Goal: Communication & Community: Answer question/provide support

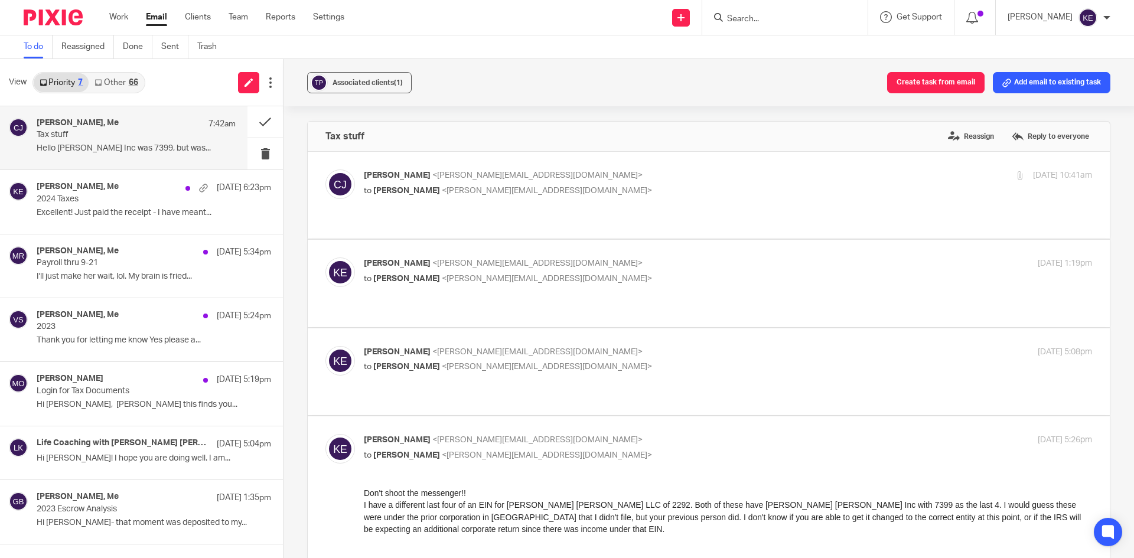
scroll to position [1211, 0]
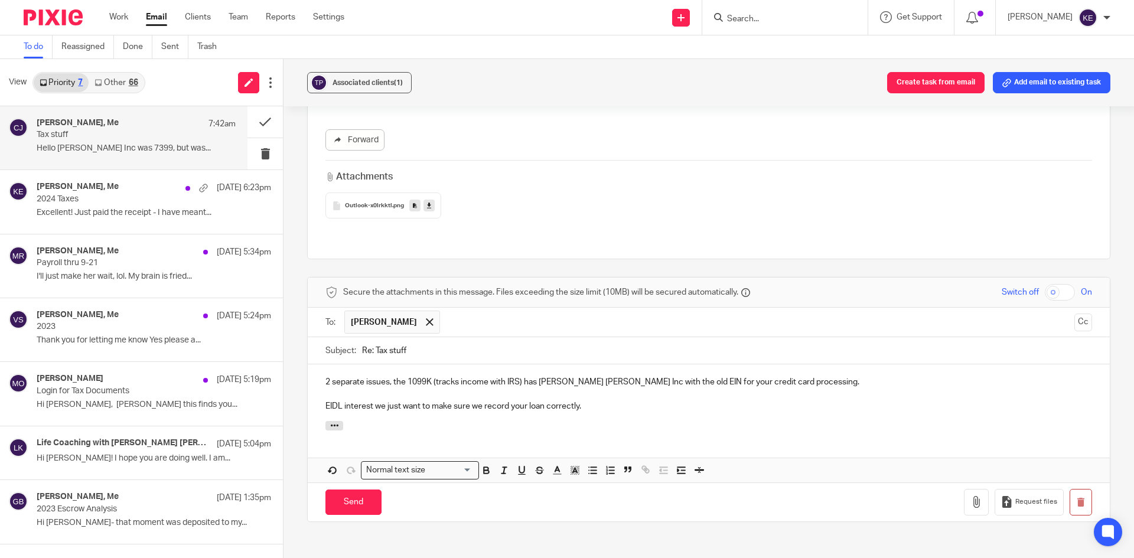
click at [395, 376] on p "2 separate issues, the 1099K (tracks income with IRS) has Tony Claire Inc with …" at bounding box center [708, 382] width 767 height 12
click at [350, 490] on input "Send" at bounding box center [353, 502] width 56 height 25
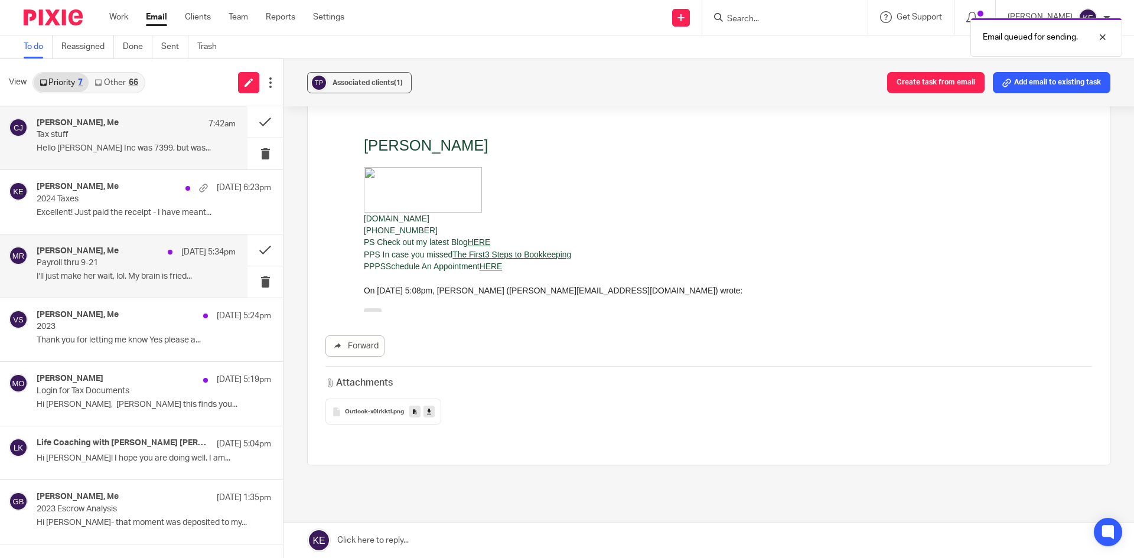
click at [112, 259] on p "Payroll thru 9-21" at bounding box center [116, 263] width 159 height 10
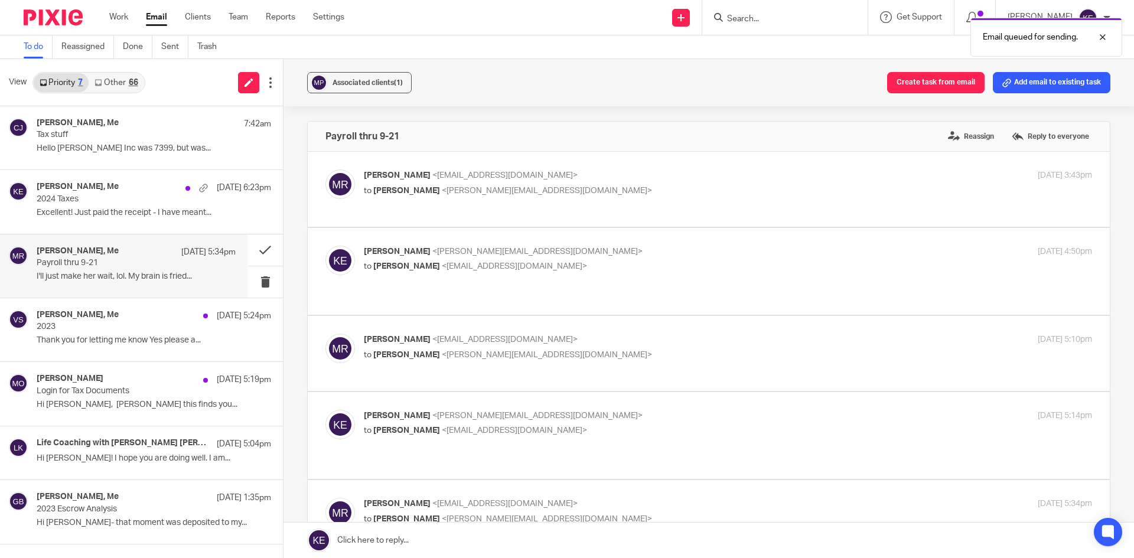
scroll to position [283, 0]
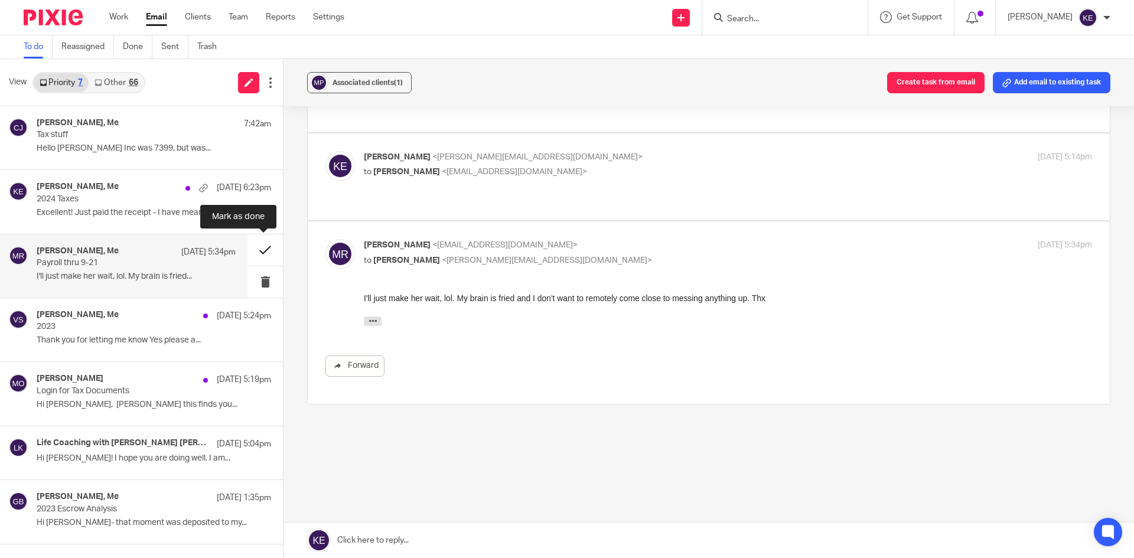
click at [258, 248] on button at bounding box center [264, 249] width 35 height 31
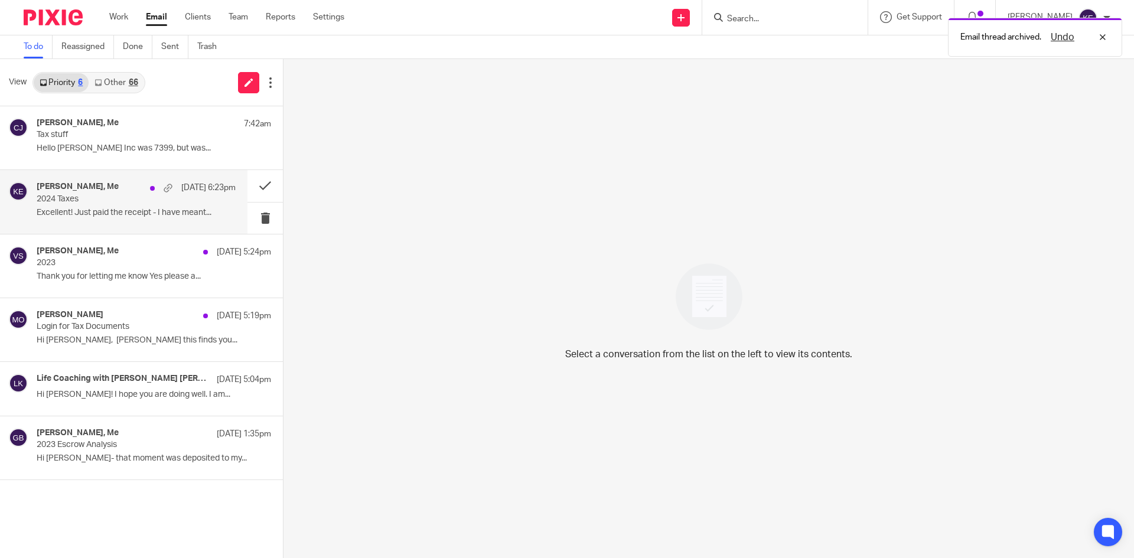
click at [145, 203] on p "2024 Taxes" at bounding box center [116, 199] width 159 height 10
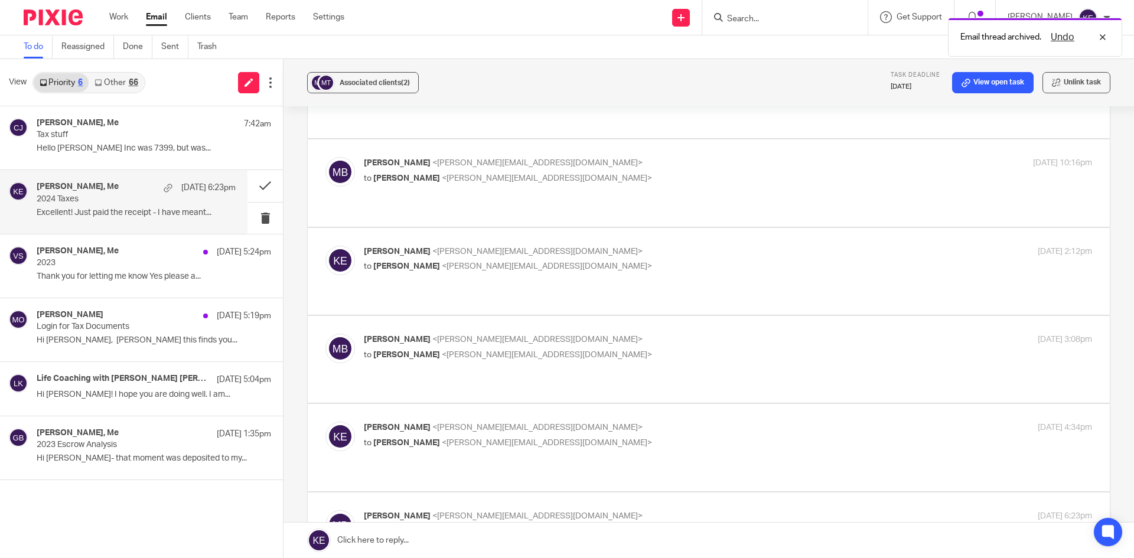
scroll to position [1417, 0]
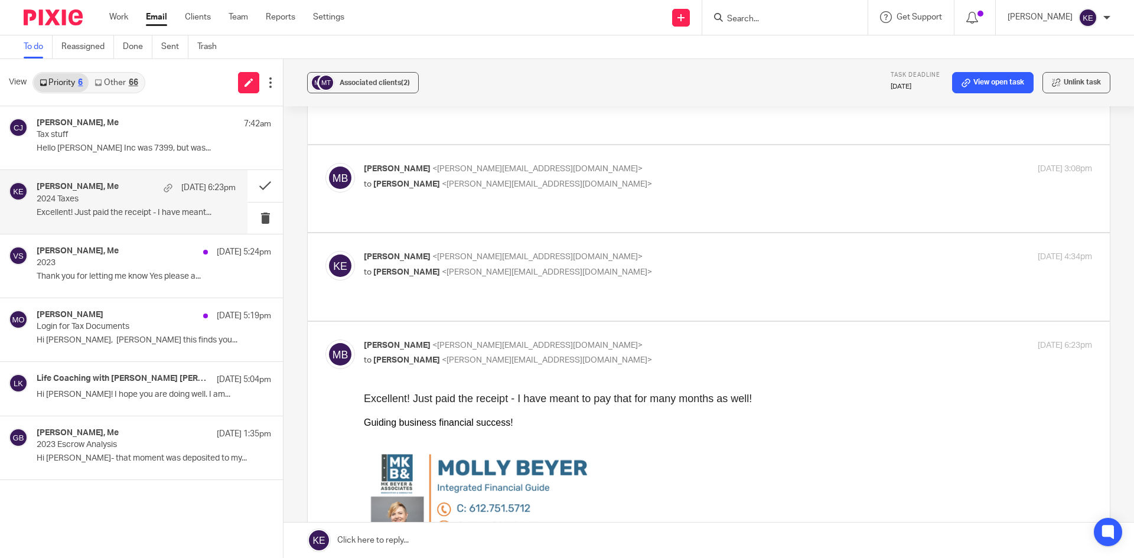
click at [393, 534] on link at bounding box center [708, 540] width 850 height 35
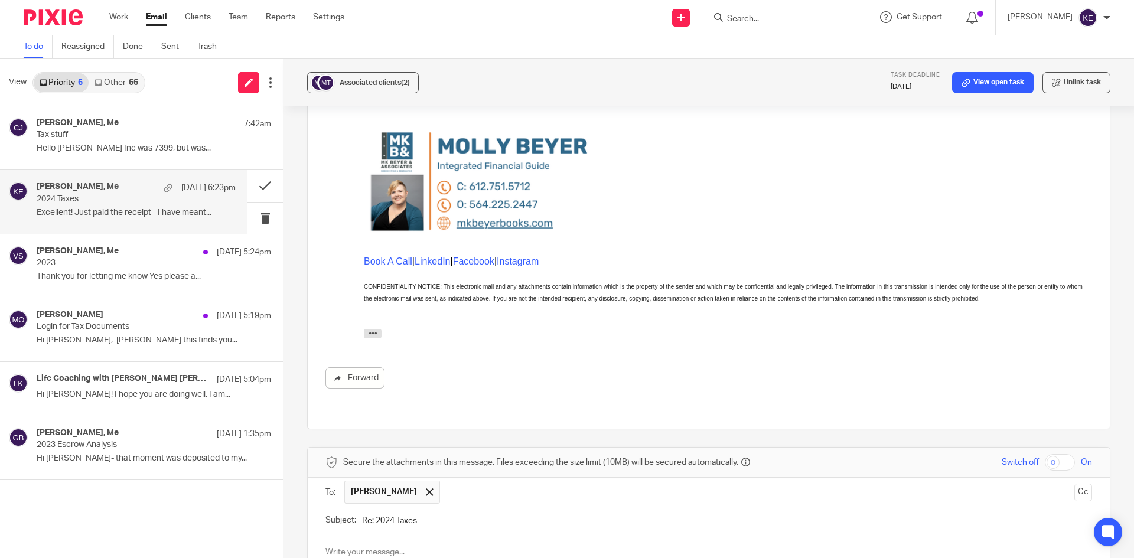
scroll to position [0, 0]
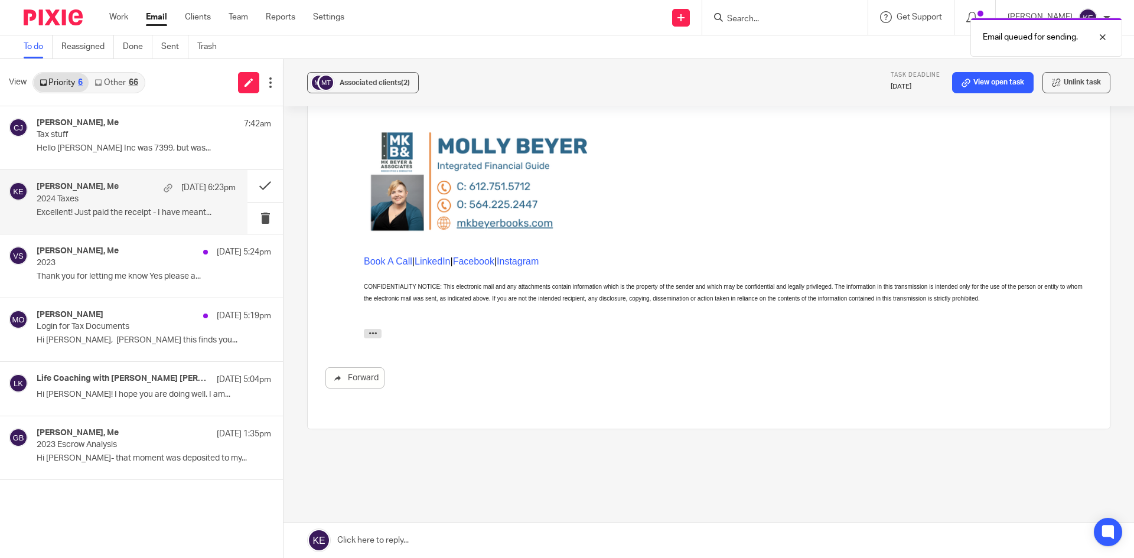
scroll to position [1533, 0]
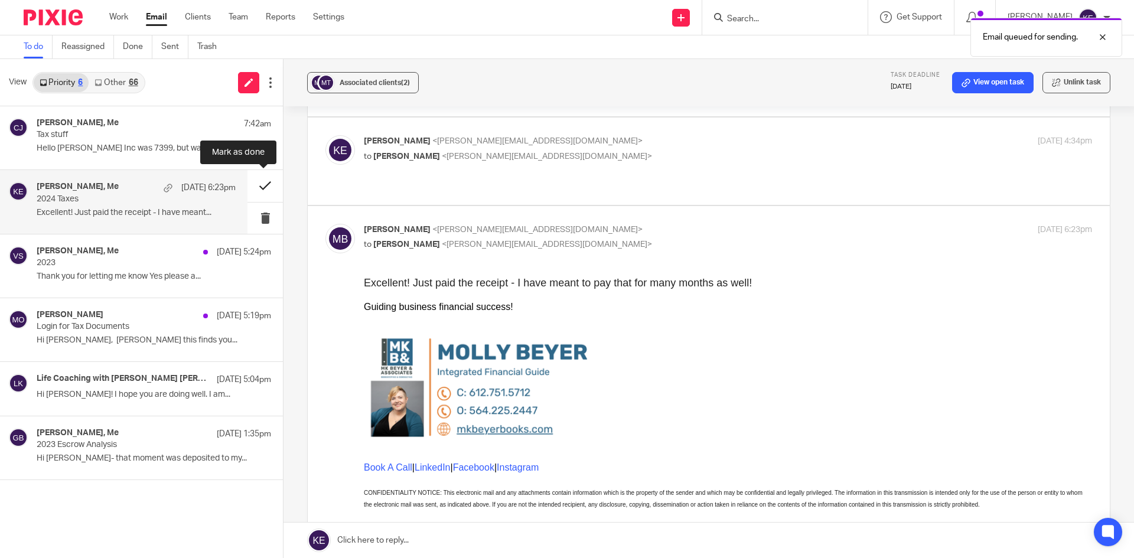
click at [262, 181] on button at bounding box center [264, 185] width 35 height 31
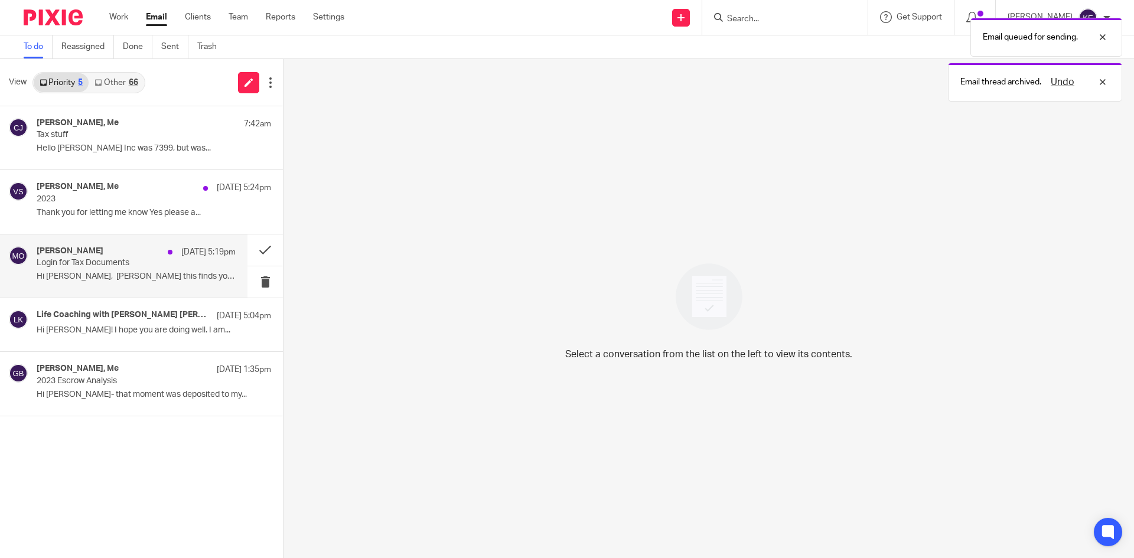
click at [100, 278] on p "Hi Kim, Hope this finds you..." at bounding box center [136, 277] width 199 height 10
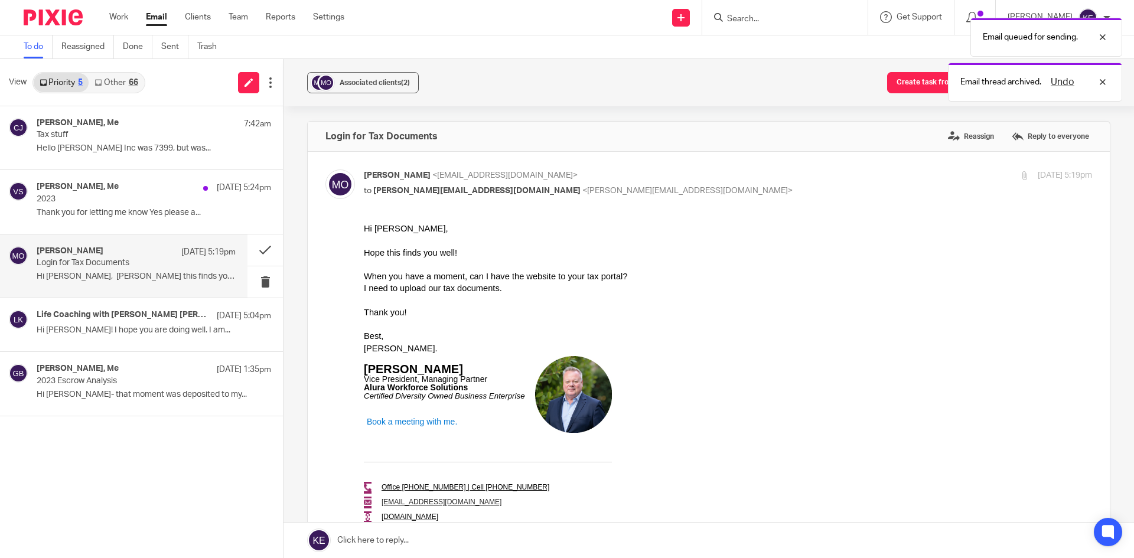
scroll to position [0, 0]
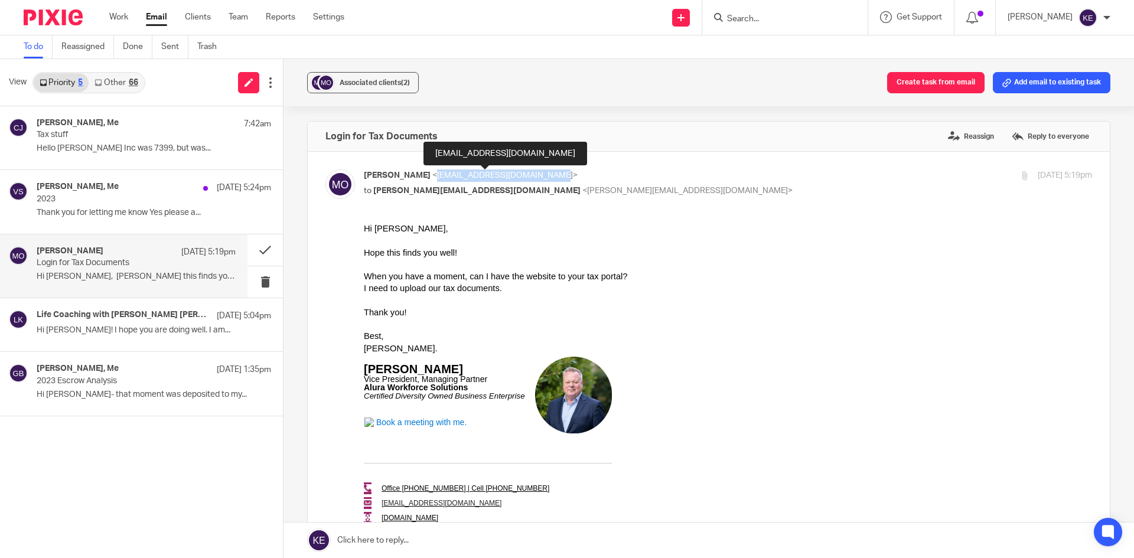
drag, startPoint x: 543, startPoint y: 175, endPoint x: 428, endPoint y: 179, distance: 115.8
click at [432, 179] on span "<morfield@aluraworkforce.com>" at bounding box center [504, 175] width 145 height 8
copy span "morfield@aluraworkforce.com"
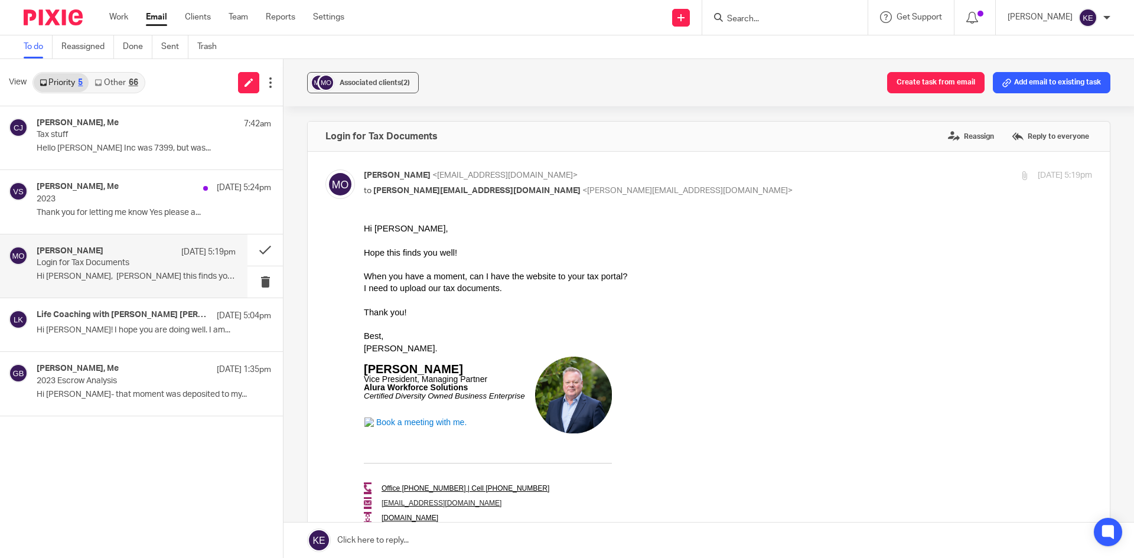
drag, startPoint x: 63, startPoint y: 295, endPoint x: 397, endPoint y: 532, distance: 409.7
click at [393, 536] on link at bounding box center [708, 540] width 850 height 35
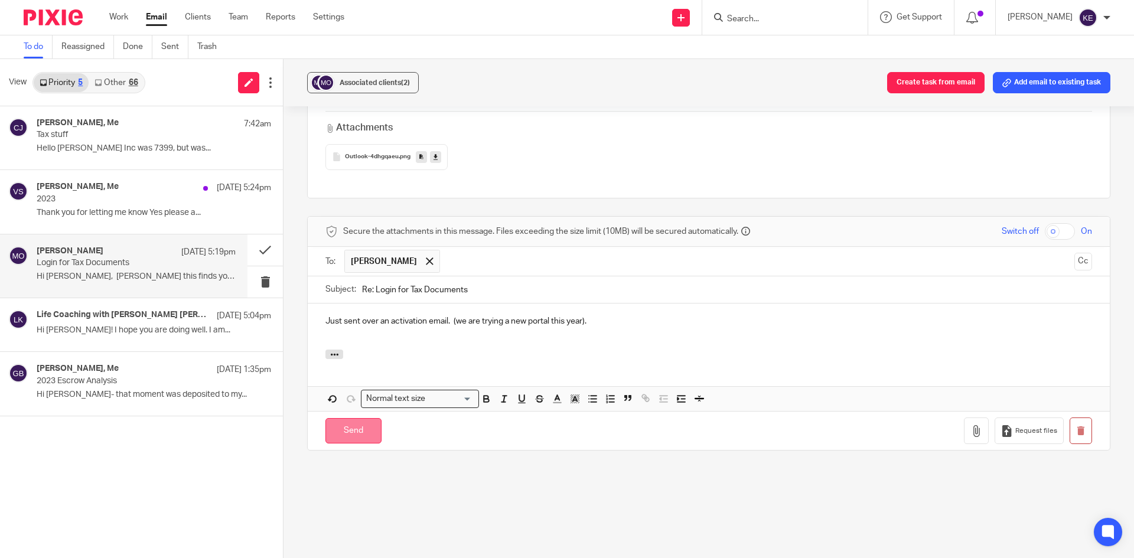
click at [348, 428] on input "Send" at bounding box center [353, 430] width 56 height 25
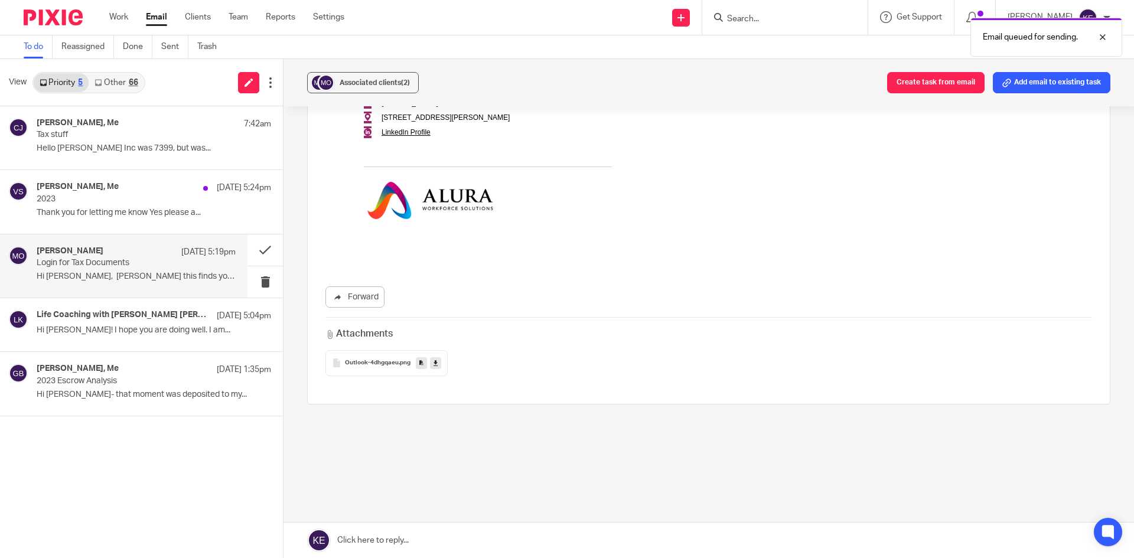
scroll to position [415, 0]
click at [266, 244] on button at bounding box center [264, 249] width 35 height 31
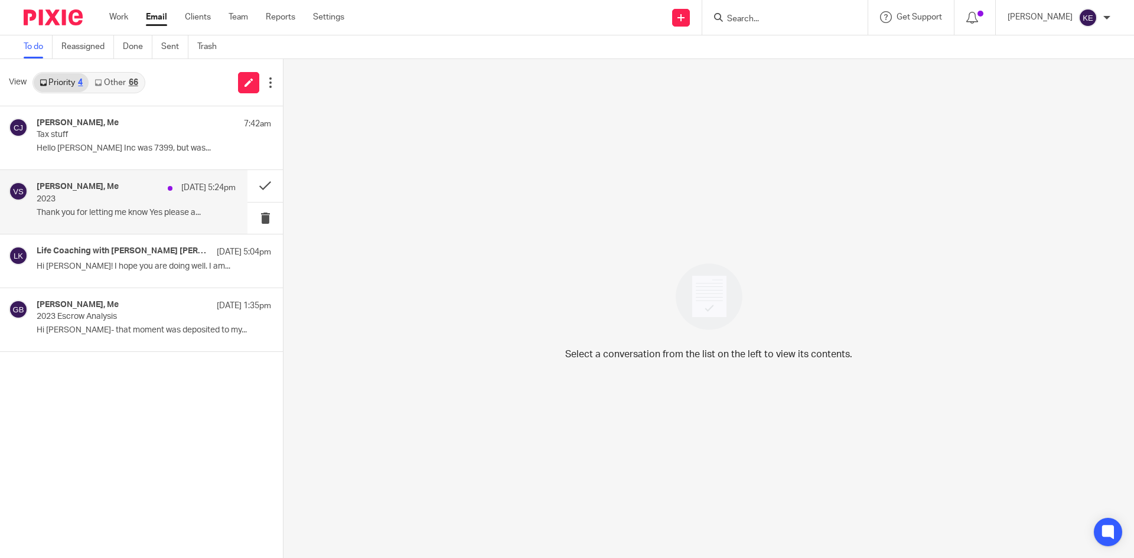
click at [93, 206] on div "Vince Smith, Me Sep 22 5:24pm 2023 Thank you for letting me know Yes please a..." at bounding box center [136, 202] width 199 height 40
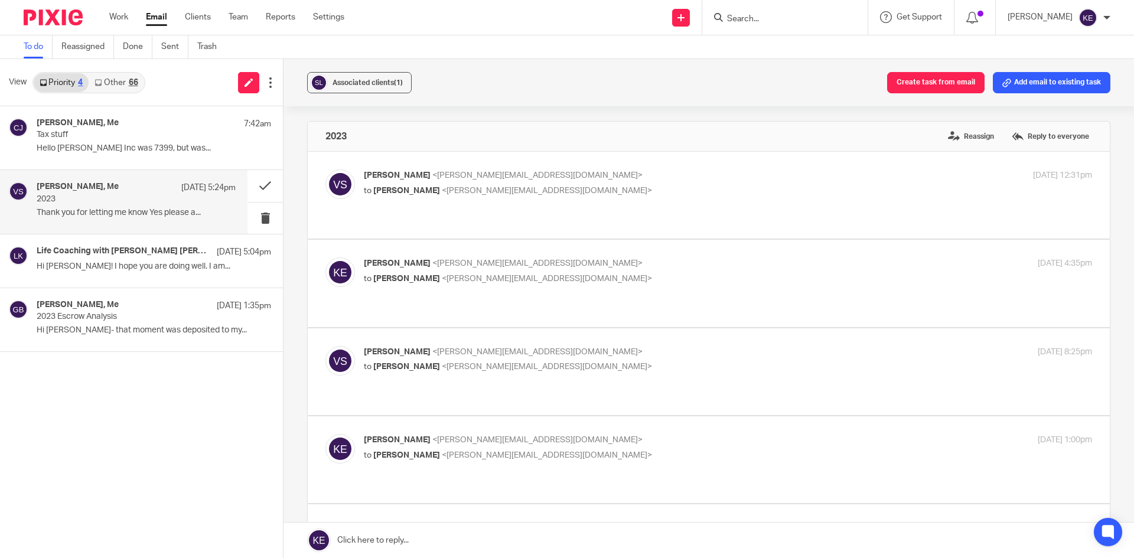
scroll to position [0, 0]
click at [379, 540] on link at bounding box center [708, 540] width 850 height 35
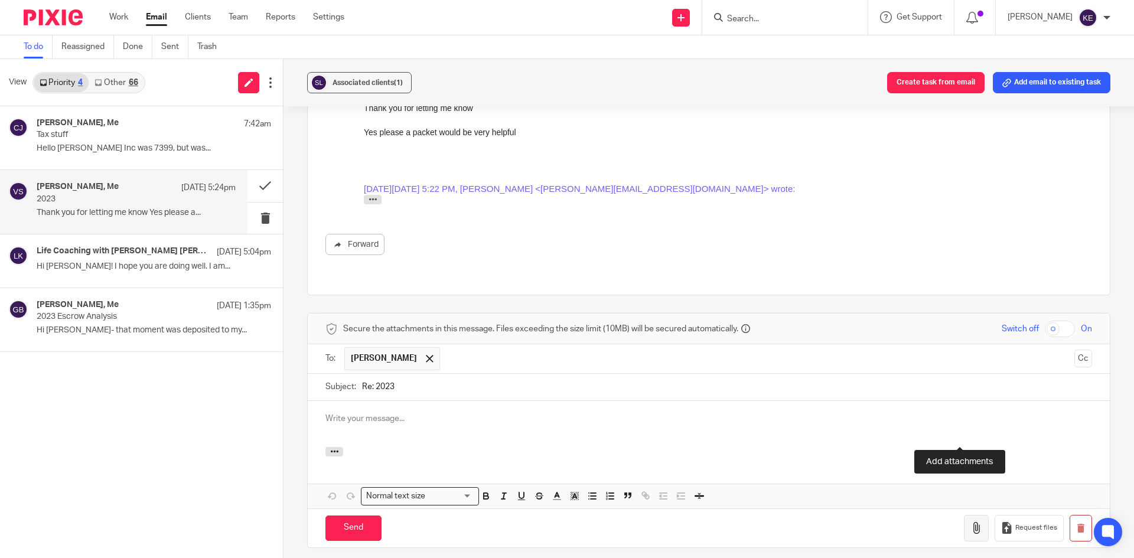
click at [970, 522] on icon "button" at bounding box center [976, 528] width 12 height 12
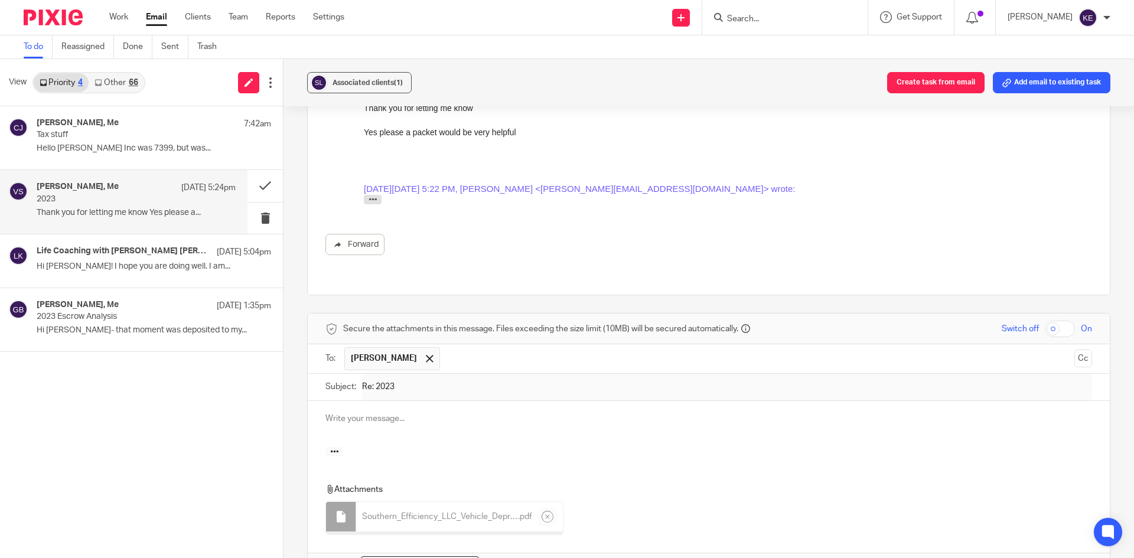
click at [357, 413] on p at bounding box center [708, 419] width 767 height 12
click at [615, 555] on button "button" at bounding box center [610, 562] width 15 height 15
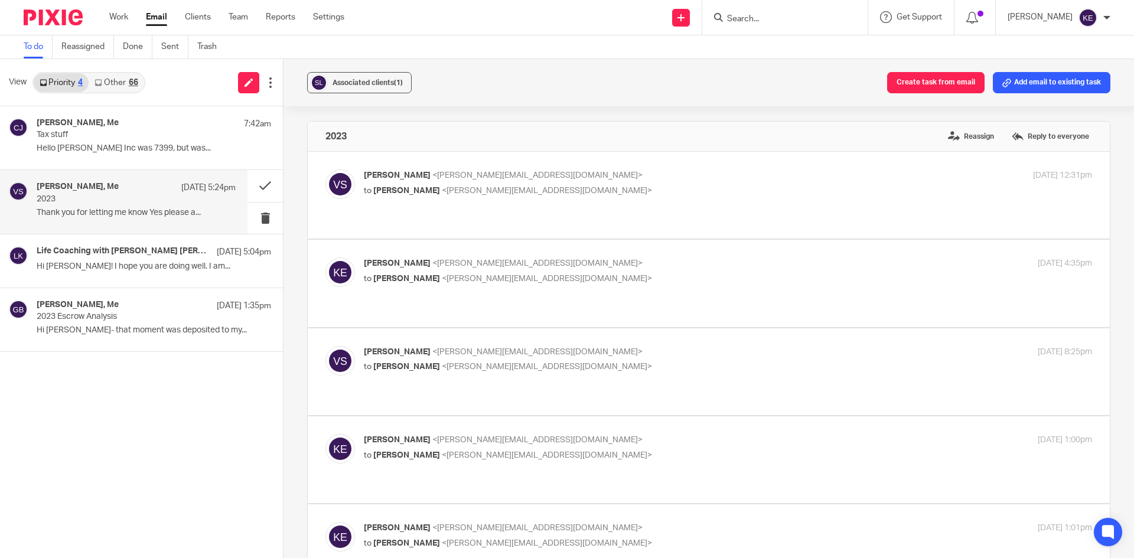
scroll to position [738, 0]
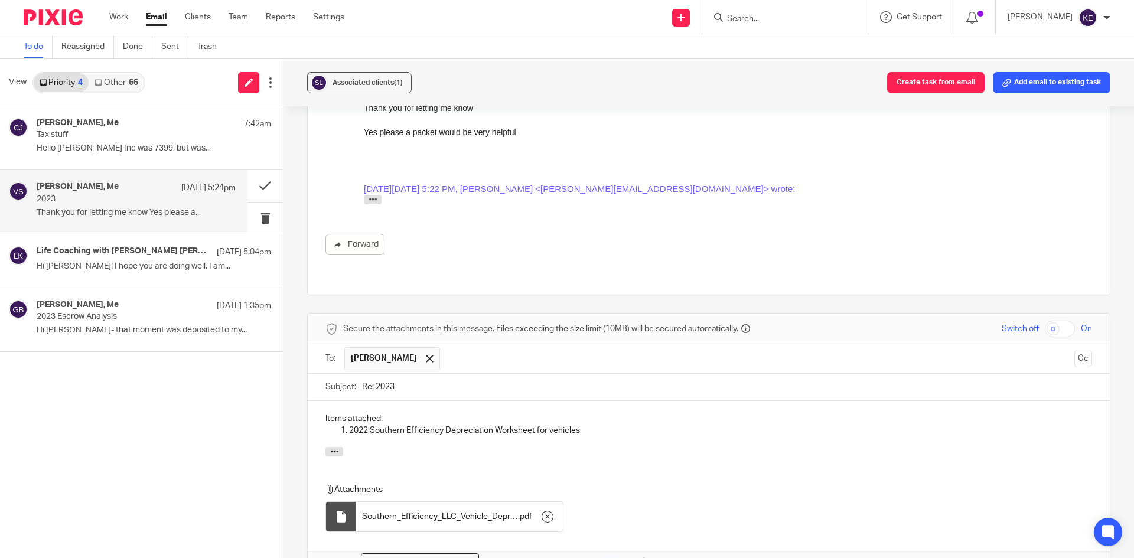
click at [582, 425] on p "2022 Southern Efficiency Depreciation Worksheet for vehicles" at bounding box center [720, 431] width 743 height 12
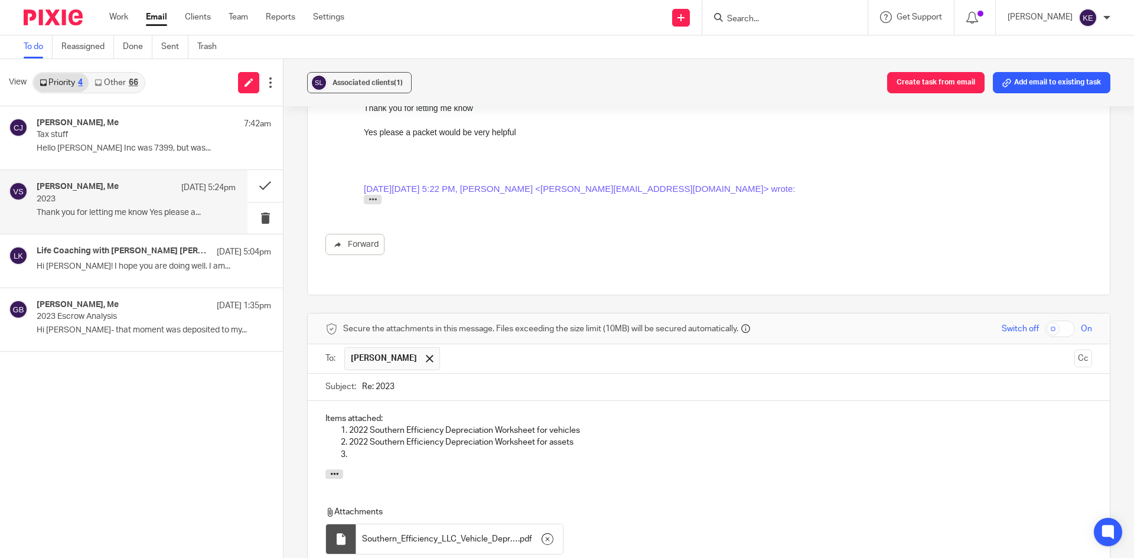
drag, startPoint x: 226, startPoint y: 1, endPoint x: 452, endPoint y: 53, distance: 232.1
click at [452, 53] on div "To do Reassigned Done Sent Trash" at bounding box center [567, 47] width 1134 height 24
click at [390, 79] on span "Associated clients (1)" at bounding box center [368, 82] width 70 height 7
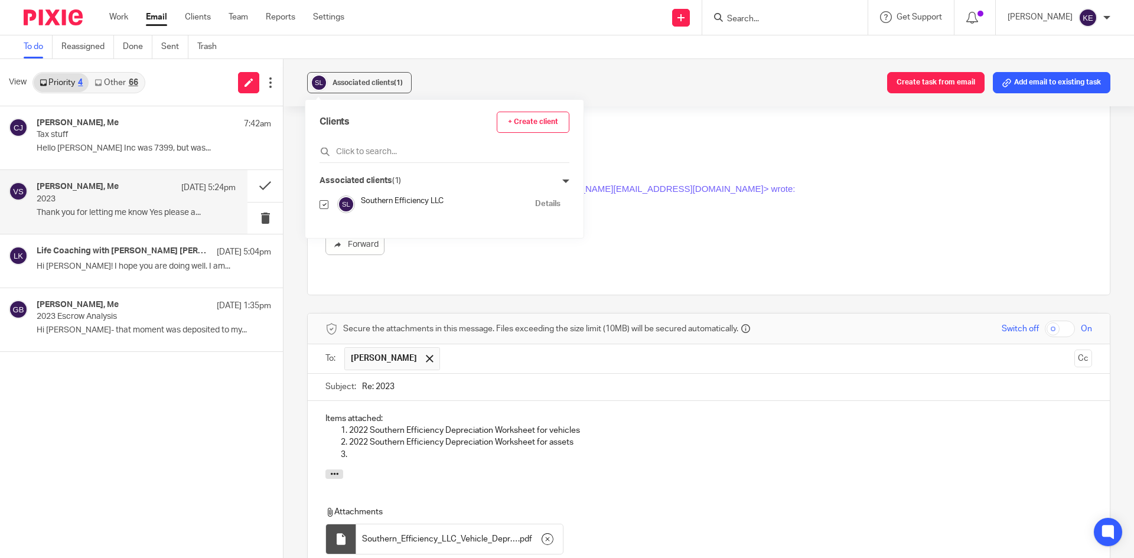
click at [535, 206] on link "Details" at bounding box center [547, 203] width 25 height 11
click at [358, 449] on p at bounding box center [720, 455] width 743 height 12
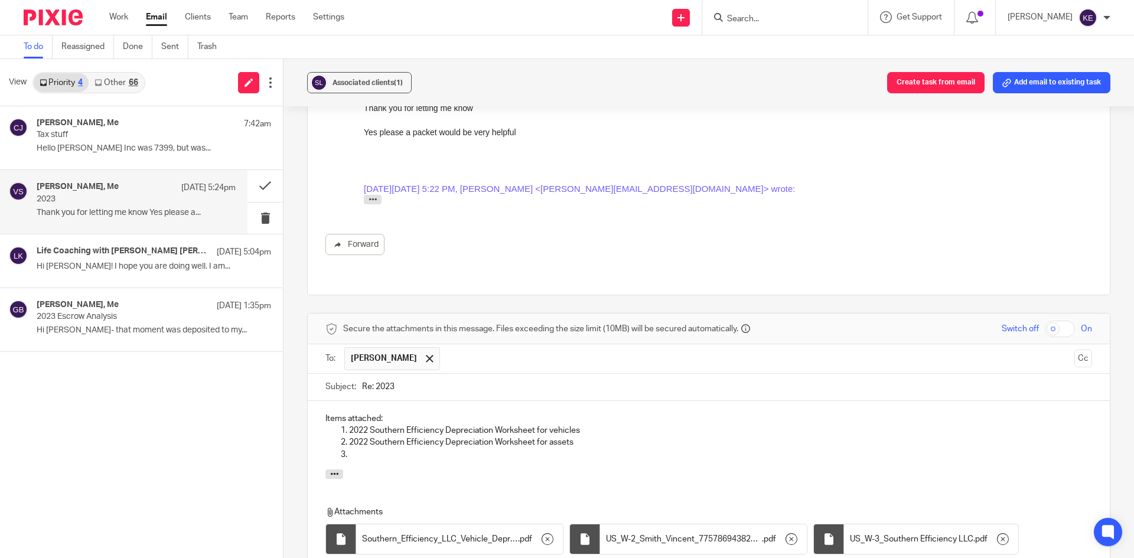
click at [372, 401] on div "Items attached: 2022 Southern Efficiency Depreciation Worksheet for vehicles 20…" at bounding box center [709, 435] width 802 height 69
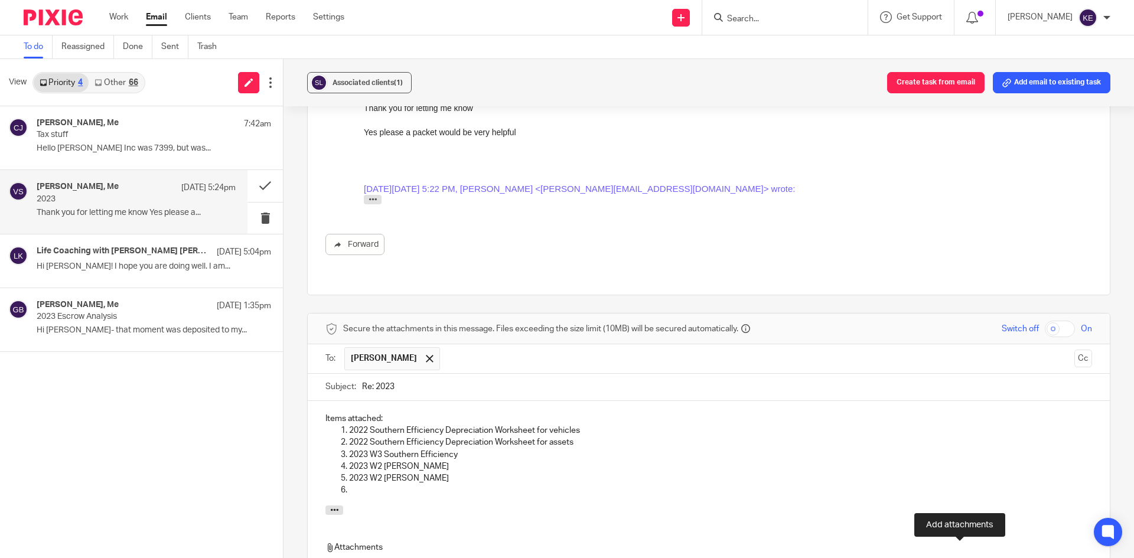
click at [369, 472] on p "2023 W2 [PERSON_NAME]" at bounding box center [720, 478] width 743 height 12
click at [368, 484] on p at bounding box center [720, 490] width 743 height 12
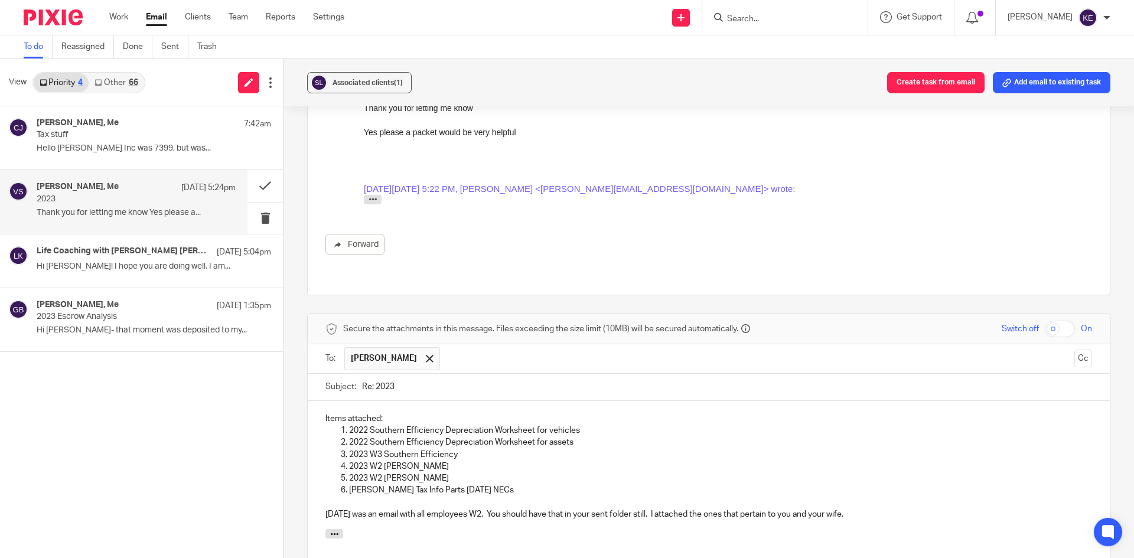
drag, startPoint x: 880, startPoint y: 415, endPoint x: 322, endPoint y: 412, distance: 557.6
click at [322, 412] on div "Items attached: 2022 Southern Efficiency Depreciation Worksheet for vehicles 20…" at bounding box center [709, 465] width 802 height 128
click at [468, 449] on p "2023 W3 Southern Efficiency" at bounding box center [720, 455] width 743 height 12
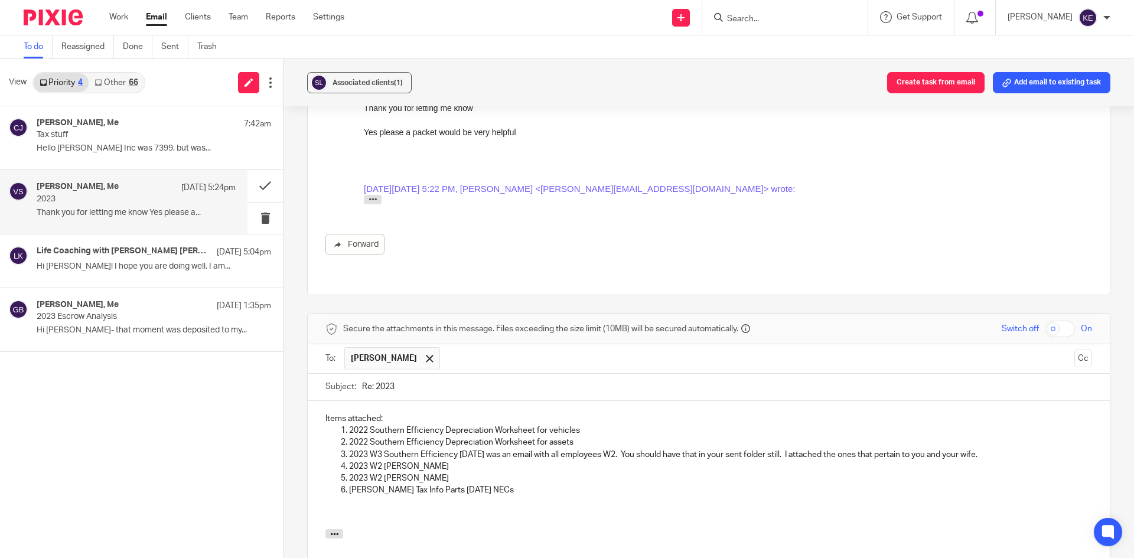
click at [640, 449] on p "2023 W3 Southern Efficiency July 22, 2024 was an email with all employees W2. Y…" at bounding box center [720, 455] width 743 height 12
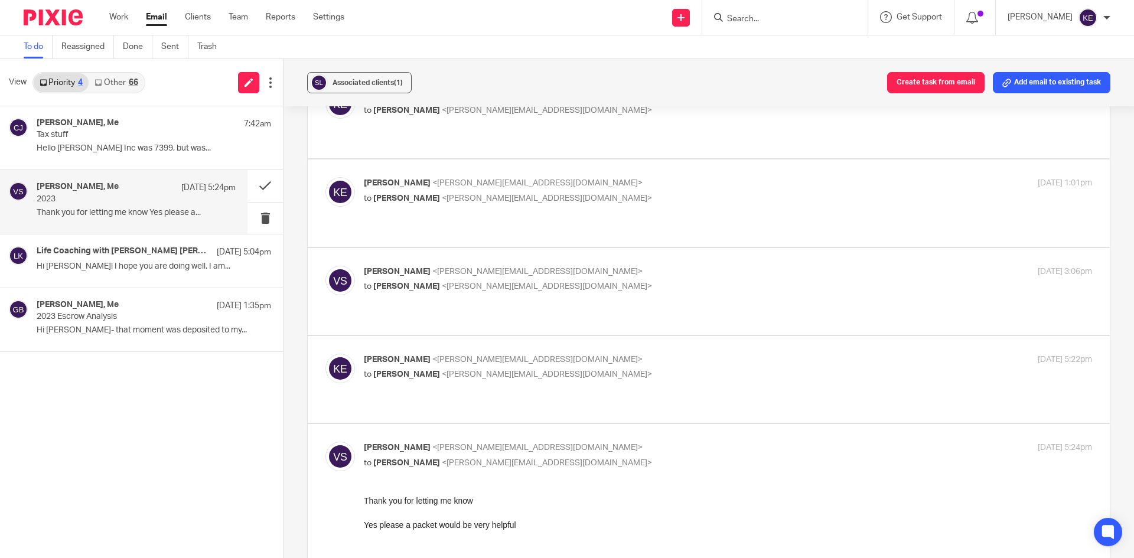
scroll to position [324, 0]
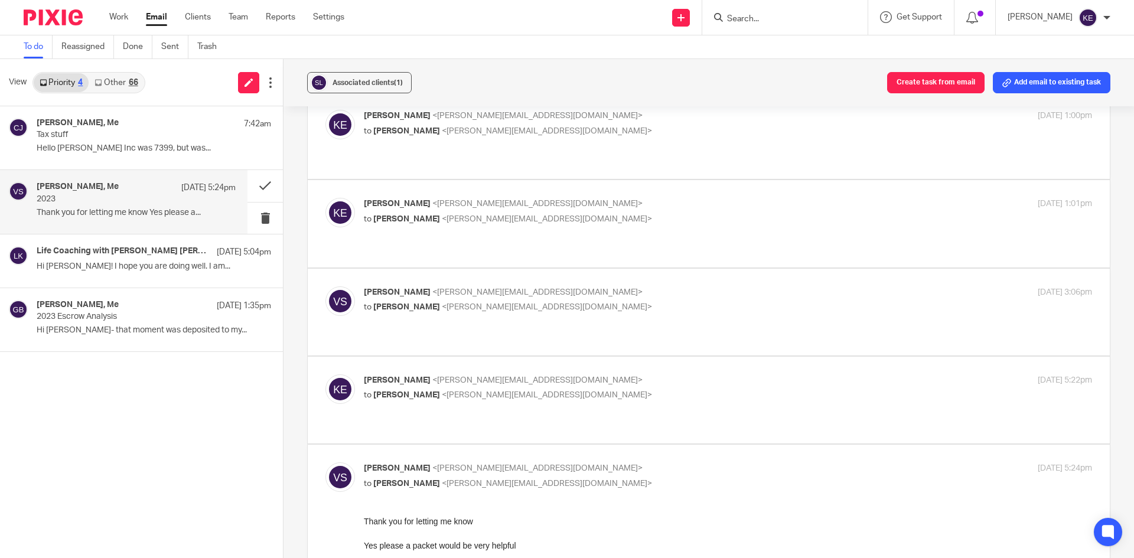
click at [594, 374] on div "Kim Erick <kim@hometimebusinessservices.com> to Vince Smith <smith_vince@ymail.…" at bounding box center [606, 387] width 485 height 27
click at [620, 374] on div "Kim Erick <kim@hometimebusinessservices.com> to Vince Smith <smith_vince@ymail.…" at bounding box center [606, 387] width 485 height 27
click at [641, 374] on div "Kim Erick <kim@hometimebusinessservices.com> to Vince Smith <smith_vince@ymail.…" at bounding box center [606, 387] width 485 height 27
checkbox input "true"
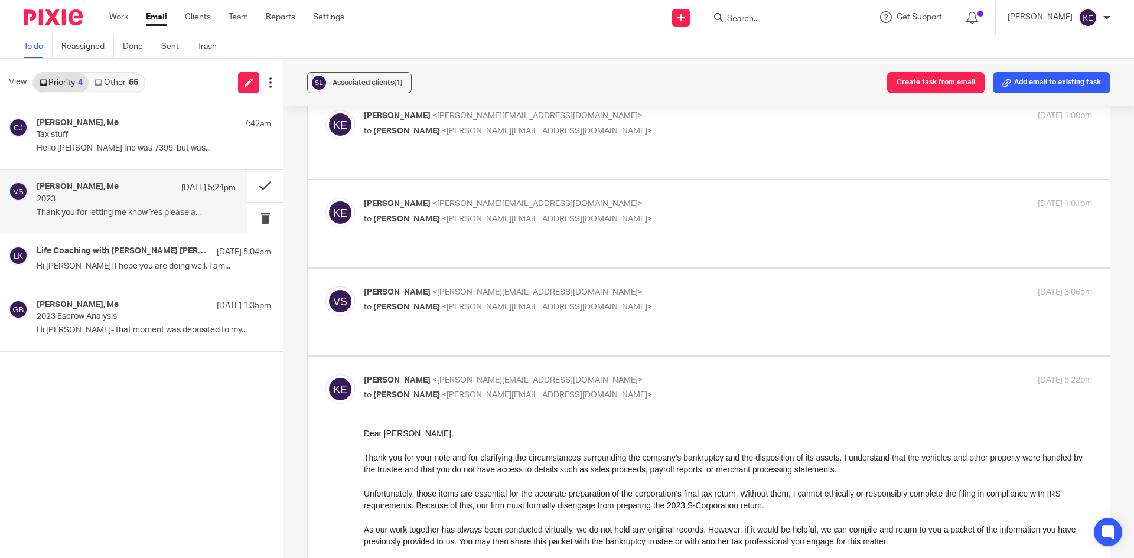
click at [637, 286] on p "Vince Smith <smith_vince@ymail.com>" at bounding box center [606, 292] width 485 height 12
checkbox input "true"
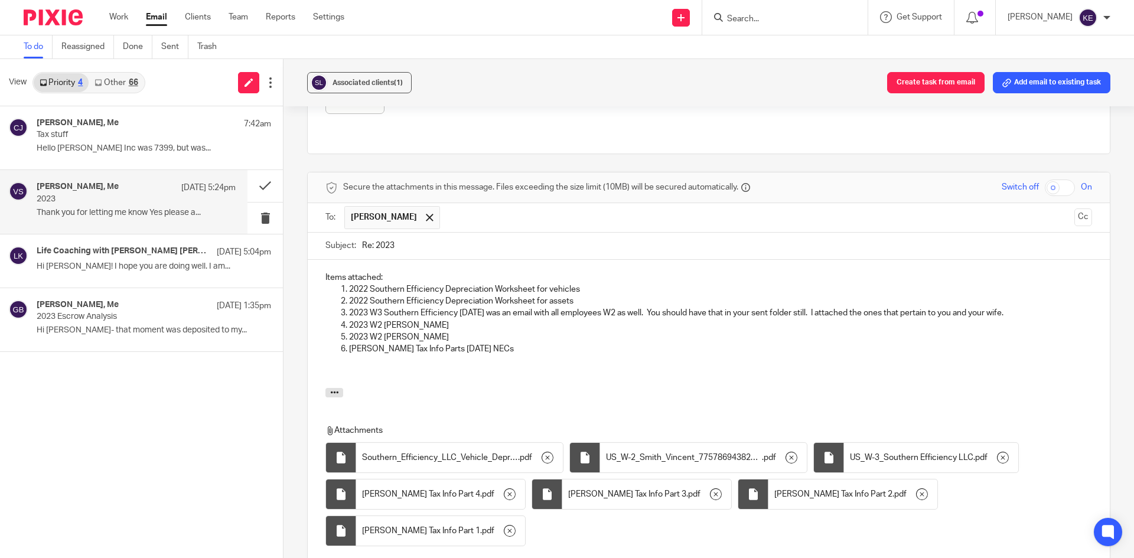
scroll to position [1919, 0]
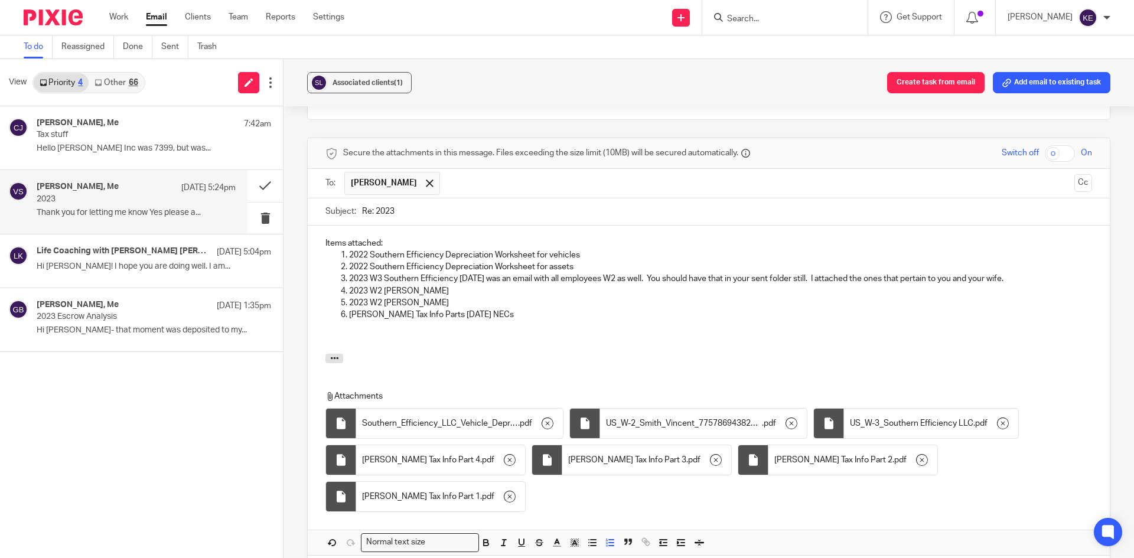
click at [393, 273] on p "2023 W3 Southern Efficiency [DATE] was an email with all employees W2 as well. …" at bounding box center [720, 279] width 743 height 12
click at [495, 321] on p at bounding box center [708, 327] width 767 height 12
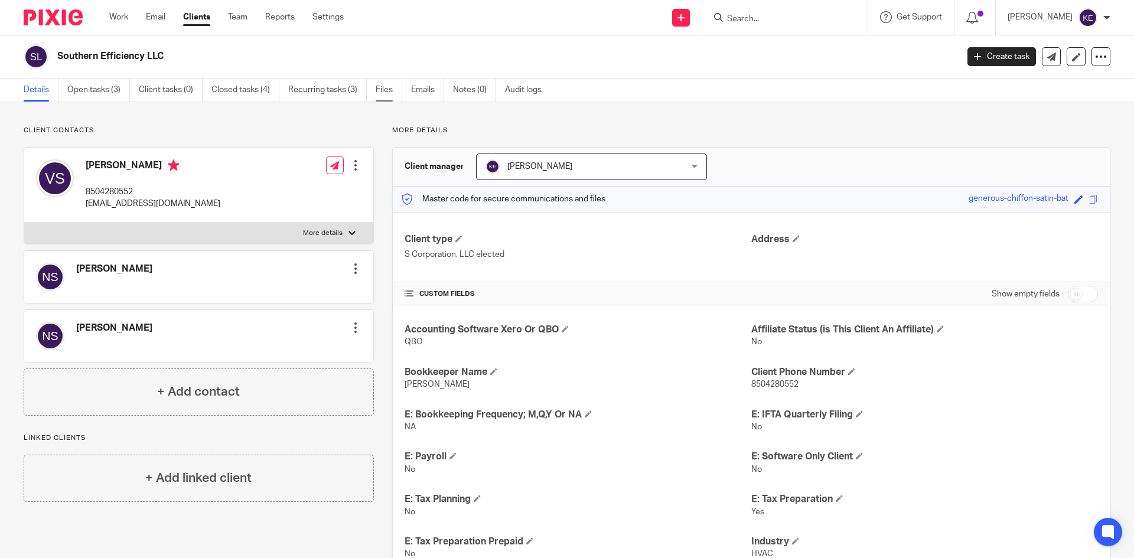
click at [393, 90] on link "Files" at bounding box center [389, 90] width 27 height 23
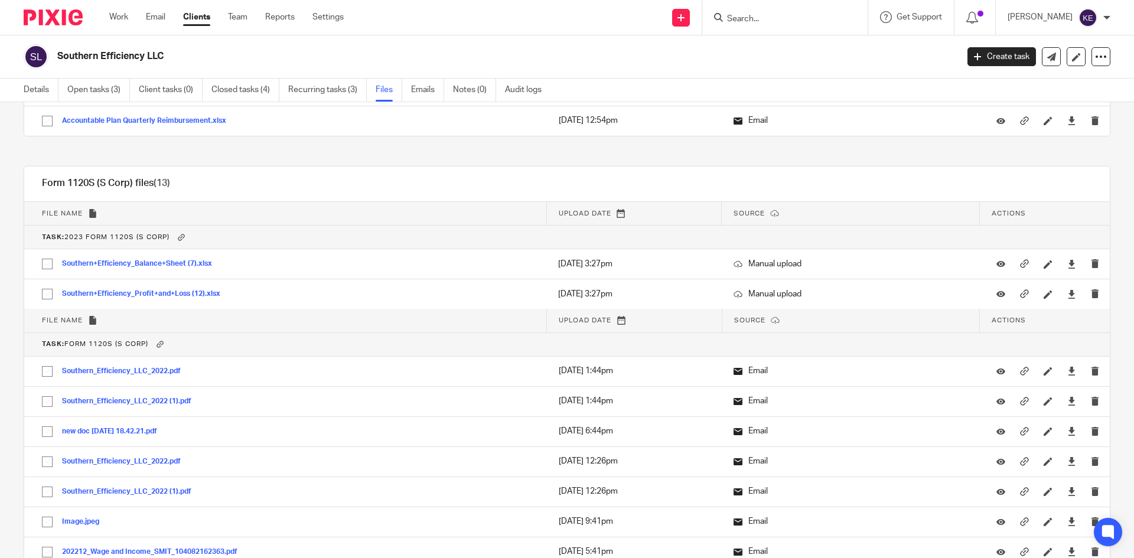
scroll to position [501, 0]
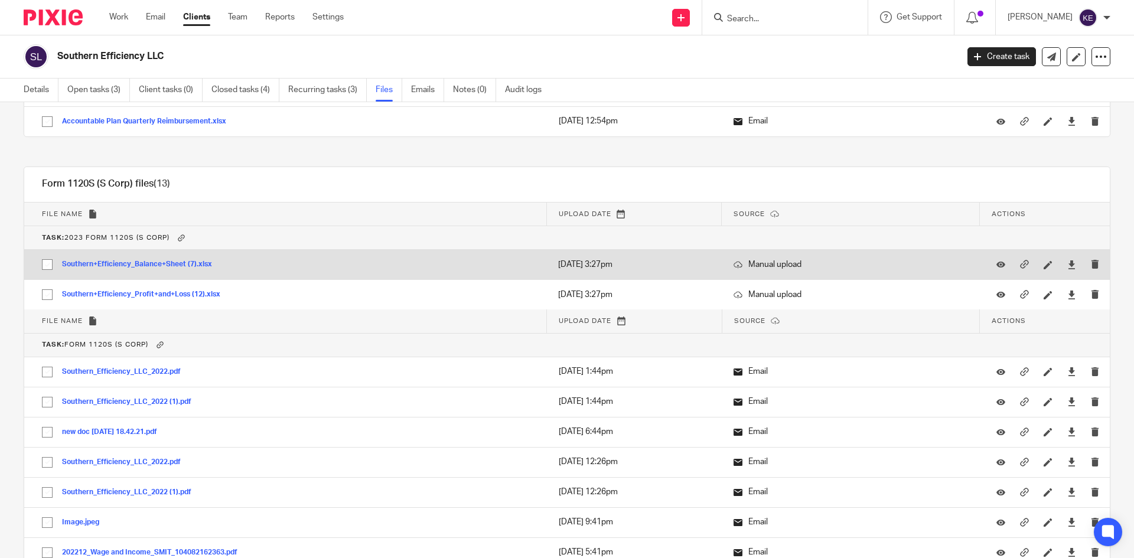
click at [170, 263] on button "Southern+Efficiency_Balance+Sheet (7).xlsx" at bounding box center [141, 264] width 159 height 8
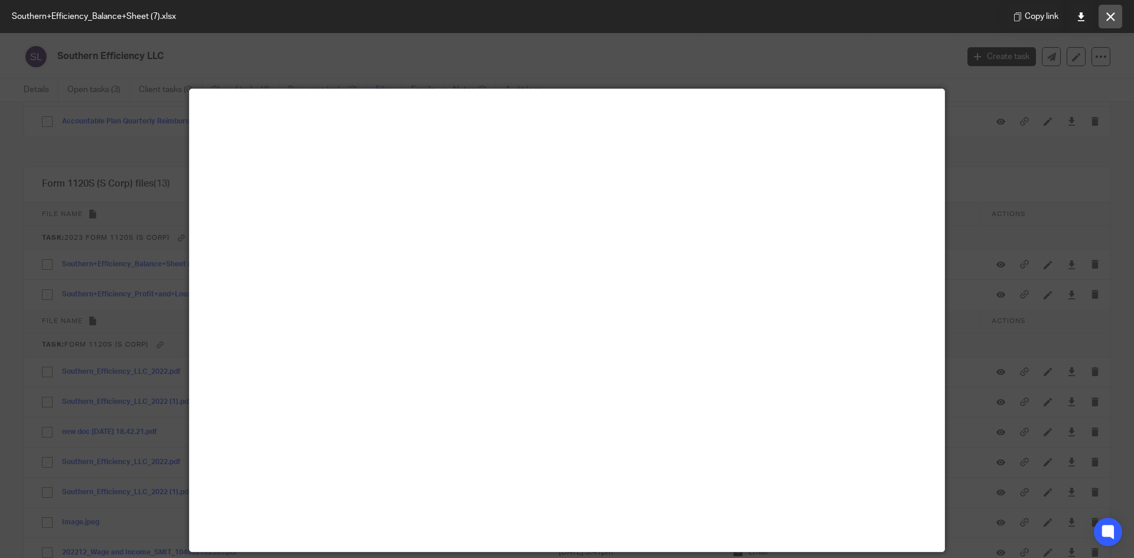
click at [1116, 16] on button at bounding box center [1111, 17] width 24 height 24
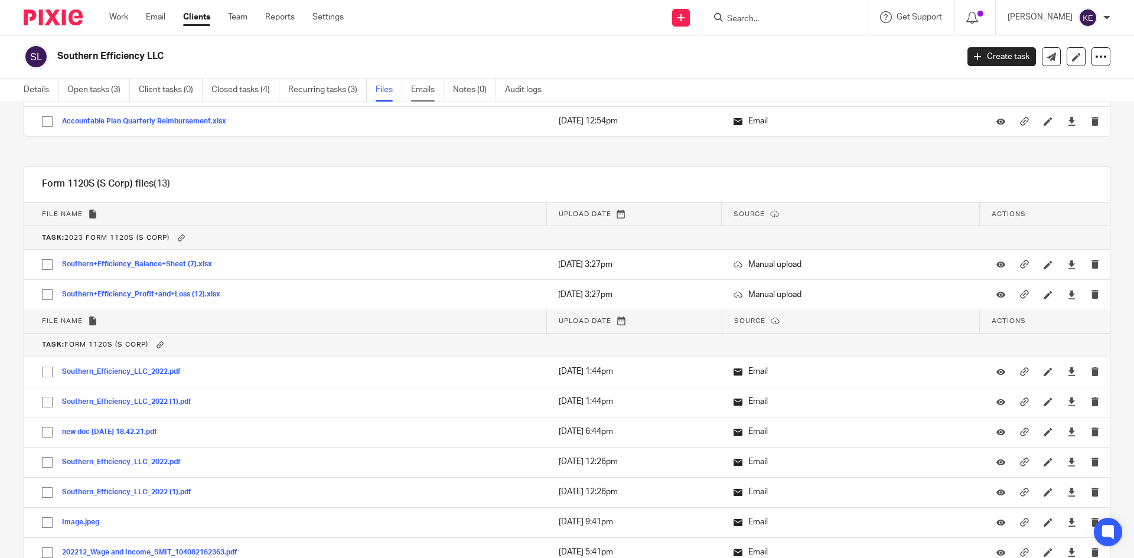
click at [420, 86] on link "Emails" at bounding box center [427, 90] width 33 height 23
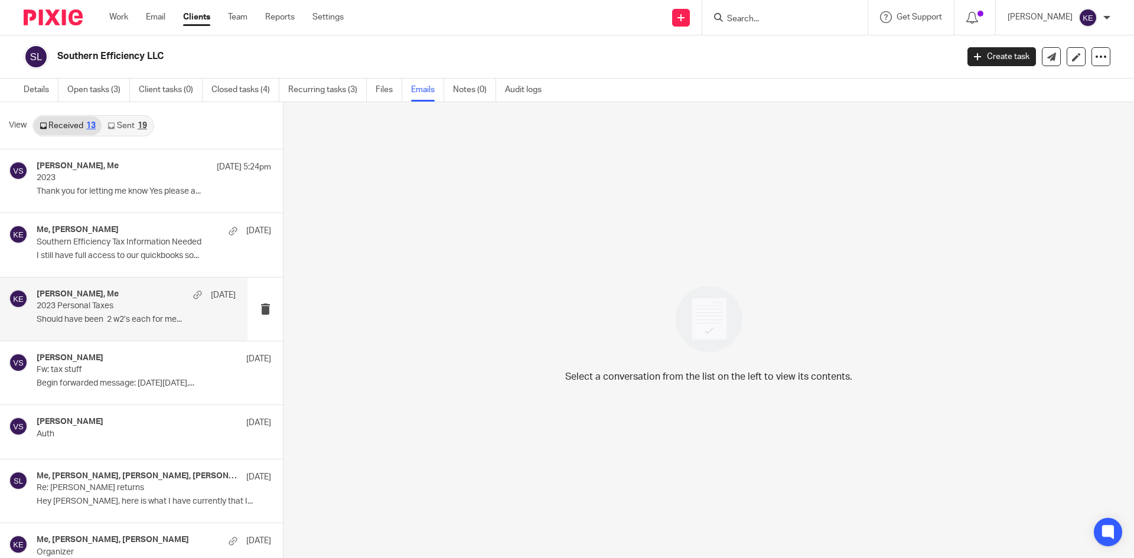
click at [133, 302] on p "2023 Personal Taxes" at bounding box center [116, 306] width 159 height 10
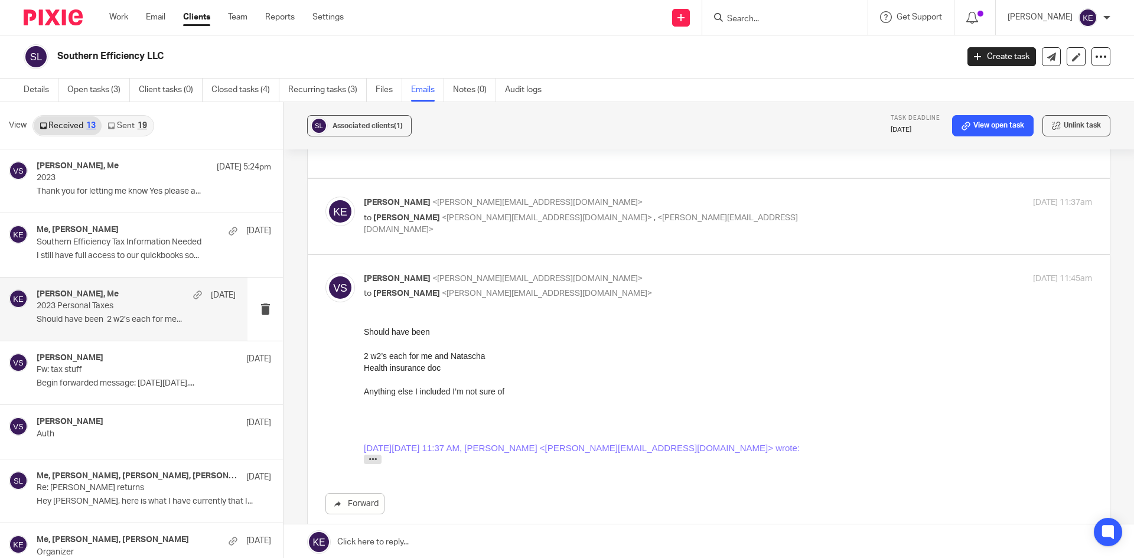
scroll to position [177, 0]
click at [693, 200] on p "Kim Erick <kim@hometimebusinessservices.com>" at bounding box center [606, 206] width 485 height 12
checkbox input "true"
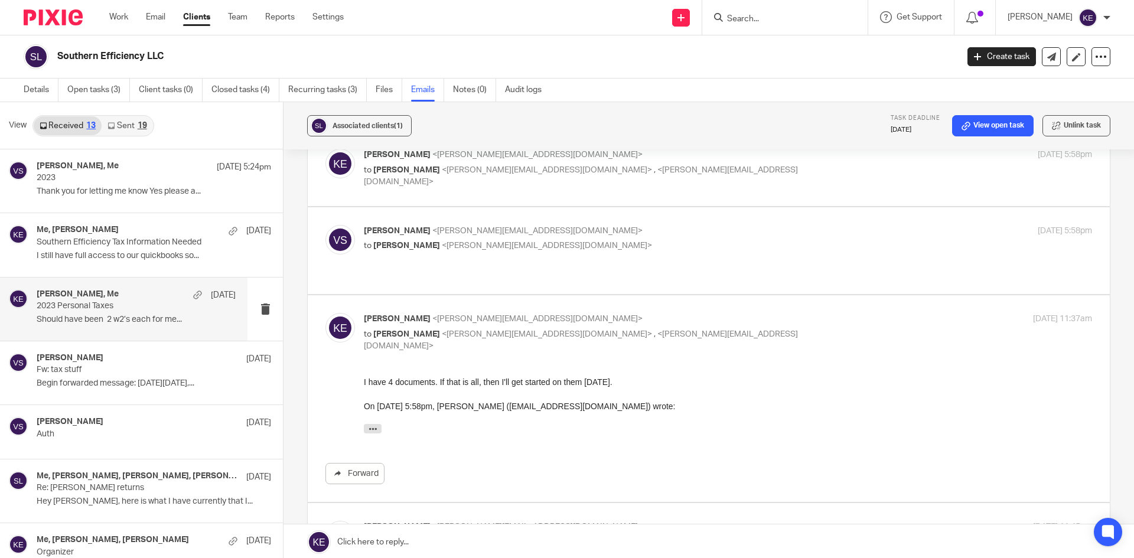
scroll to position [59, 0]
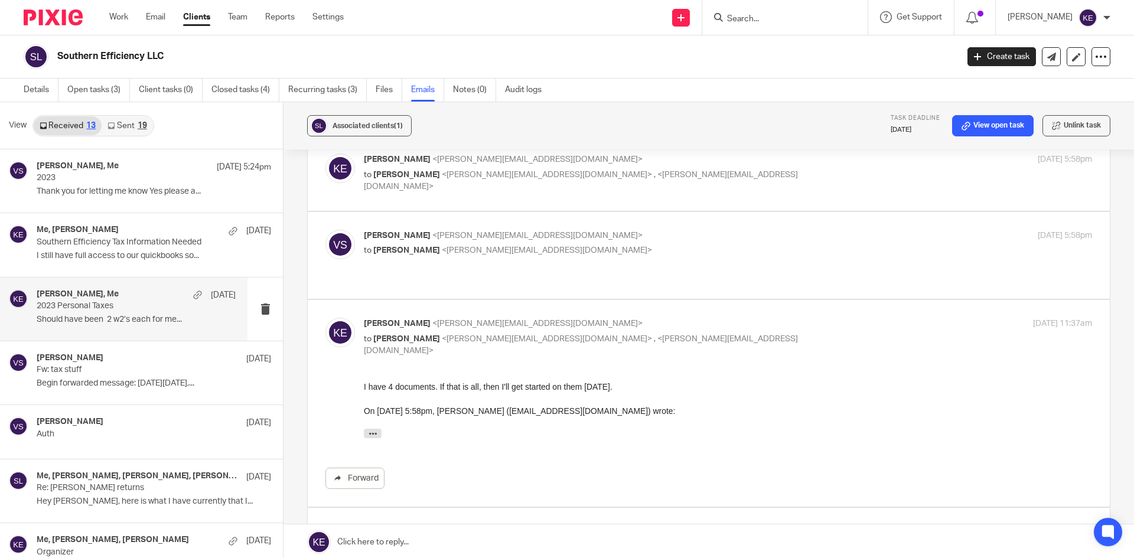
click at [644, 242] on div "Vince Smith <smith_vince@ymail.com> to Kim Erick <kim@hometimebusinessservices.…" at bounding box center [606, 243] width 485 height 27
checkbox input "true"
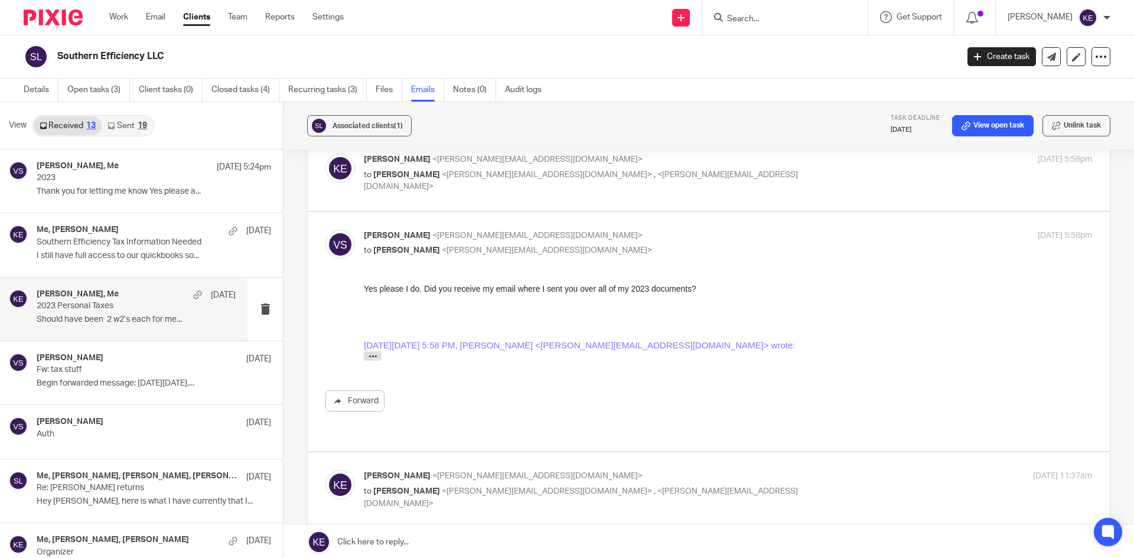
scroll to position [0, 0]
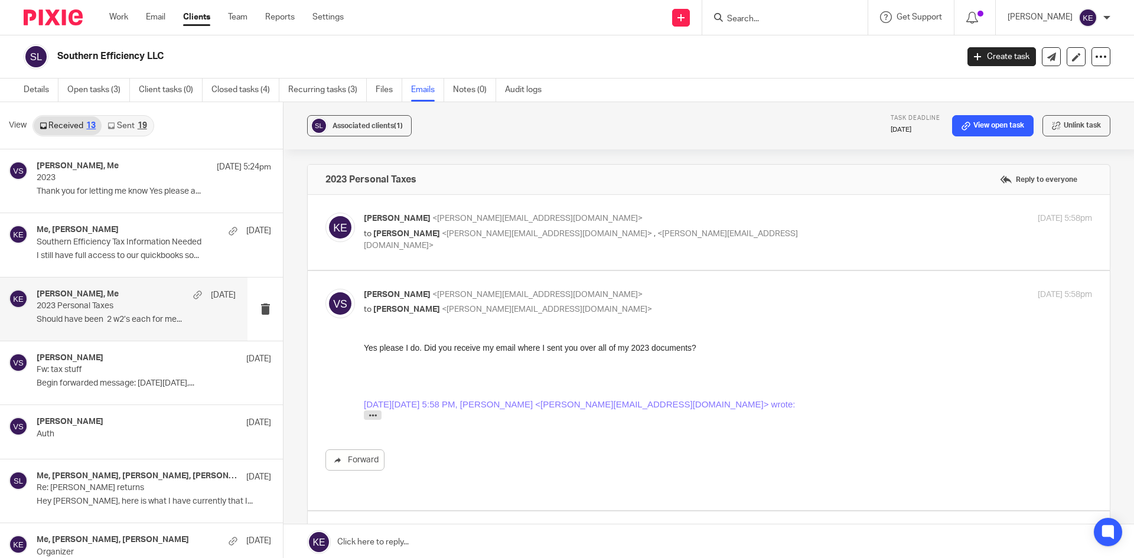
click at [660, 221] on p "Kim Erick <kim@hometimebusinessservices.com>" at bounding box center [606, 219] width 485 height 12
checkbox input "true"
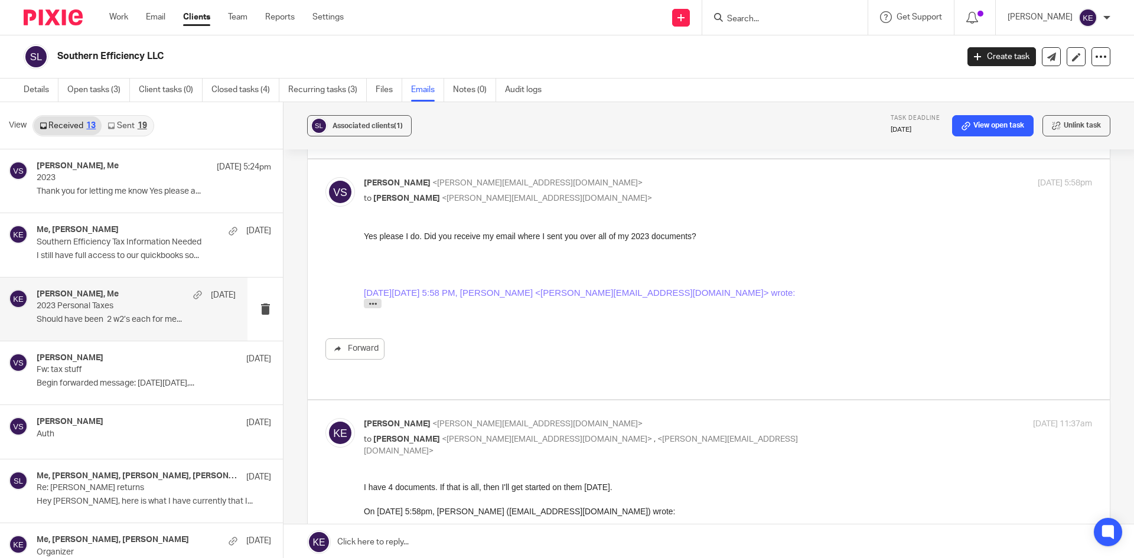
scroll to position [295, 0]
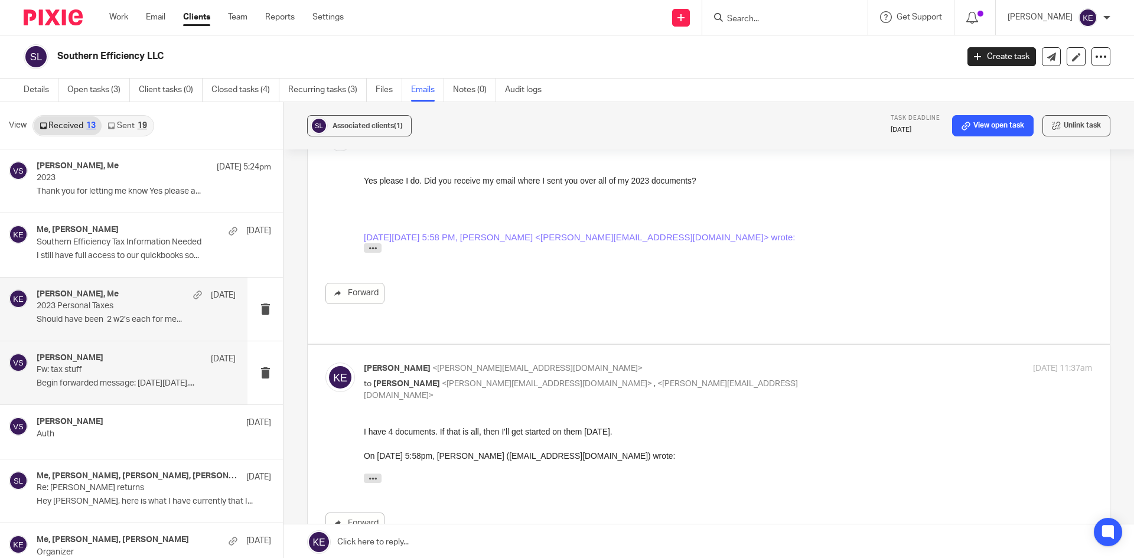
click at [96, 368] on p "Fw: tax stuff" at bounding box center [116, 370] width 159 height 10
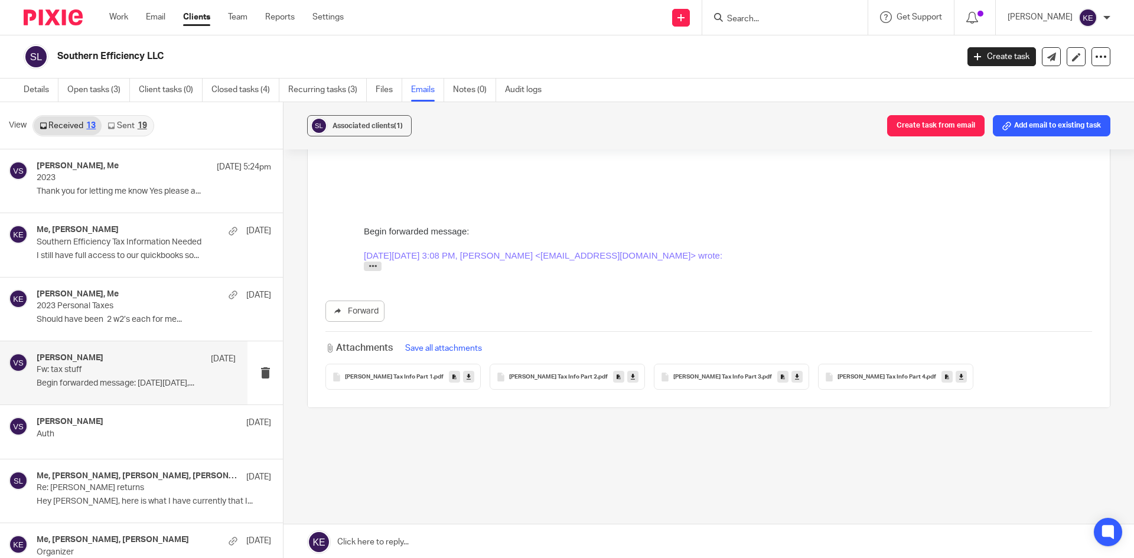
scroll to position [99, 0]
click at [467, 375] on icon at bounding box center [469, 375] width 4 height 9
click at [631, 377] on icon at bounding box center [633, 375] width 4 height 9
click at [791, 373] on link at bounding box center [796, 375] width 11 height 12
click at [959, 375] on icon at bounding box center [961, 375] width 4 height 9
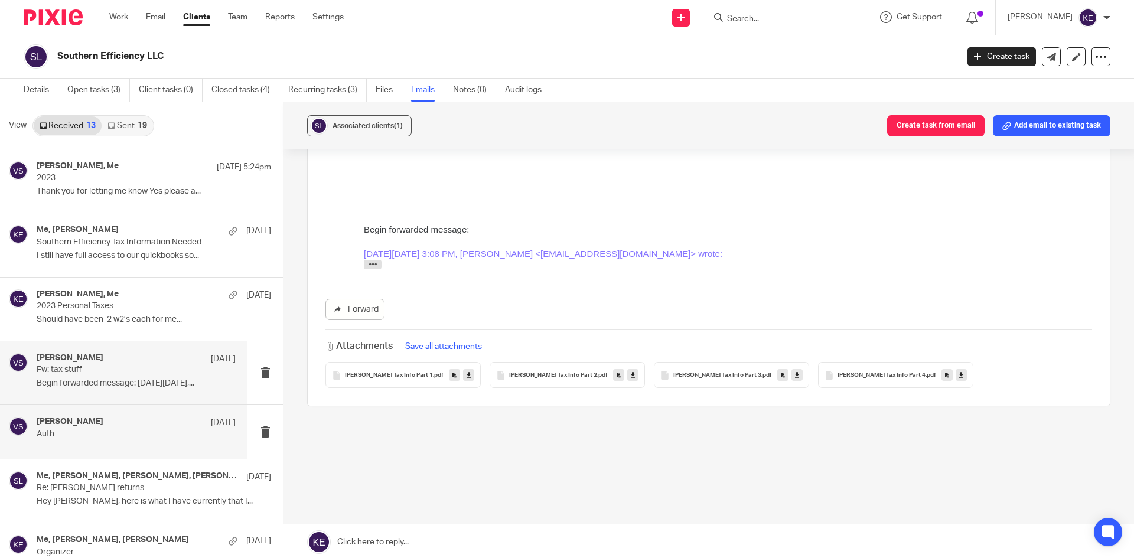
click at [121, 427] on div "Vince Smith Mar 22, 2024" at bounding box center [136, 423] width 199 height 12
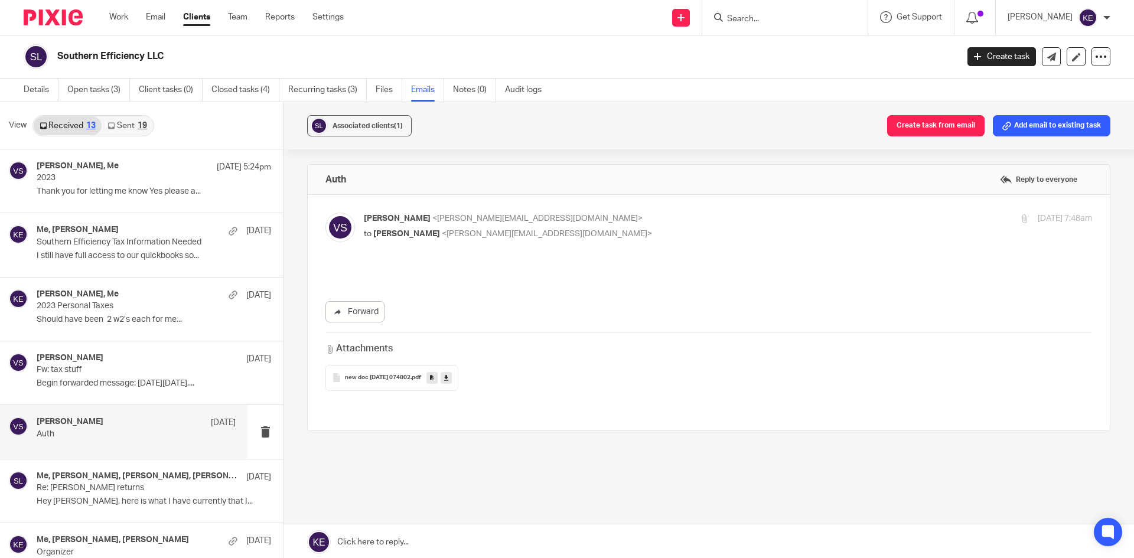
scroll to position [0, 0]
click at [398, 375] on span "new doc 2024-03-22 074802" at bounding box center [378, 377] width 66 height 7
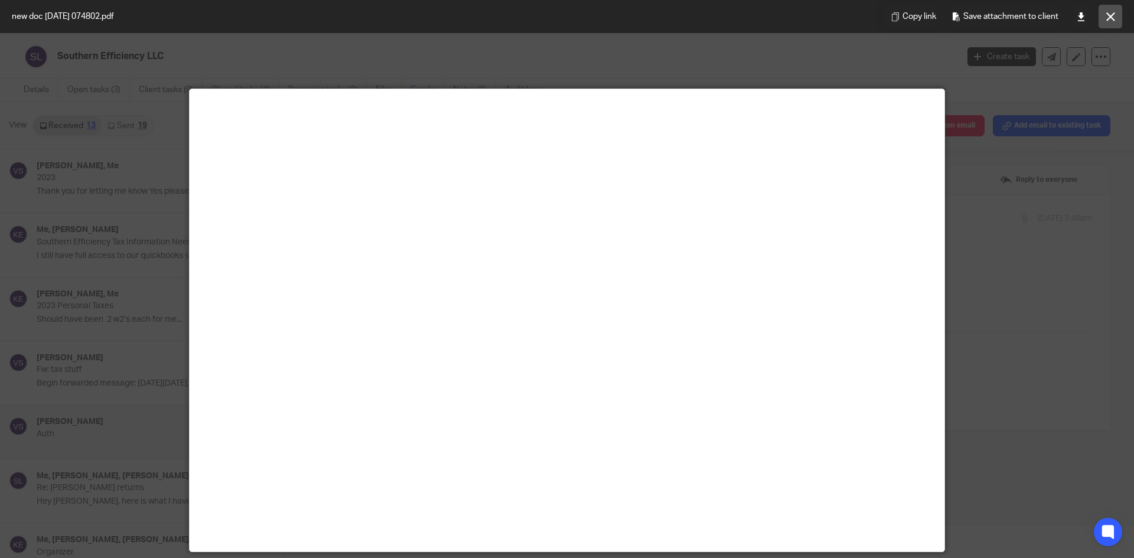
click at [1117, 11] on button at bounding box center [1111, 17] width 24 height 24
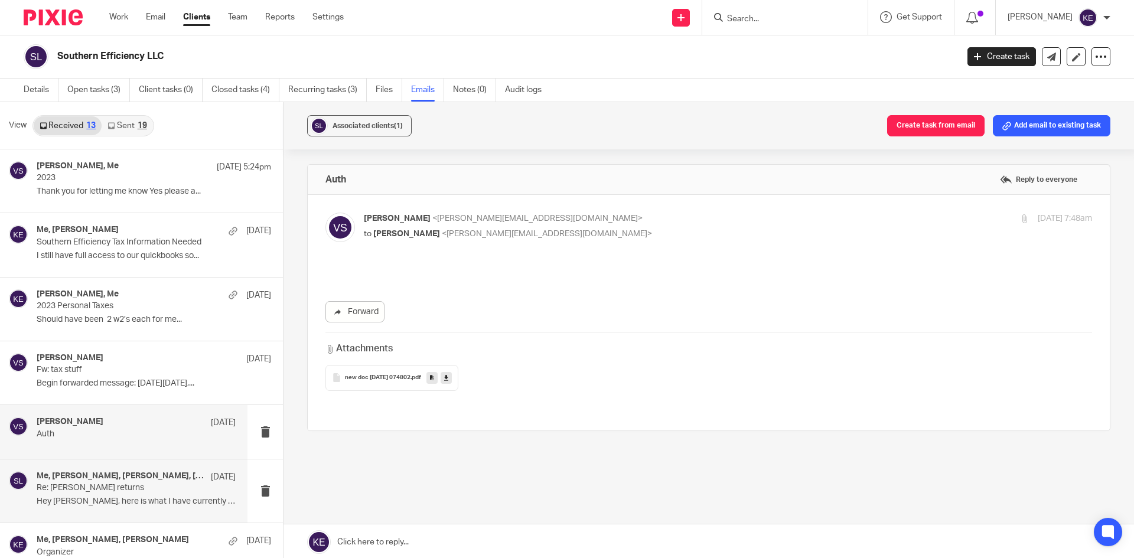
click at [122, 486] on p "Re: Amended returns" at bounding box center [116, 488] width 159 height 10
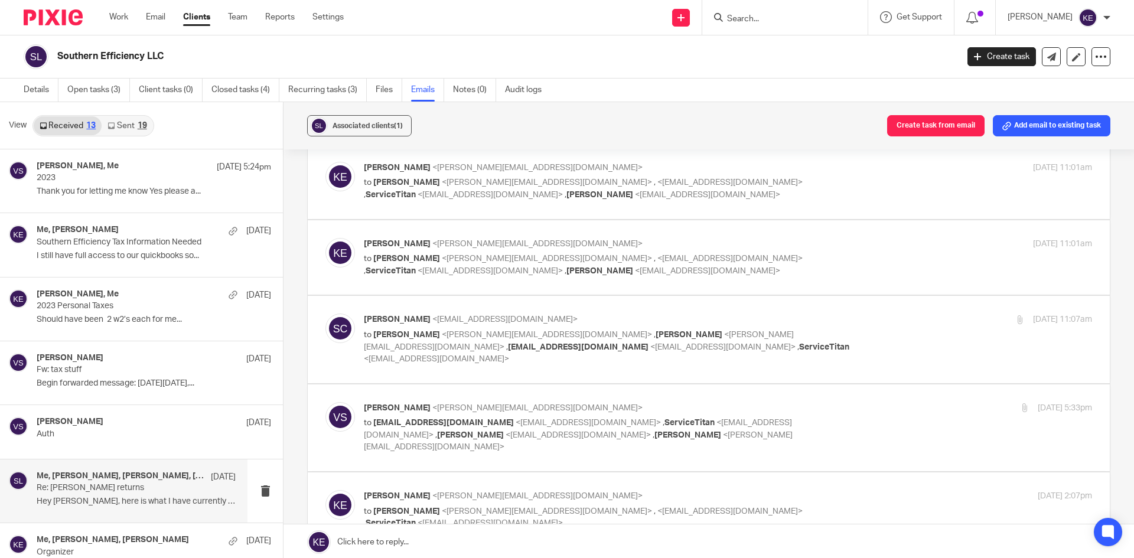
scroll to position [1687, 0]
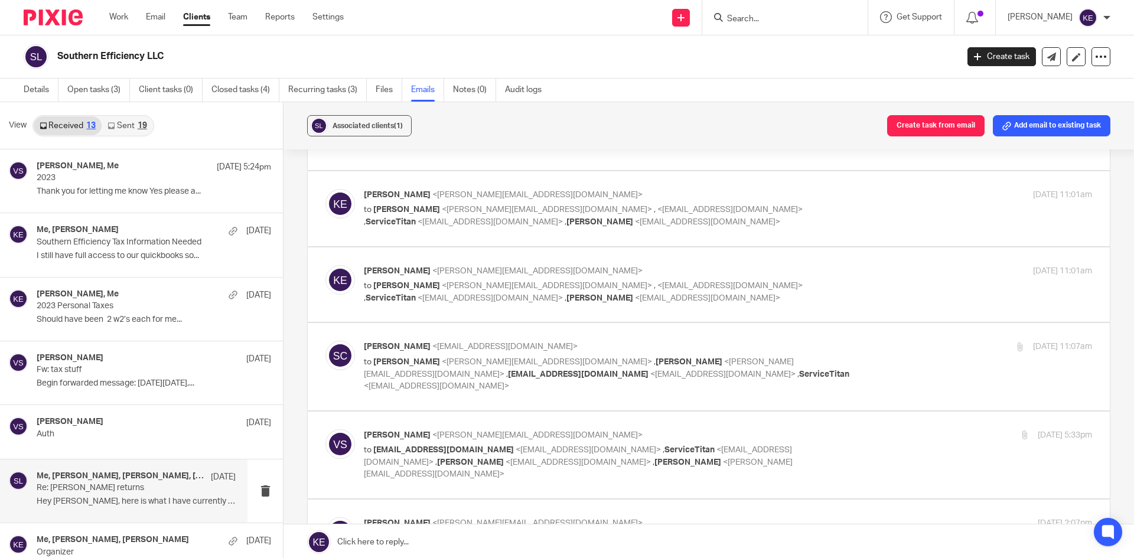
click at [854, 429] on div "Jan 7, 2024 5:33pm" at bounding box center [970, 435] width 243 height 12
checkbox input "true"
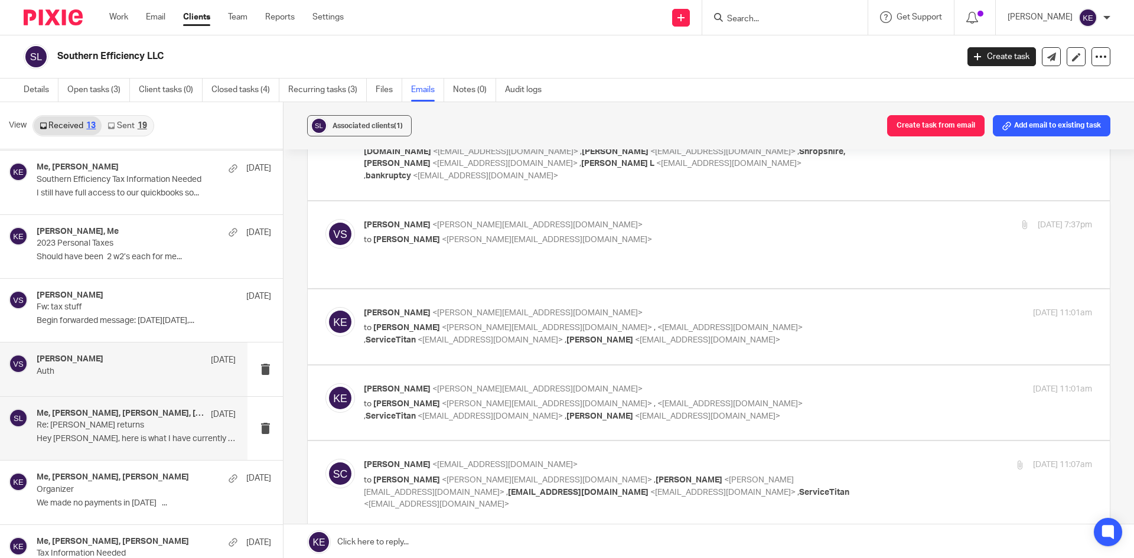
scroll to position [177, 0]
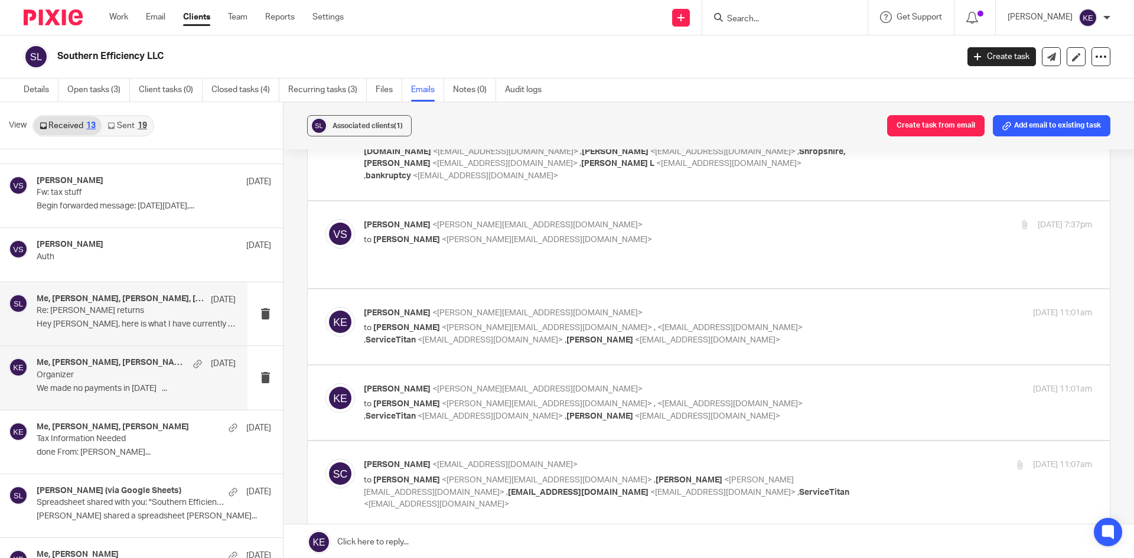
click at [123, 383] on div "Me, Vince Smith, vince Jun 5, 2023 Organizer We made no payments in 2022 ..." at bounding box center [136, 378] width 199 height 40
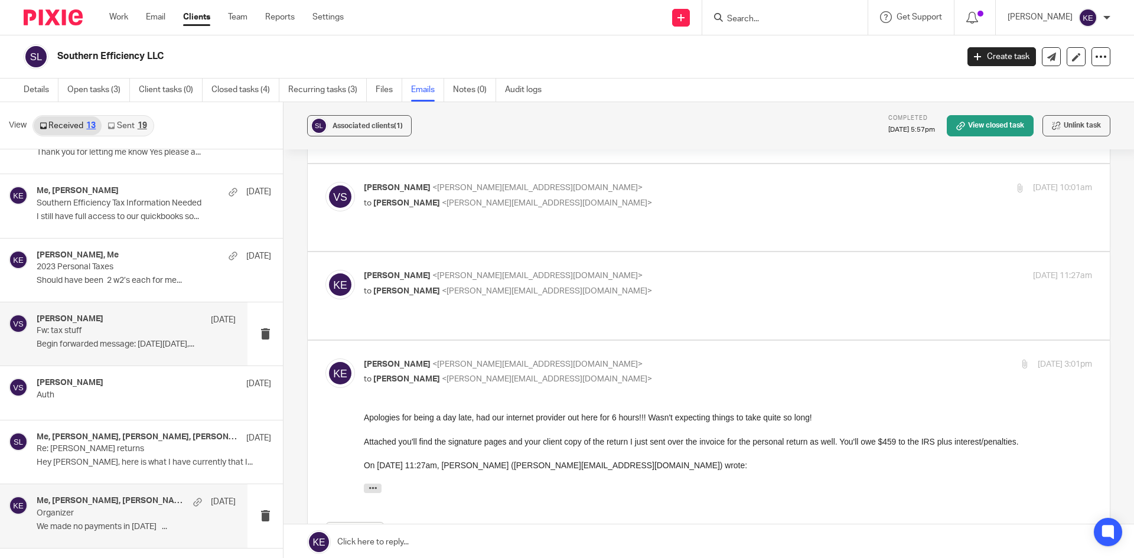
scroll to position [0, 0]
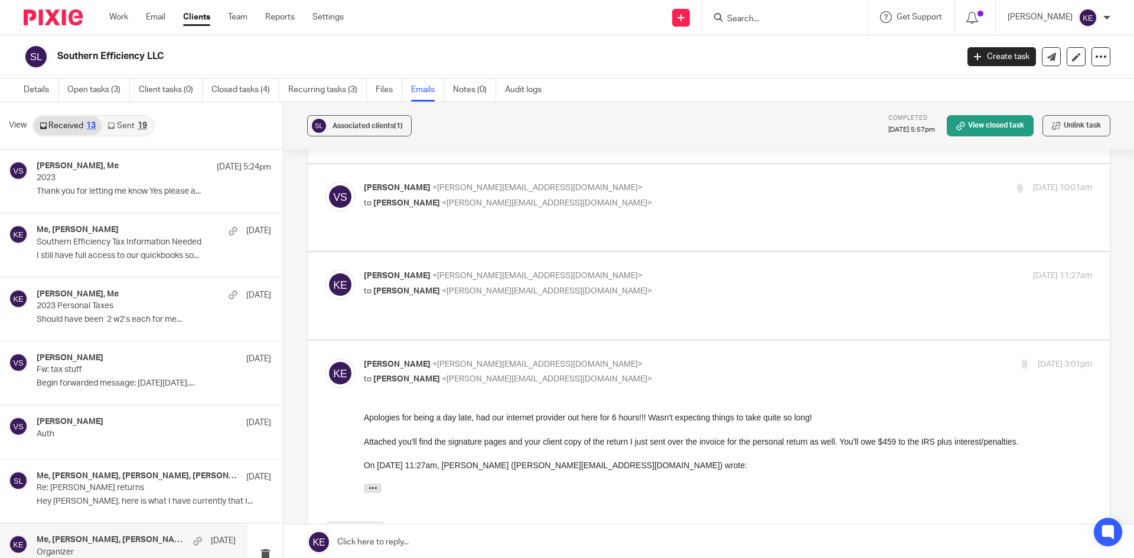
click at [136, 125] on link "Sent 19" at bounding box center [127, 125] width 51 height 19
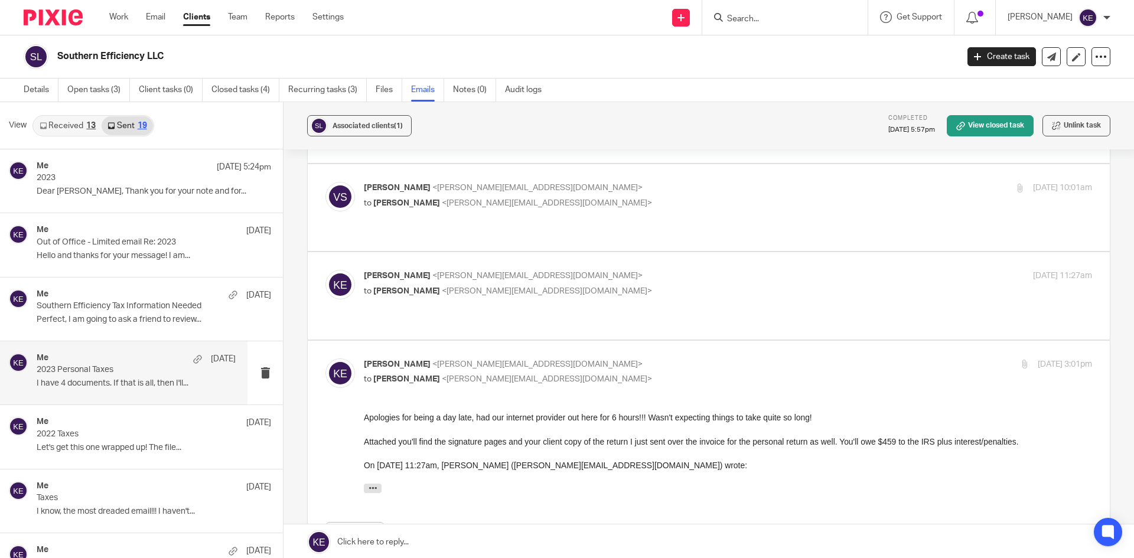
scroll to position [2, 0]
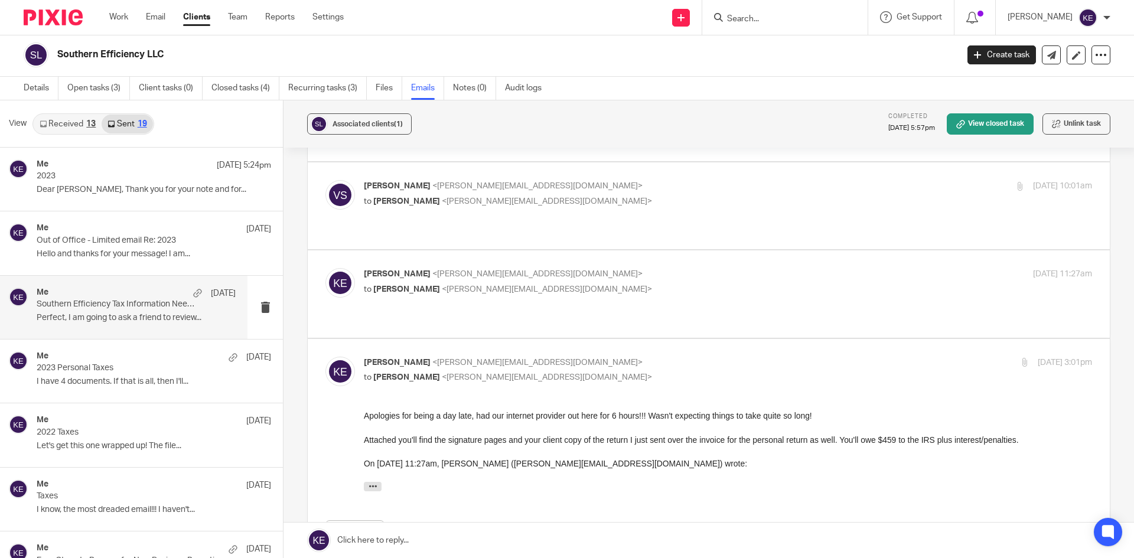
click at [146, 286] on div "Me Oct 8 Southern Efficiency Tax Information Needed Perfect, I am going to ask …" at bounding box center [123, 307] width 247 height 63
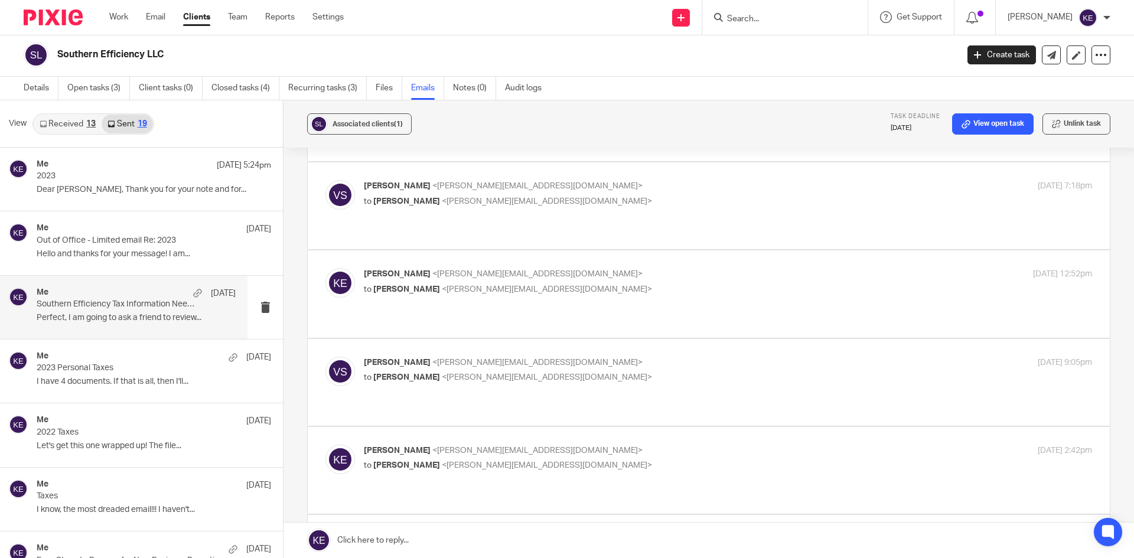
scroll to position [0, 0]
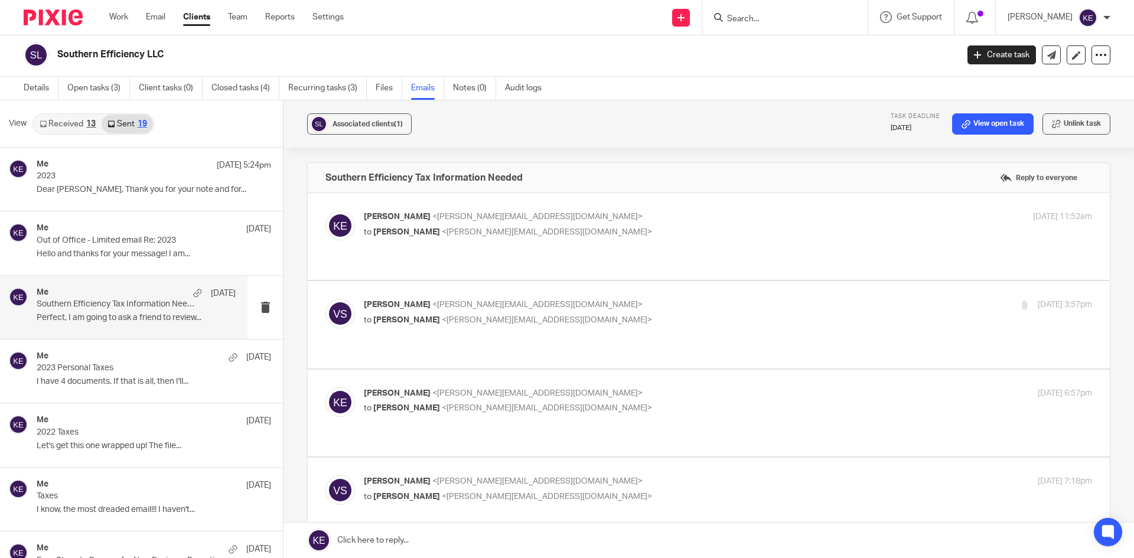
click at [659, 299] on p "Vince Smith <smith_vince@ymail.com>" at bounding box center [606, 305] width 485 height 12
checkbox input "true"
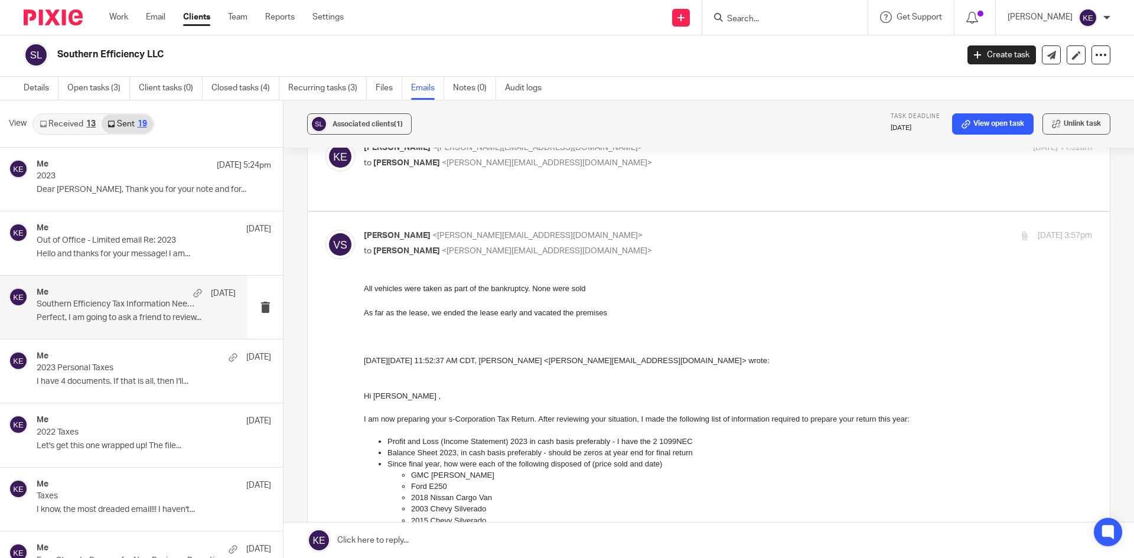
scroll to position [59, 0]
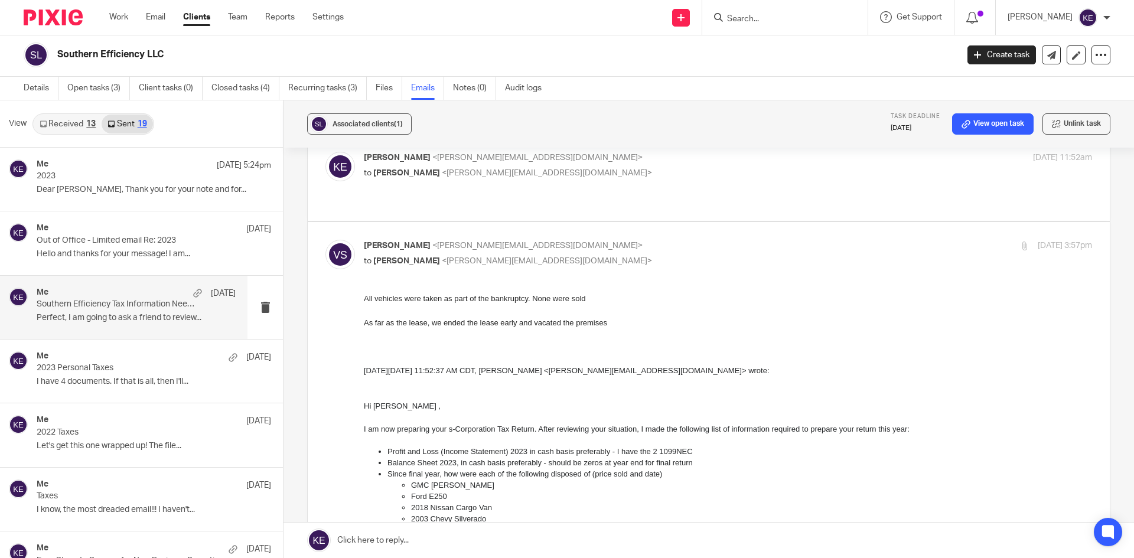
click at [788, 19] on input "Search" at bounding box center [779, 19] width 106 height 11
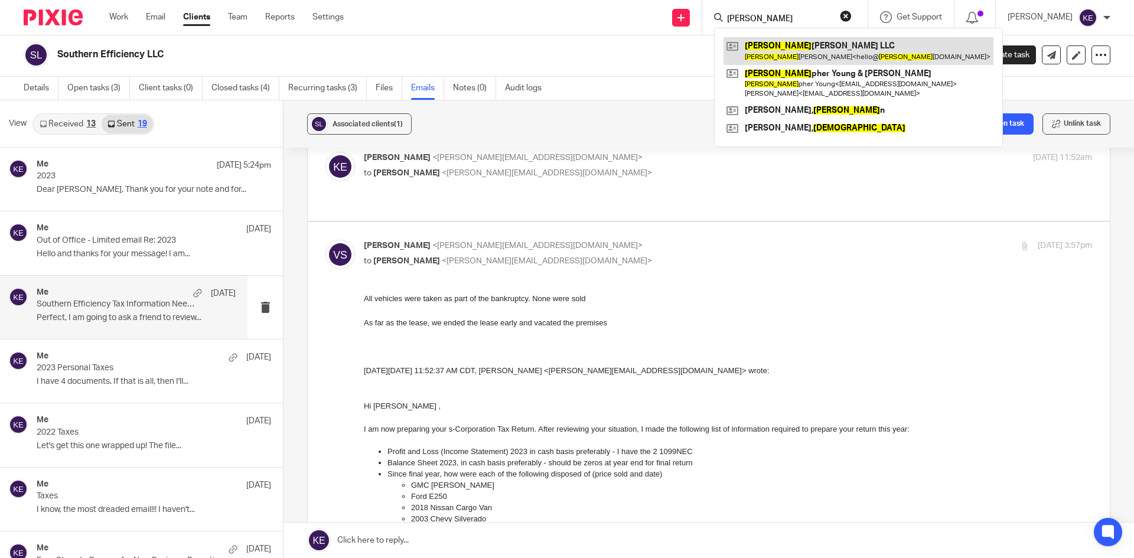
type input "krista"
click at [787, 54] on link at bounding box center [859, 50] width 270 height 27
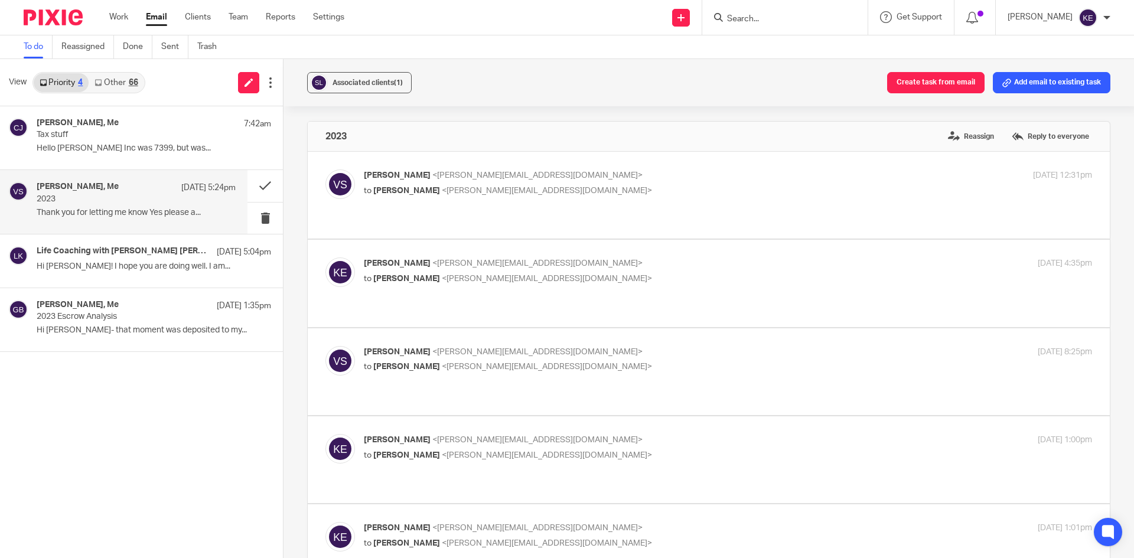
scroll to position [1919, 0]
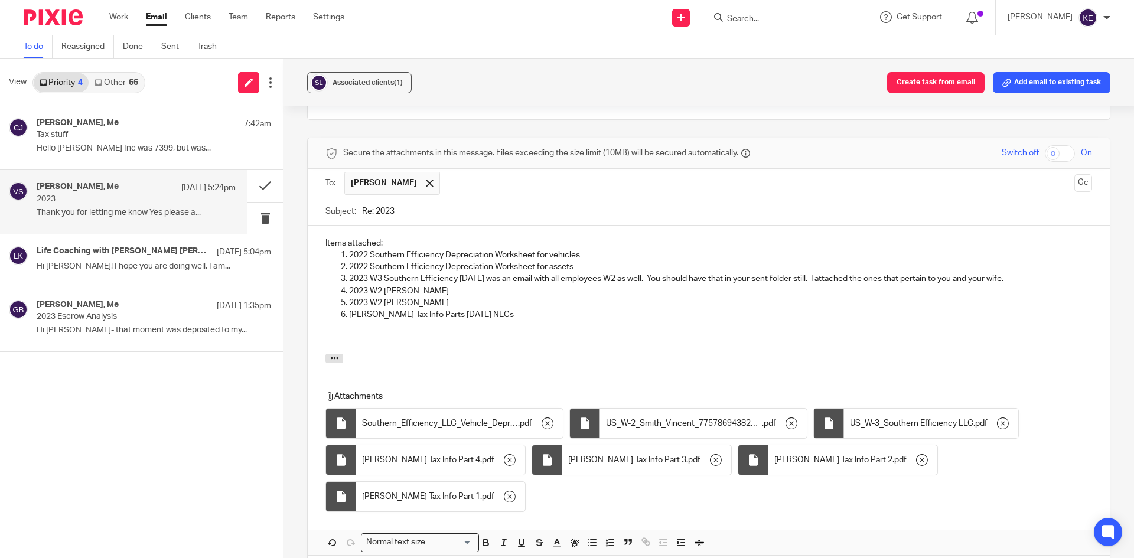
click at [495, 309] on p "[PERSON_NAME] Tax Info Parts [DATE] NECs" at bounding box center [720, 315] width 743 height 12
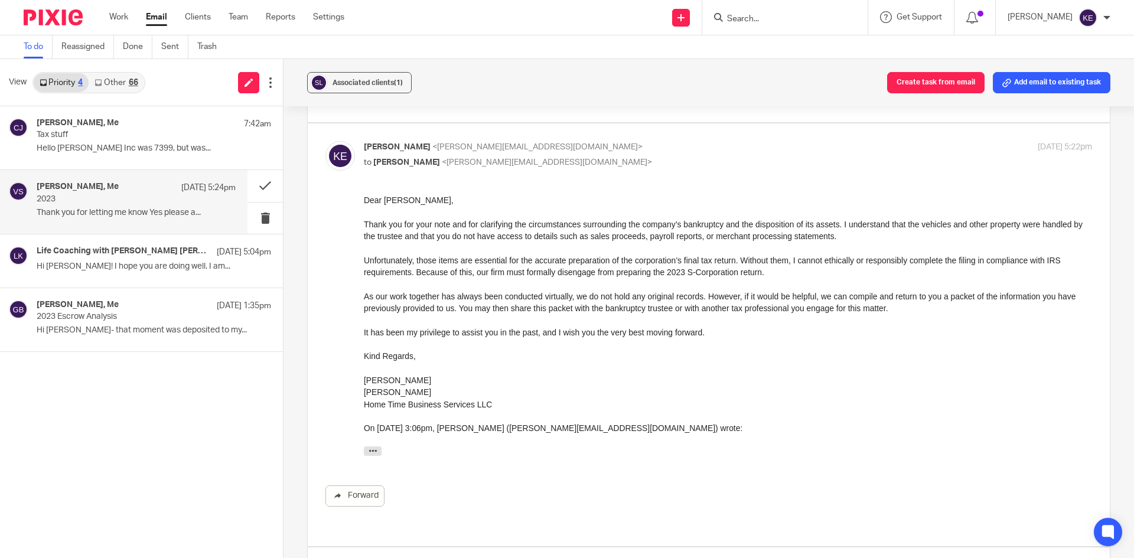
scroll to position [1210, 0]
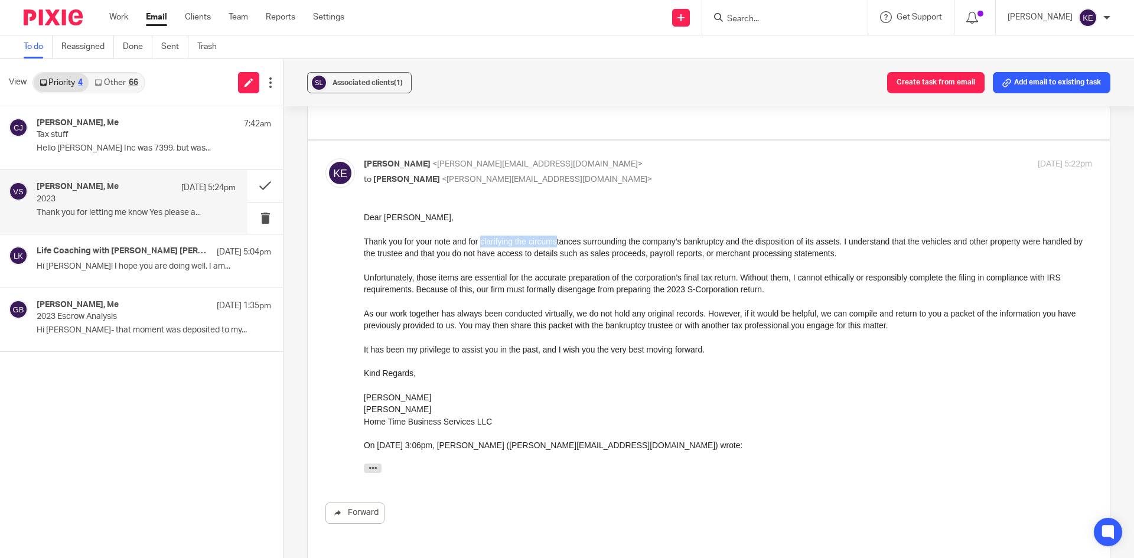
drag, startPoint x: 481, startPoint y: 244, endPoint x: 559, endPoint y: 244, distance: 77.4
click at [559, 244] on p "Thank you for your note and for clarifying the circumstances surrounding the co…" at bounding box center [728, 248] width 728 height 24
click at [526, 245] on p "Thank you for your note and for clarifying the circumstances surrounding the co…" at bounding box center [728, 248] width 728 height 24
drag, startPoint x: 483, startPoint y: 241, endPoint x: 839, endPoint y: 243, distance: 356.1
click at [839, 243] on p "Thank you for your note and for clarifying the circumstances surrounding the co…" at bounding box center [728, 248] width 728 height 24
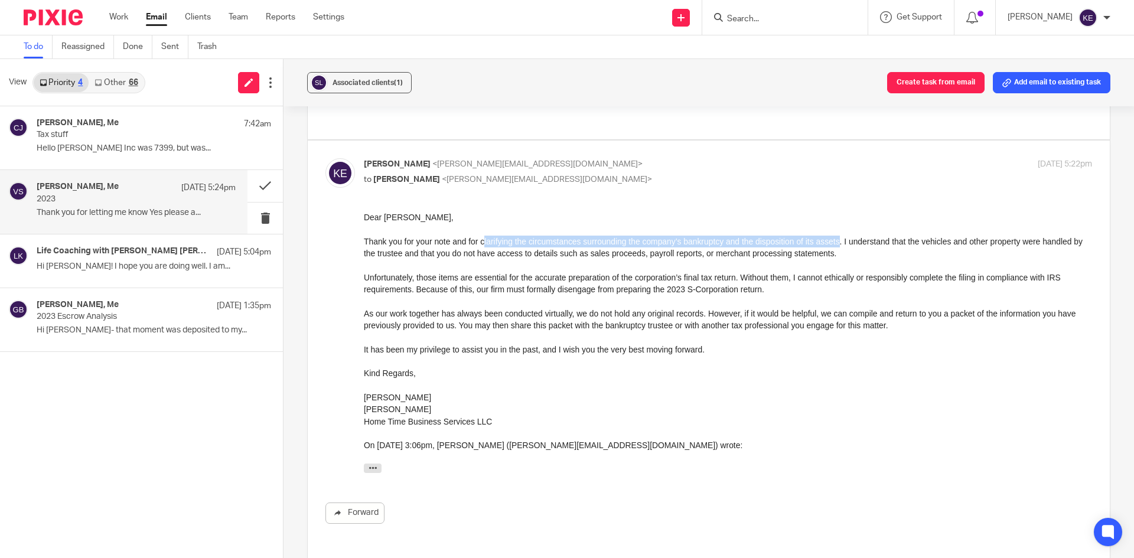
copy p "larifying the circumstances surrounding the company’s bankruptcy and the dispos…"
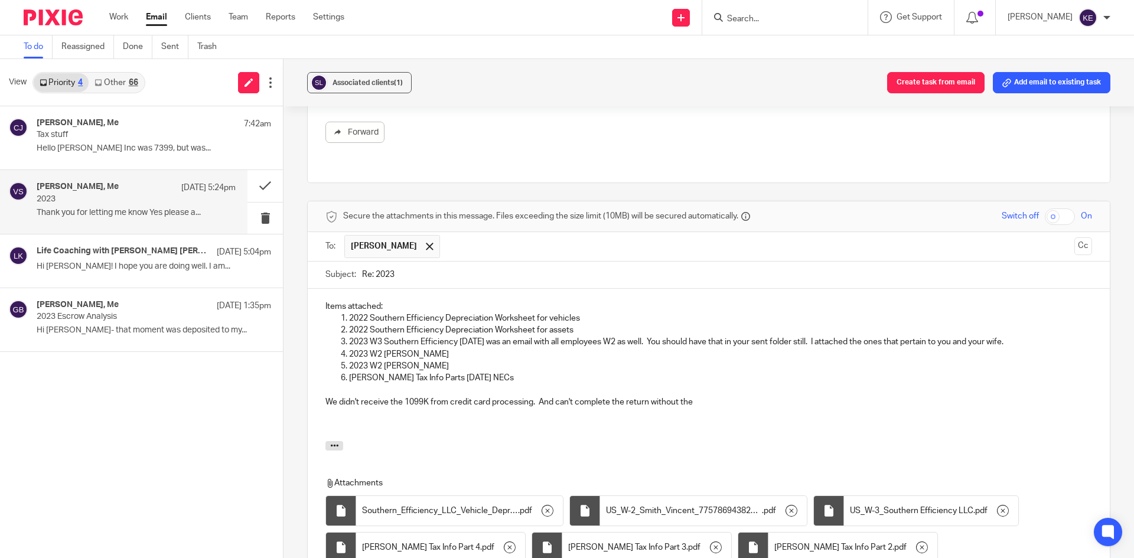
scroll to position [1860, 0]
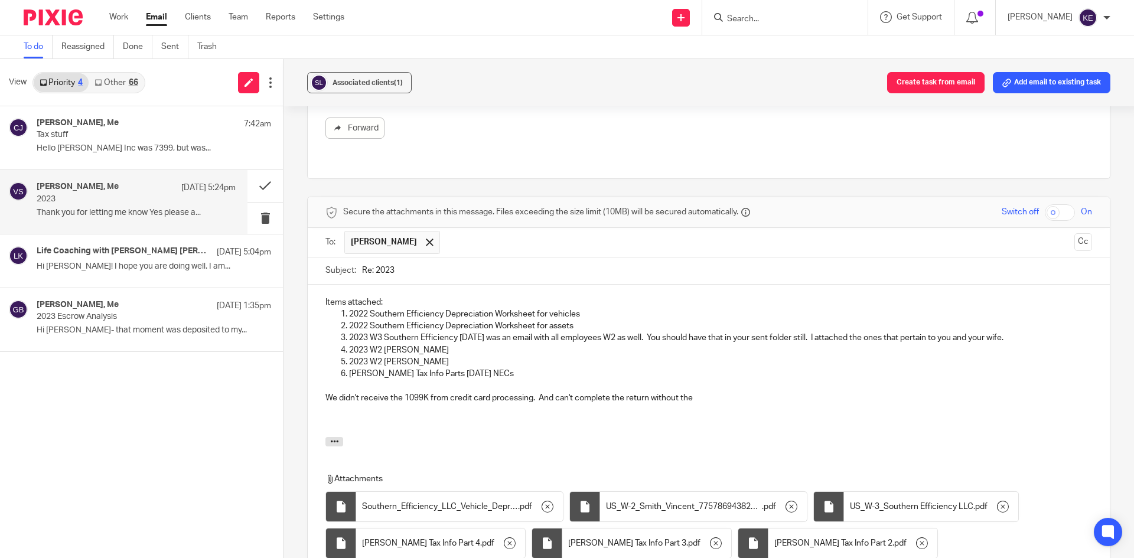
click at [716, 356] on p "2023 W2 [PERSON_NAME]" at bounding box center [720, 362] width 743 height 12
click at [768, 356] on p "2023 W2 [PERSON_NAME]" at bounding box center [720, 362] width 743 height 12
click at [705, 392] on p "We didn't receive the 1099K from credit card processing. And can't complete the…" at bounding box center [708, 398] width 767 height 12
click at [692, 392] on p "We didn't receive the 1099K from credit card processing. And can't complete the…" at bounding box center [708, 398] width 767 height 12
click at [687, 392] on p "We didn't receive the 1099K from credit card processing. And can't complete the…" at bounding box center [708, 398] width 767 height 12
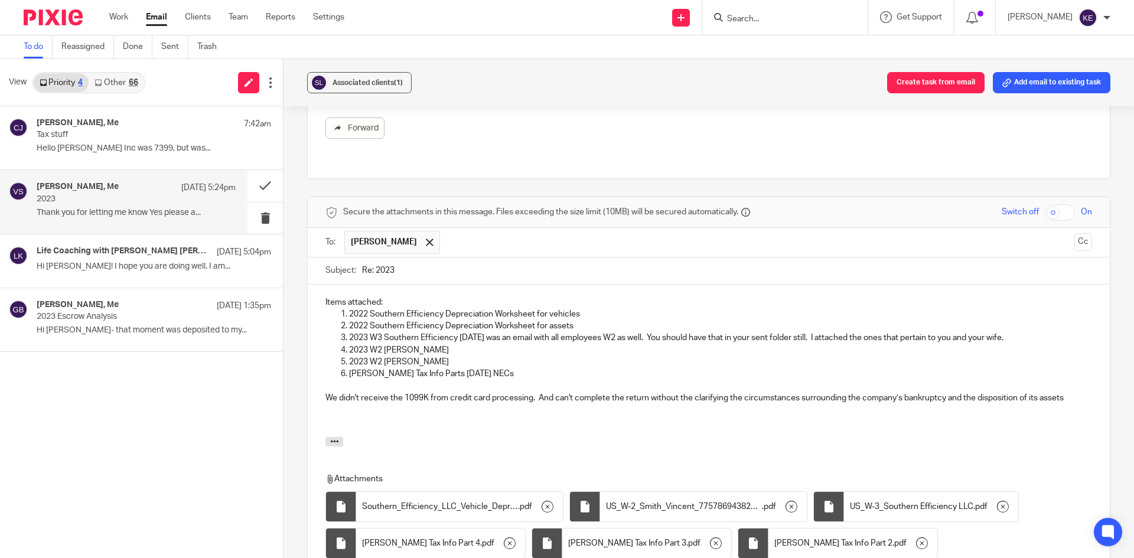
click at [693, 392] on p "We didn't receive the 1099K from credit card processing. And can't complete the…" at bounding box center [708, 398] width 767 height 12
click at [1048, 392] on p "We didn't receive the 1099K from credit card processing. And can't complete the…" at bounding box center [708, 398] width 767 height 12
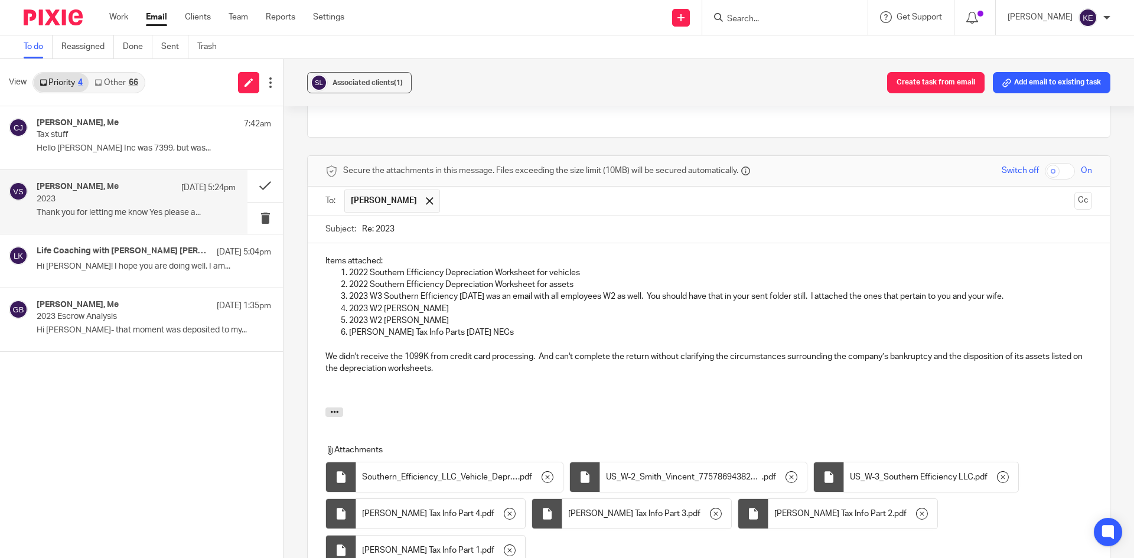
scroll to position [1919, 0]
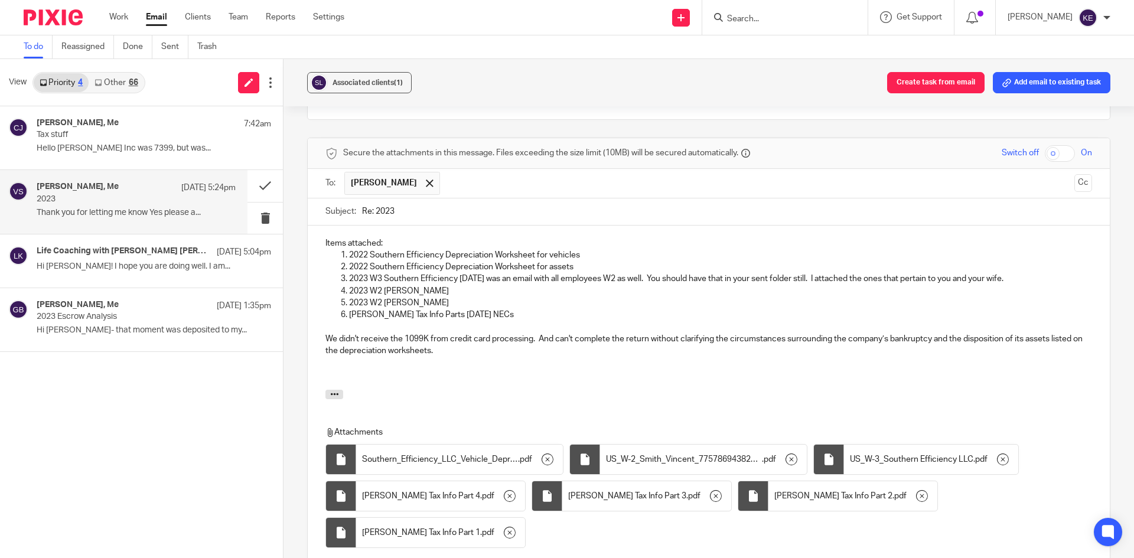
click at [478, 357] on p at bounding box center [708, 363] width 767 height 12
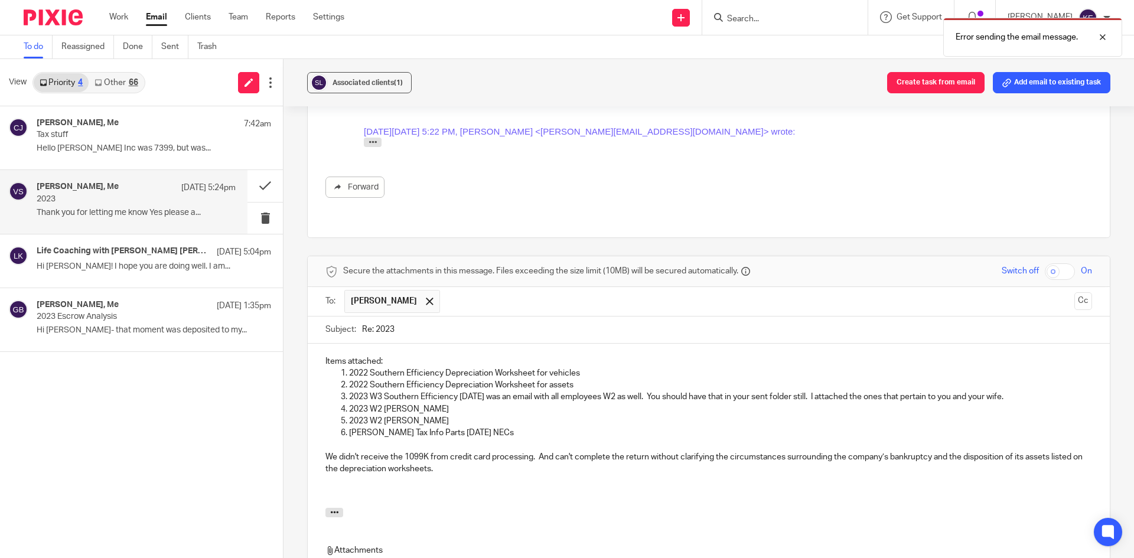
click at [446, 290] on input "text" at bounding box center [757, 301] width 623 height 23
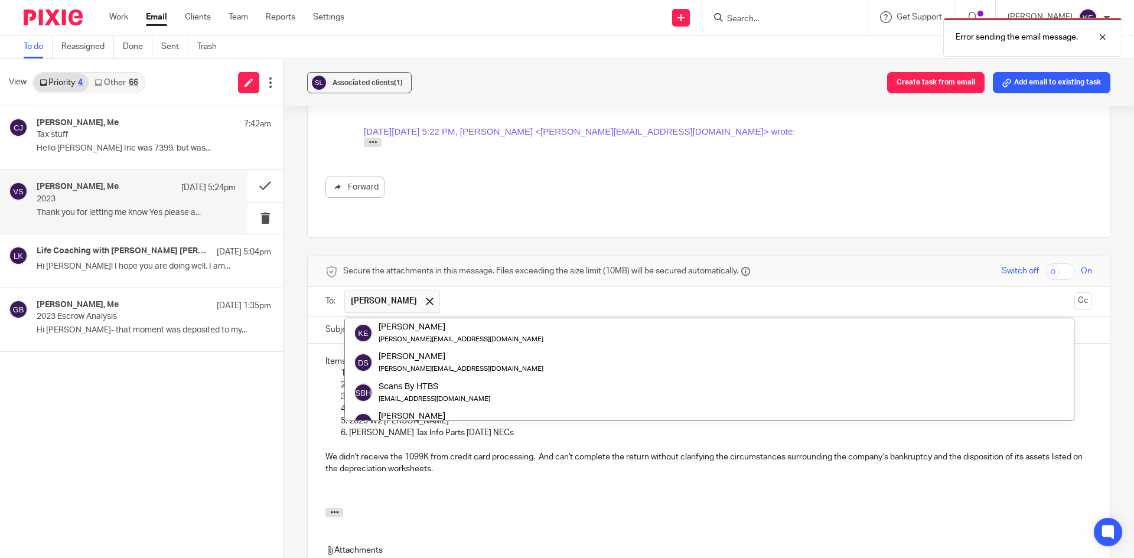
scroll to position [59, 0]
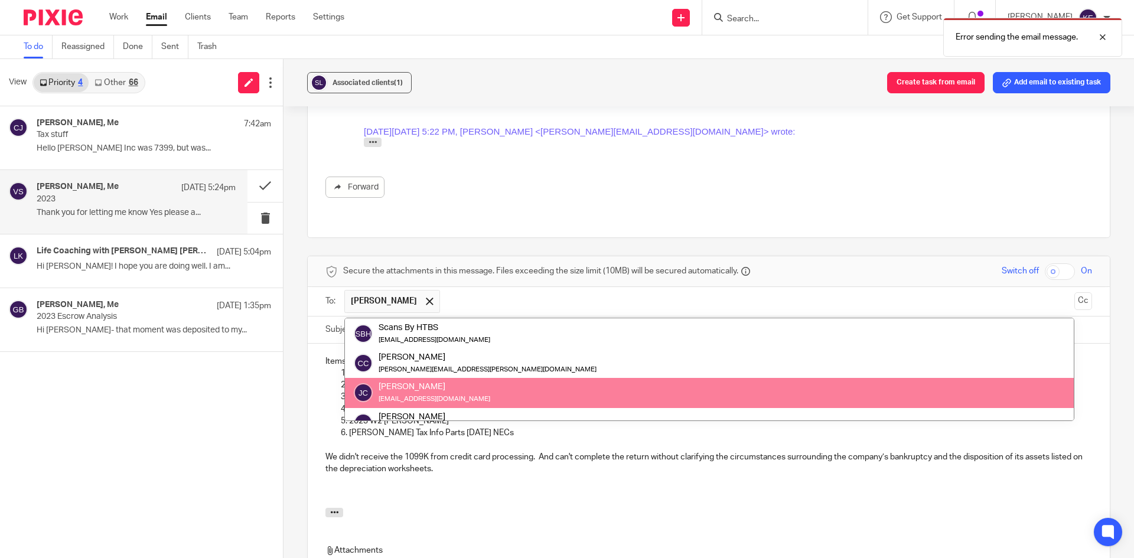
click at [385, 451] on p "We didn't receive the 1099K from credit card processing. And can't complete the…" at bounding box center [708, 463] width 767 height 24
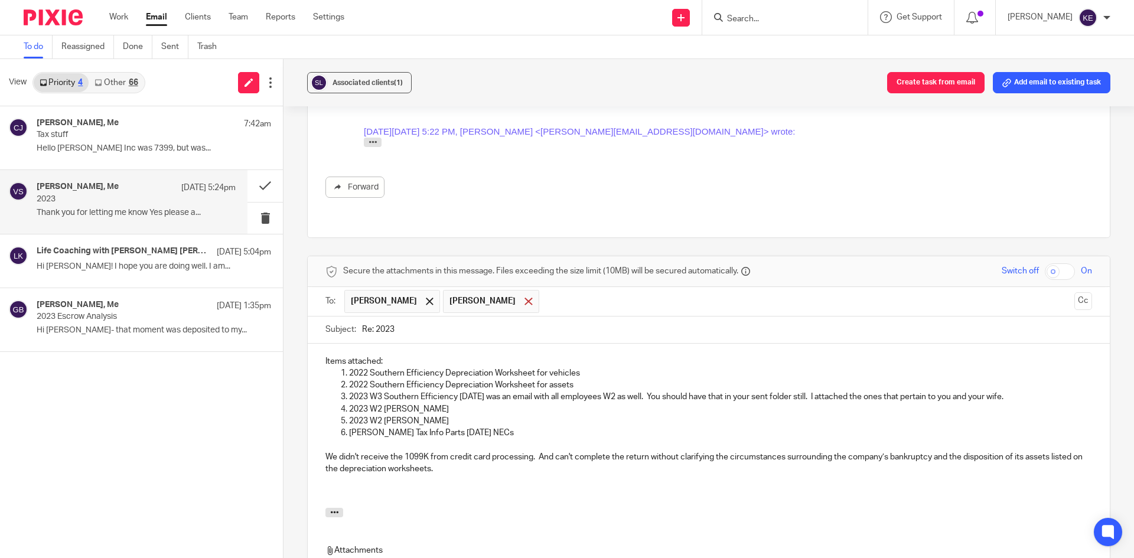
click at [524, 298] on span at bounding box center [528, 302] width 8 height 8
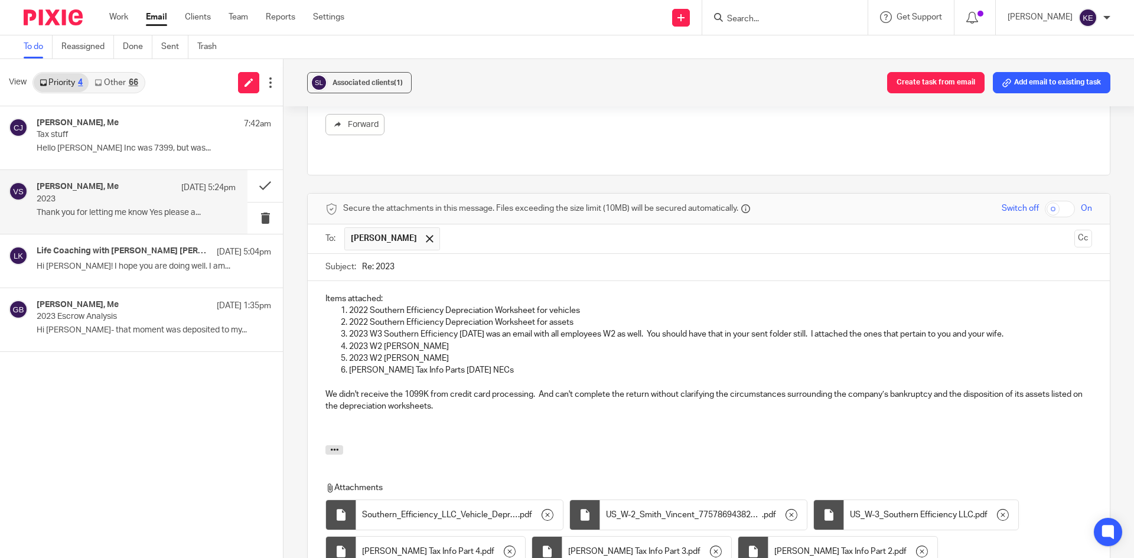
scroll to position [2011, 0]
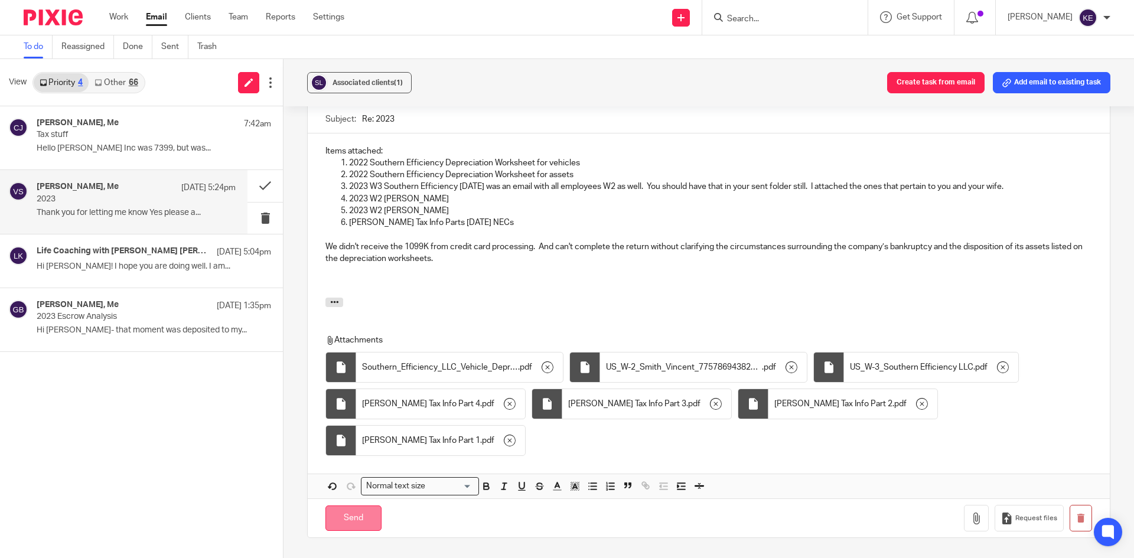
click at [353, 506] on input "Send" at bounding box center [353, 518] width 56 height 25
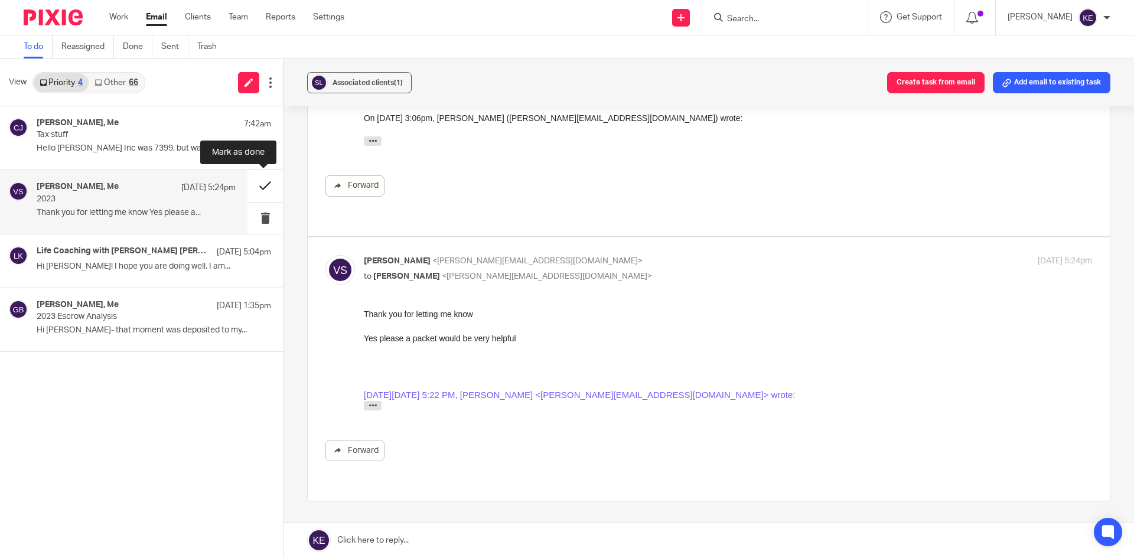
click at [266, 184] on button at bounding box center [264, 185] width 35 height 31
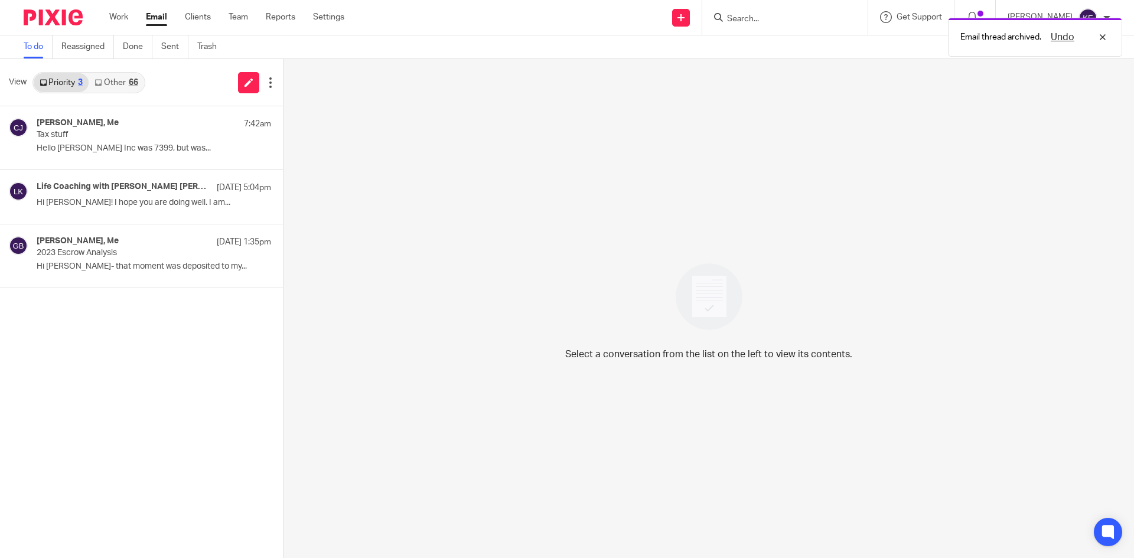
click at [124, 83] on link "Other 66" at bounding box center [116, 82] width 55 height 19
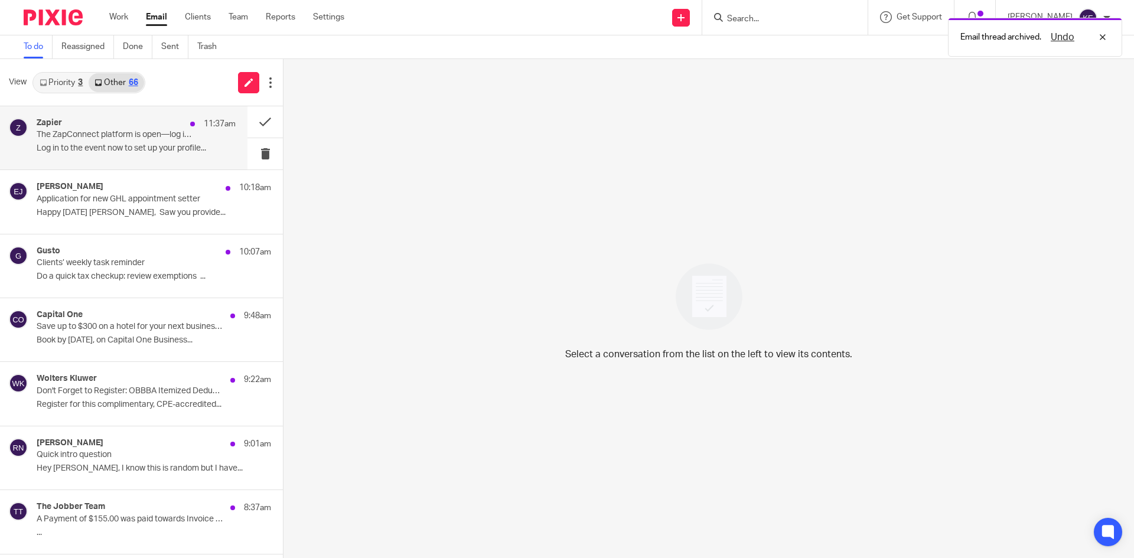
click at [116, 138] on p "The ZapConnect platform is open—log in now" at bounding box center [116, 135] width 159 height 10
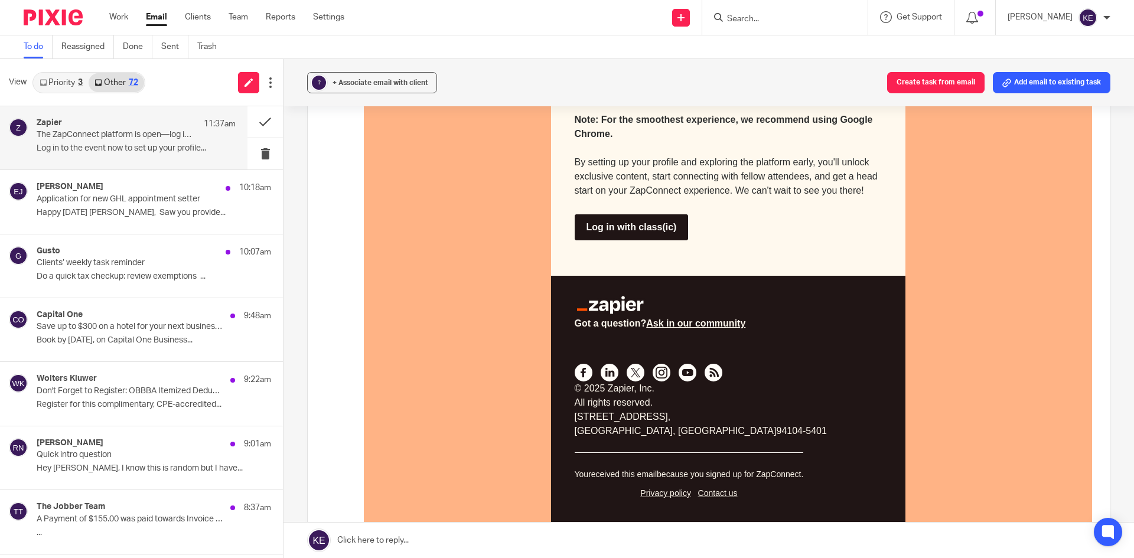
scroll to position [945, 0]
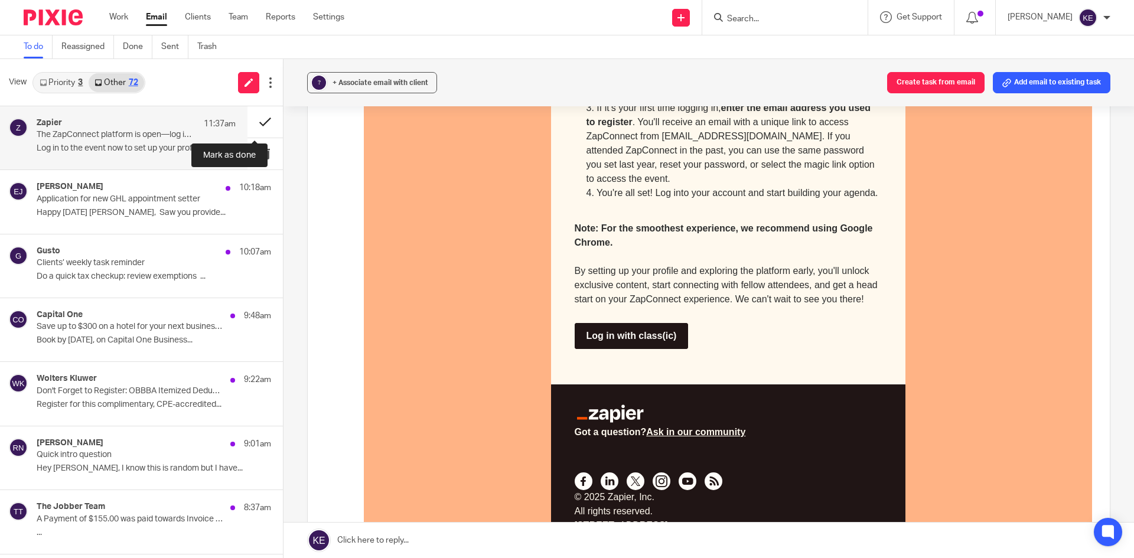
click at [257, 120] on button at bounding box center [264, 121] width 35 height 31
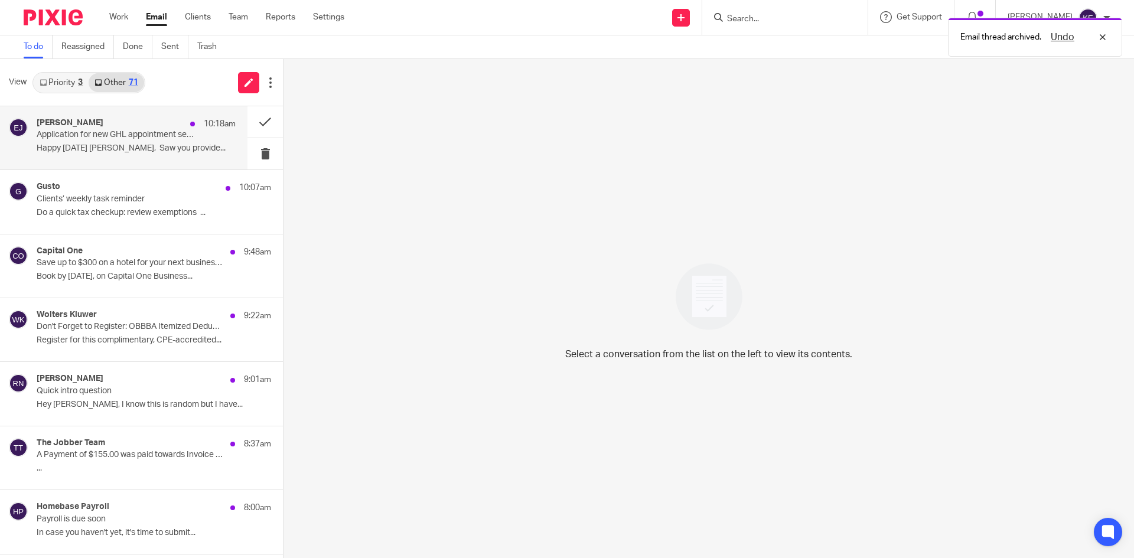
click at [169, 126] on div "[PERSON_NAME] 10:18am" at bounding box center [136, 124] width 199 height 12
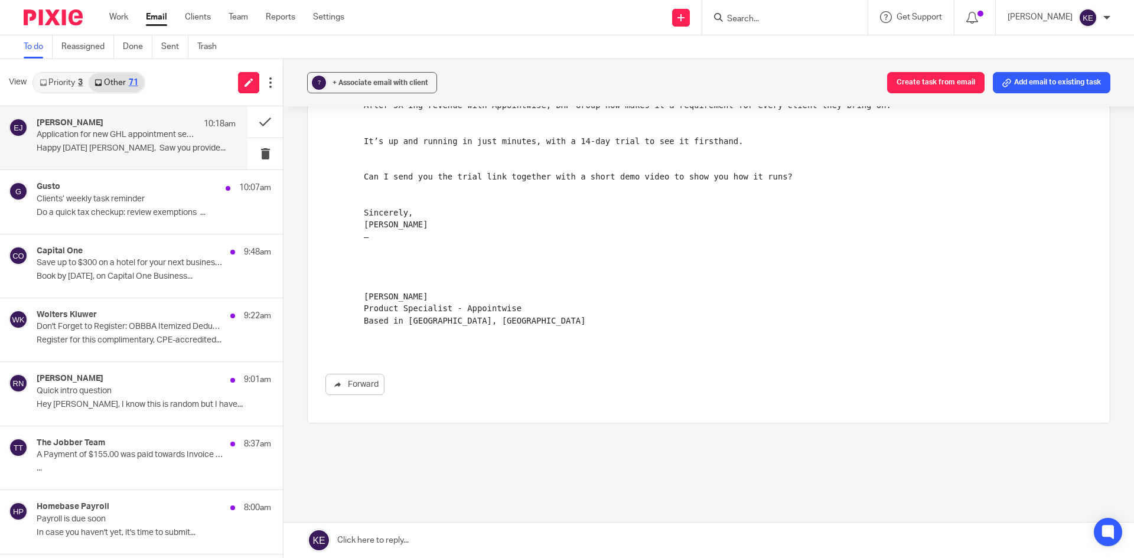
scroll to position [295, 0]
click at [375, 535] on link at bounding box center [708, 540] width 850 height 35
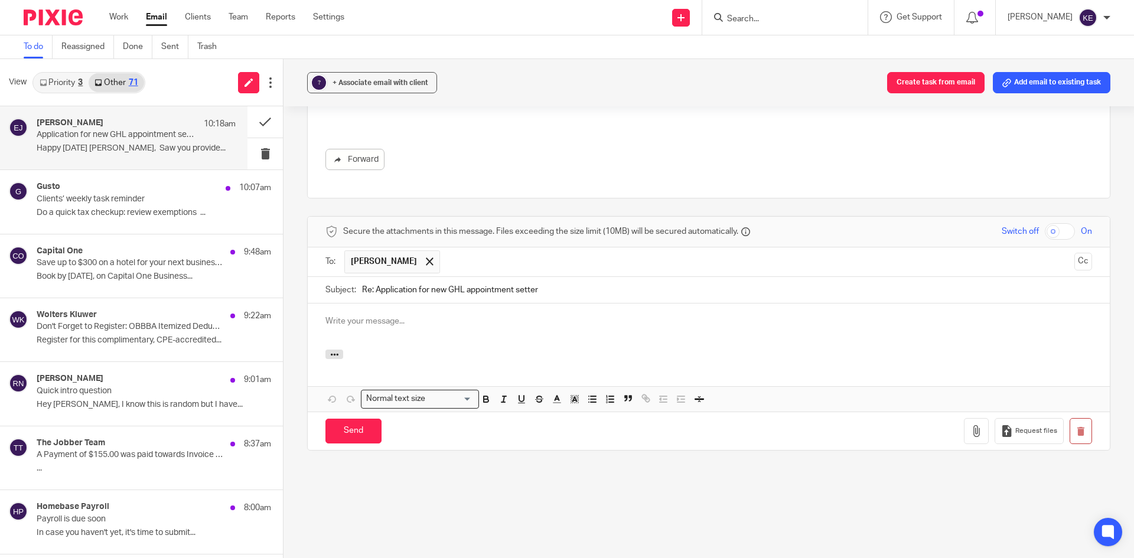
scroll to position [0, 0]
click at [340, 437] on input "Send" at bounding box center [353, 431] width 56 height 25
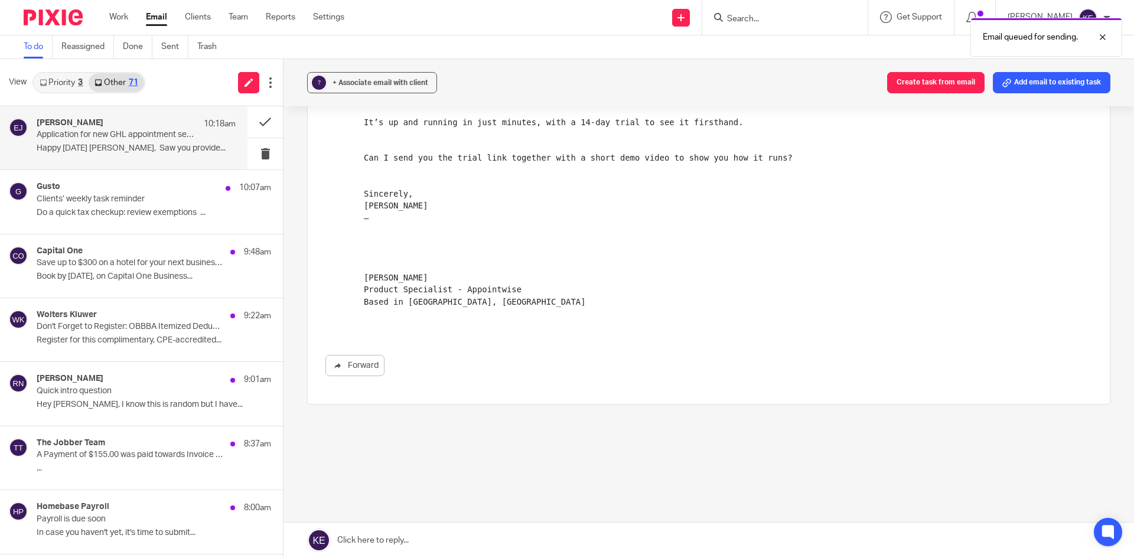
scroll to position [310, 0]
click at [256, 152] on button at bounding box center [264, 153] width 35 height 31
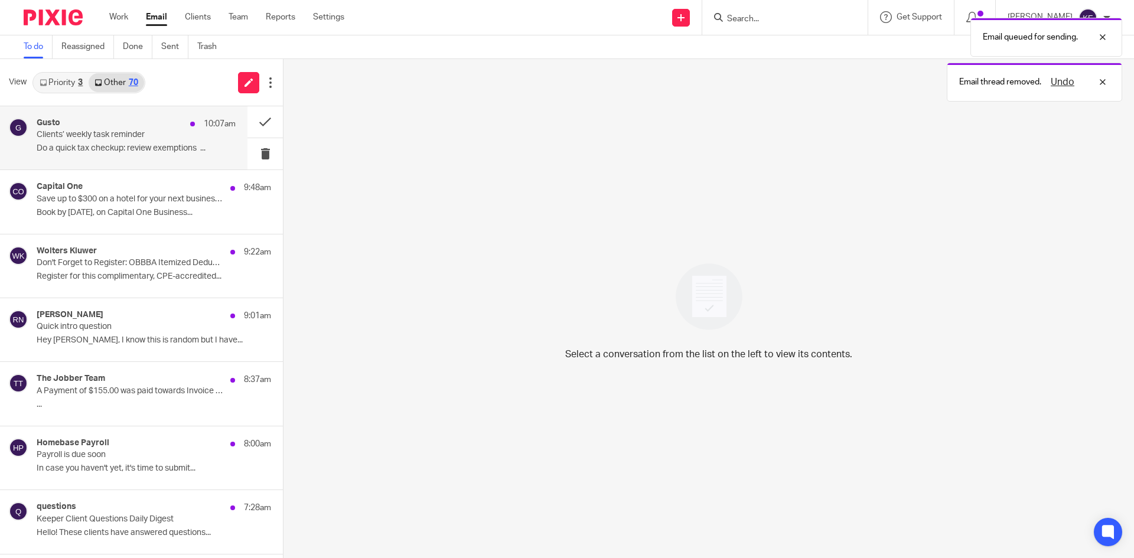
click at [110, 153] on p "Do a quick tax checkup: review exemptions ‌ ‌..." at bounding box center [136, 149] width 199 height 10
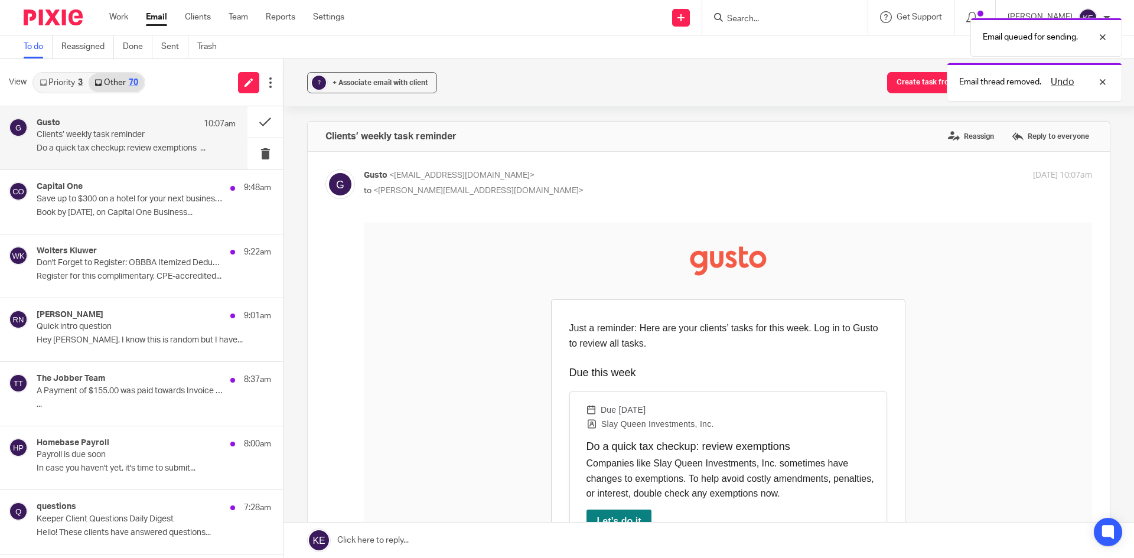
scroll to position [0, 0]
click at [260, 152] on button at bounding box center [264, 153] width 35 height 31
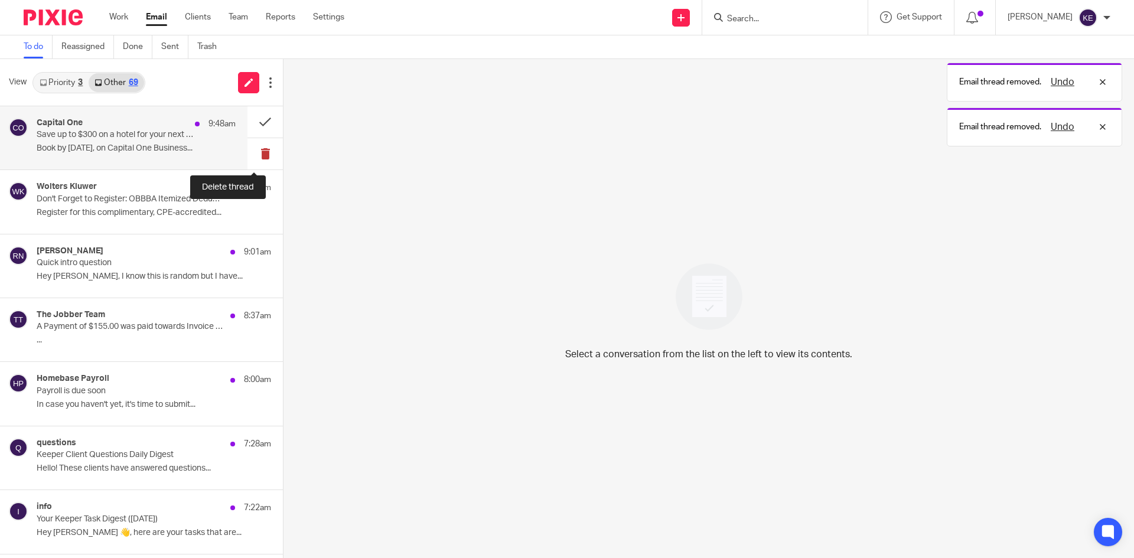
click at [255, 149] on button at bounding box center [264, 153] width 35 height 31
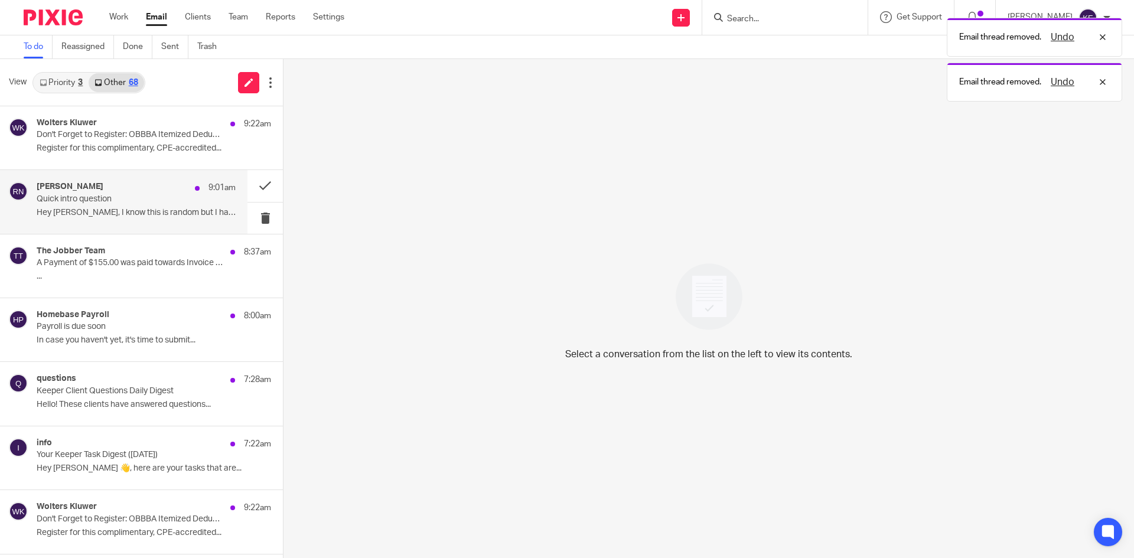
click at [116, 202] on p "Quick intro question" at bounding box center [116, 199] width 159 height 10
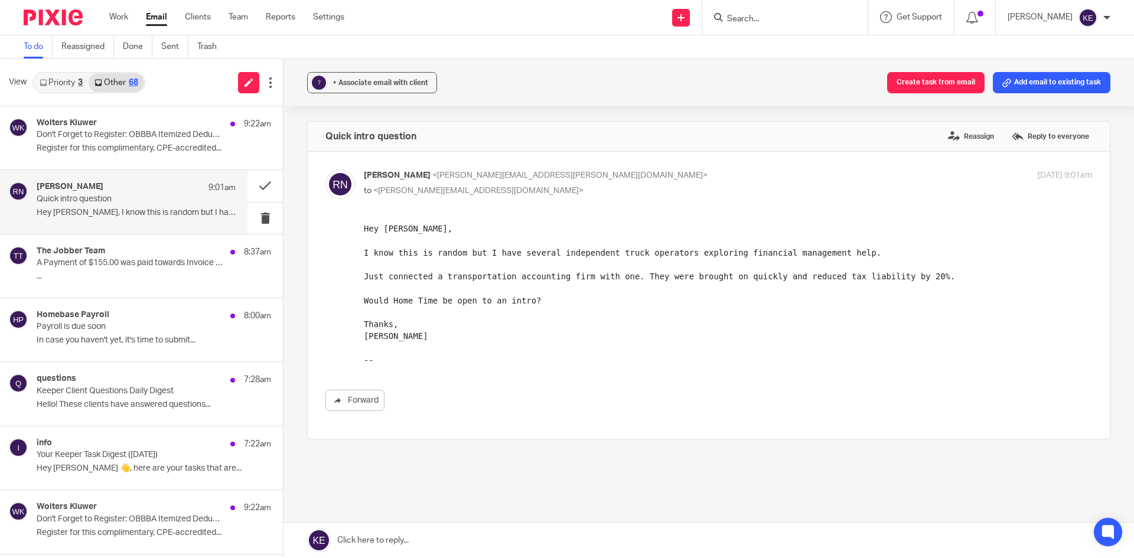
click at [359, 538] on link at bounding box center [708, 540] width 850 height 35
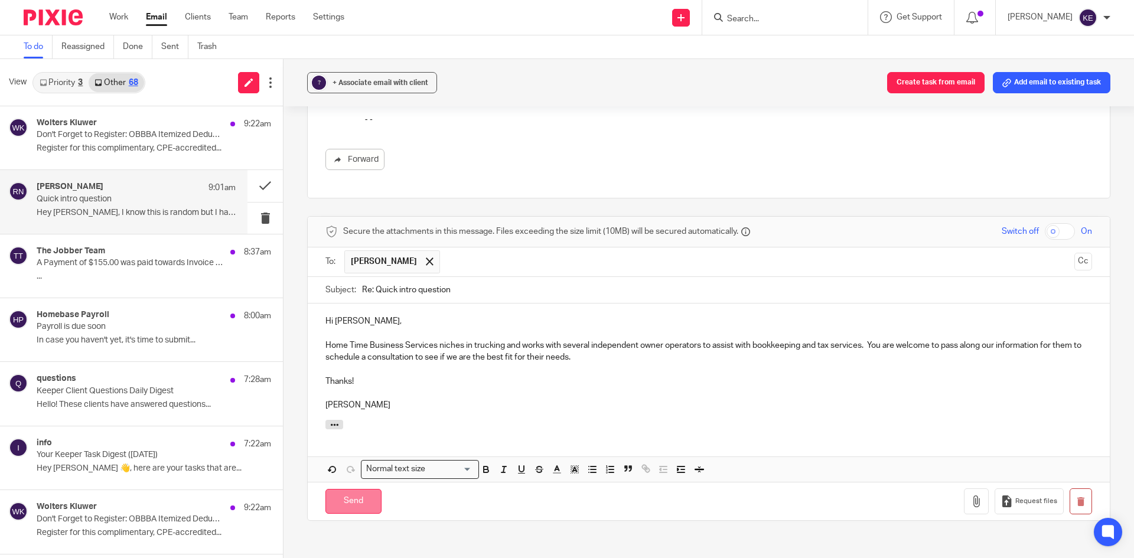
click at [361, 503] on input "Send" at bounding box center [353, 501] width 56 height 25
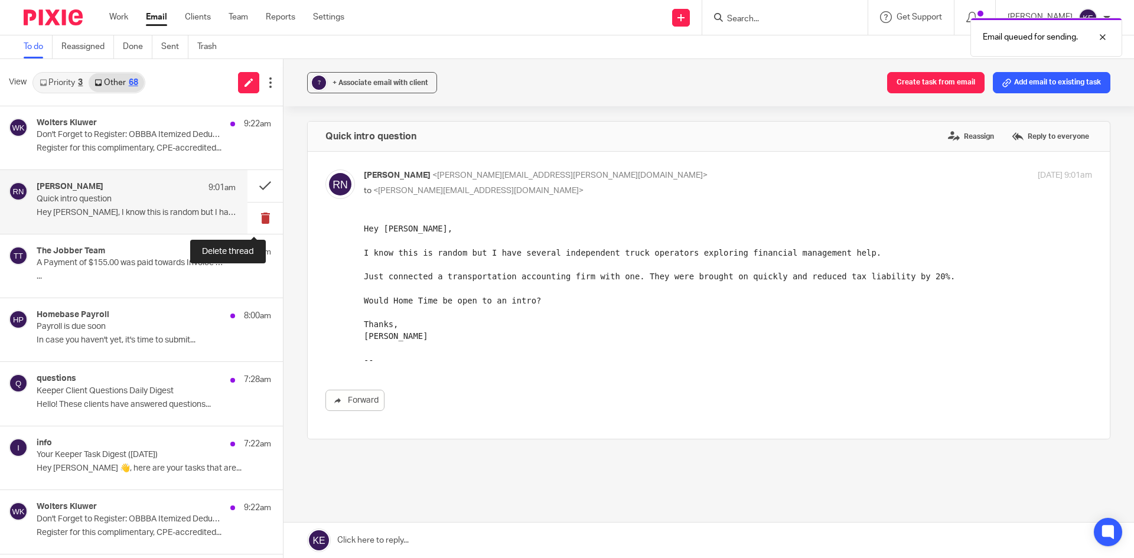
click at [257, 215] on button at bounding box center [264, 218] width 35 height 31
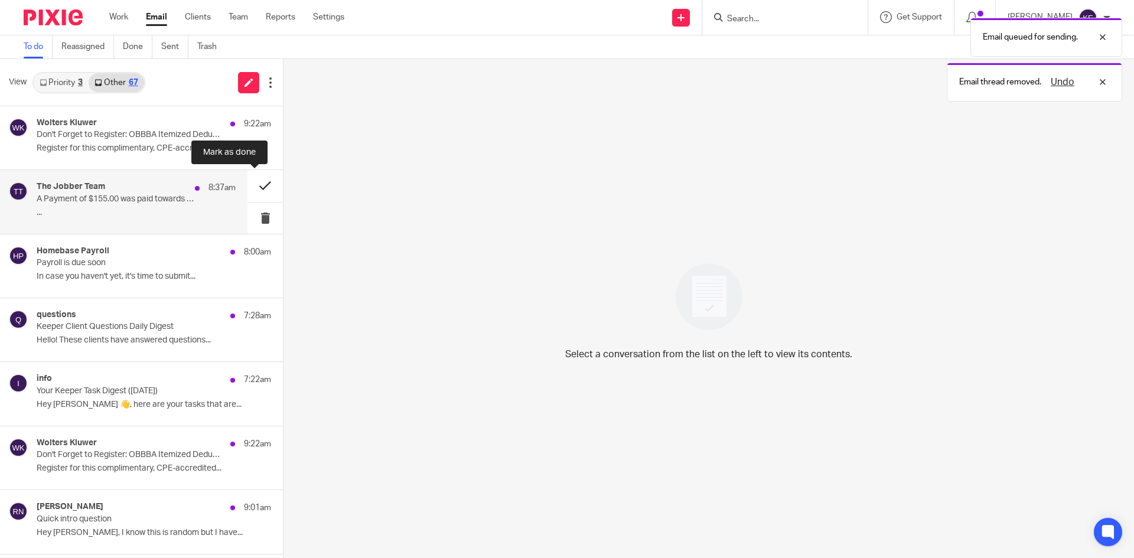
click at [247, 185] on button at bounding box center [264, 185] width 35 height 31
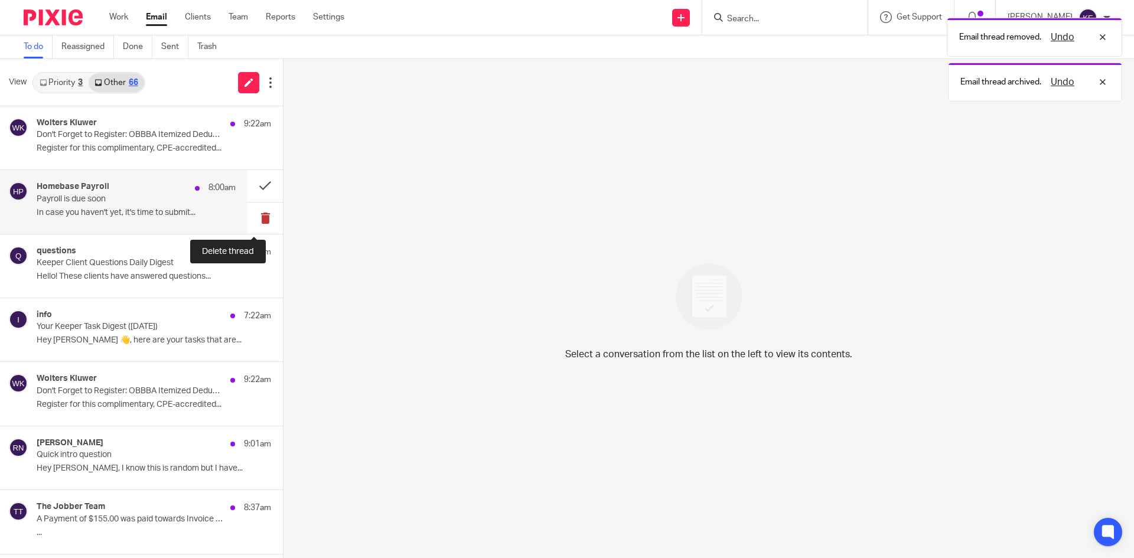
click at [252, 214] on button at bounding box center [264, 218] width 35 height 31
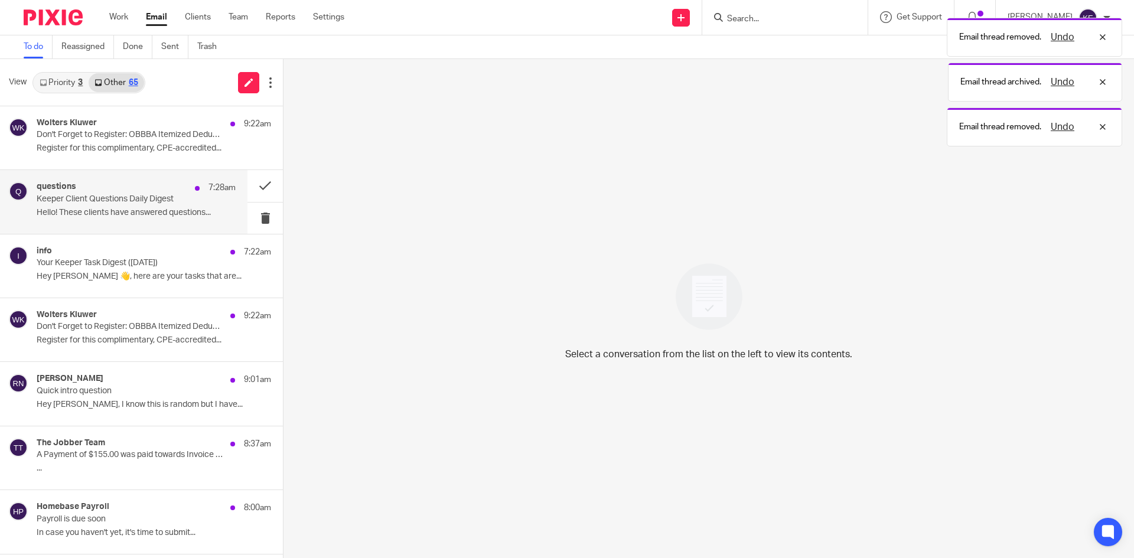
click at [183, 209] on p "Hello! These clients have answered questions..." at bounding box center [136, 213] width 199 height 10
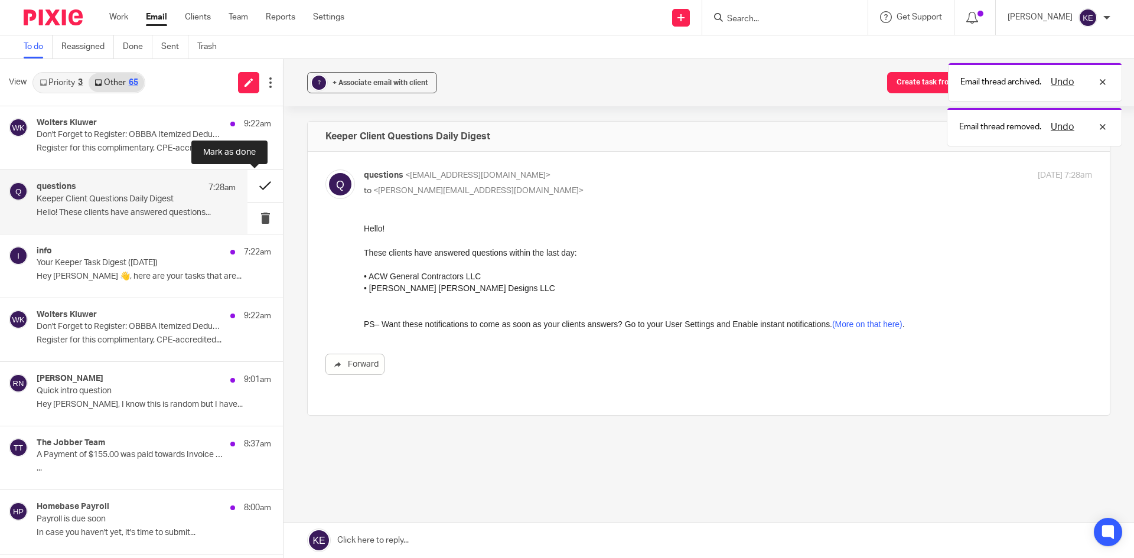
click at [248, 184] on button at bounding box center [264, 185] width 35 height 31
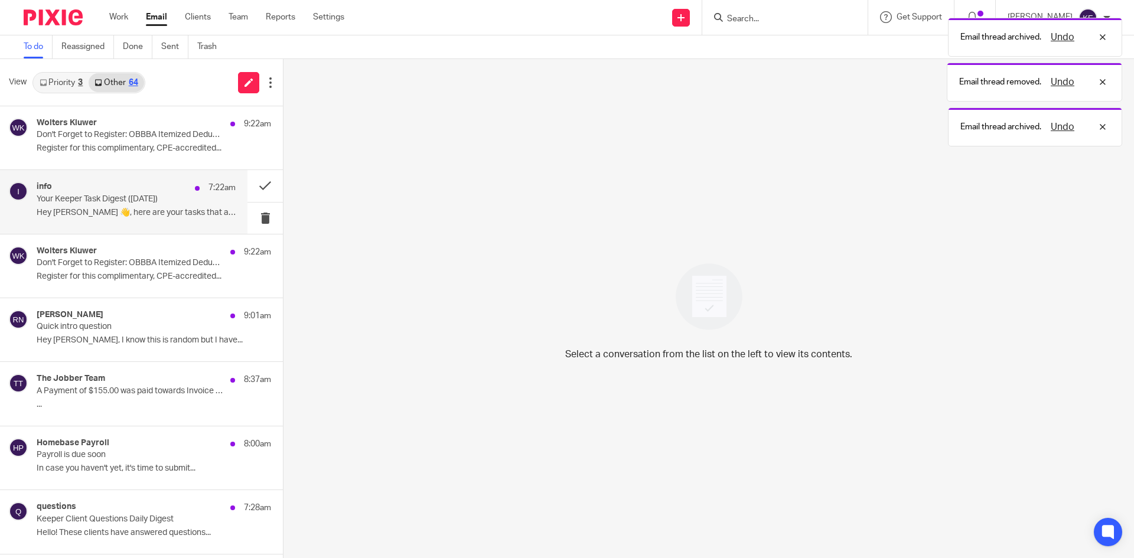
click at [177, 205] on div "info 7:22am Your Keeper Task Digest (Sep 23) Hey Kimberly 👋, here are your task…" at bounding box center [136, 202] width 199 height 40
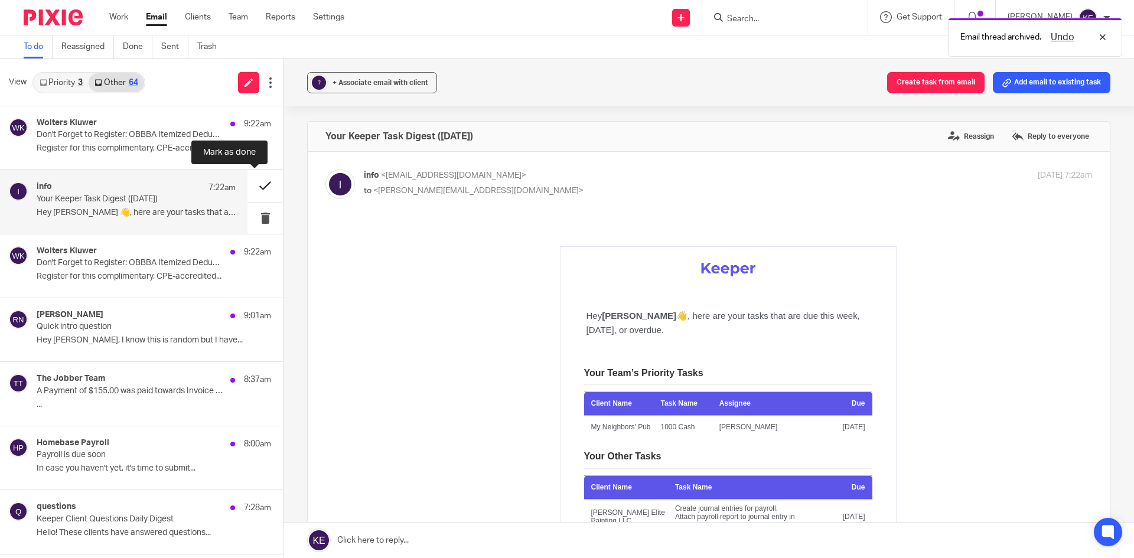
click at [256, 181] on button at bounding box center [264, 185] width 35 height 31
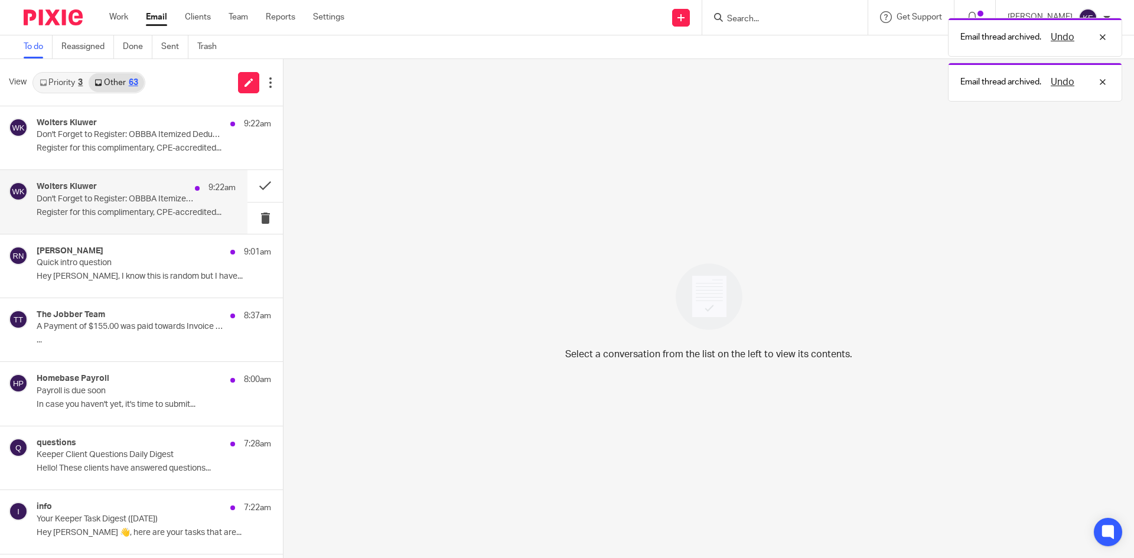
click at [168, 214] on p "Register for this complimentary, CPE-accredited..." at bounding box center [136, 213] width 199 height 10
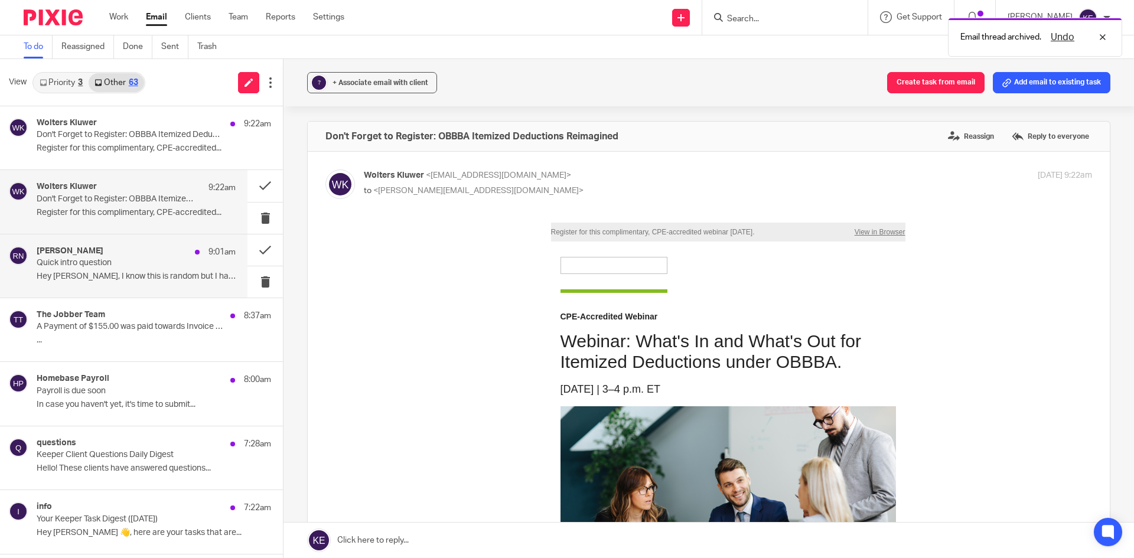
click at [154, 268] on p "Quick intro question" at bounding box center [116, 263] width 159 height 10
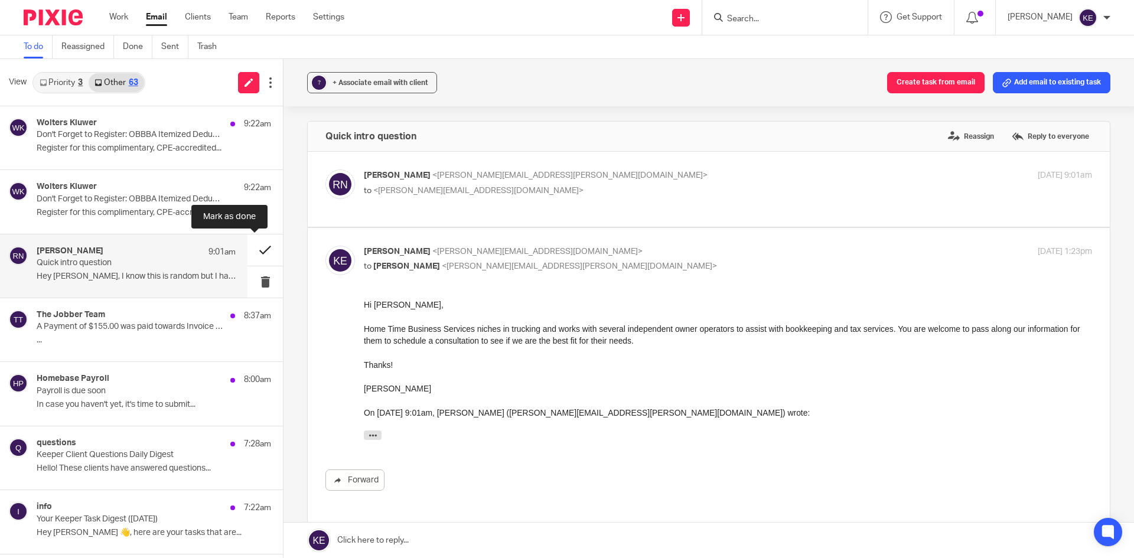
click at [253, 246] on button at bounding box center [264, 249] width 35 height 31
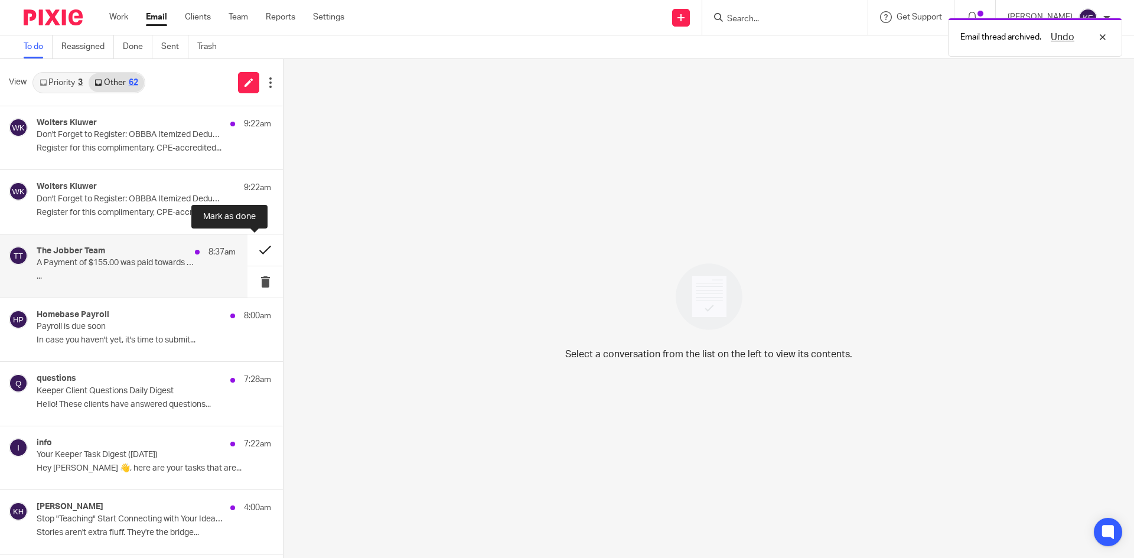
click at [253, 247] on button at bounding box center [264, 249] width 35 height 31
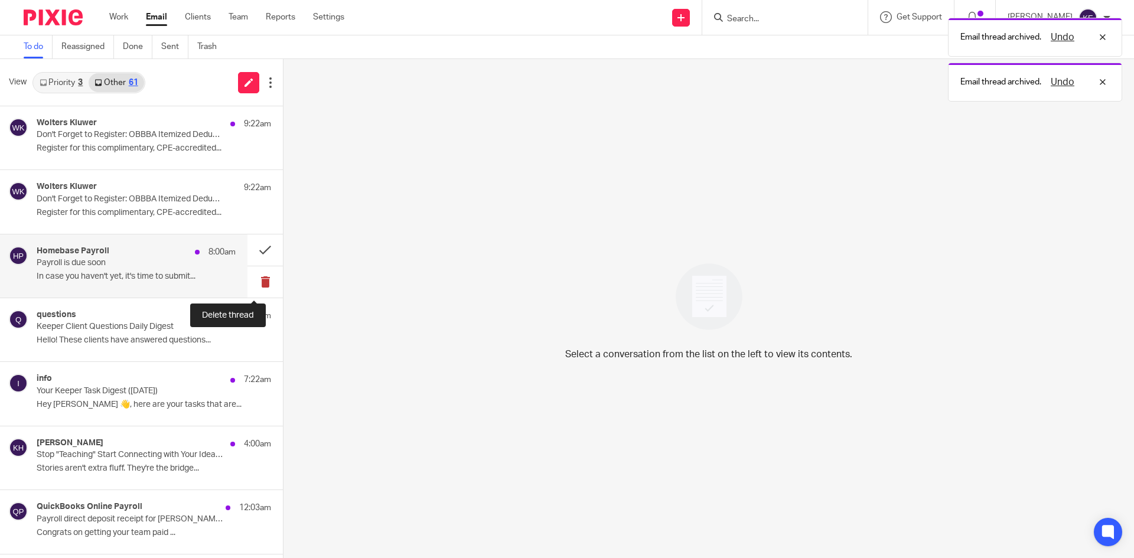
click at [250, 275] on button at bounding box center [264, 281] width 35 height 31
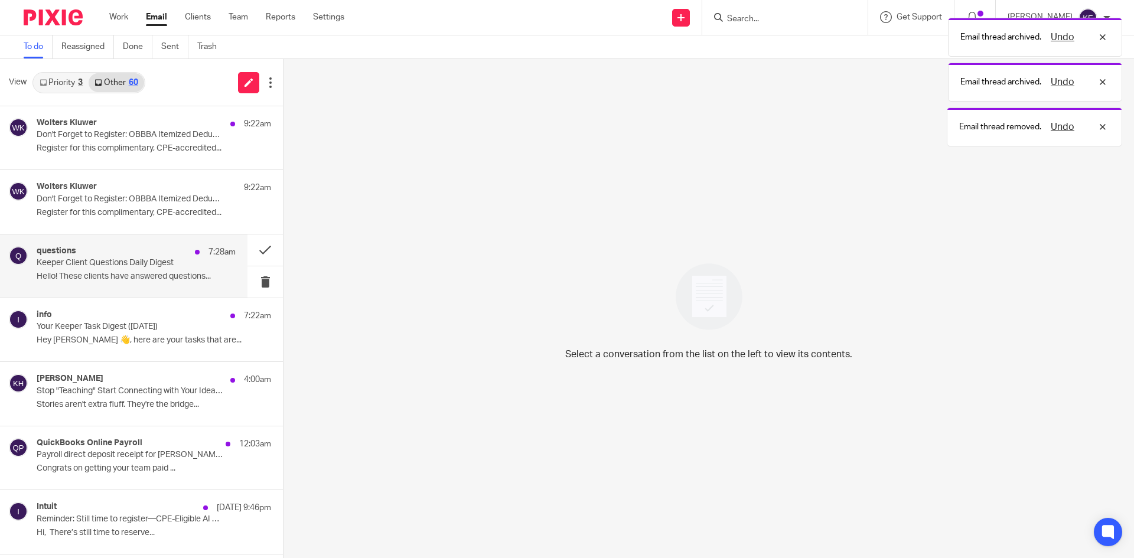
drag, startPoint x: 187, startPoint y: 275, endPoint x: 195, endPoint y: 277, distance: 8.5
click at [187, 275] on p "Hello! These clients have answered questions..." at bounding box center [136, 277] width 199 height 10
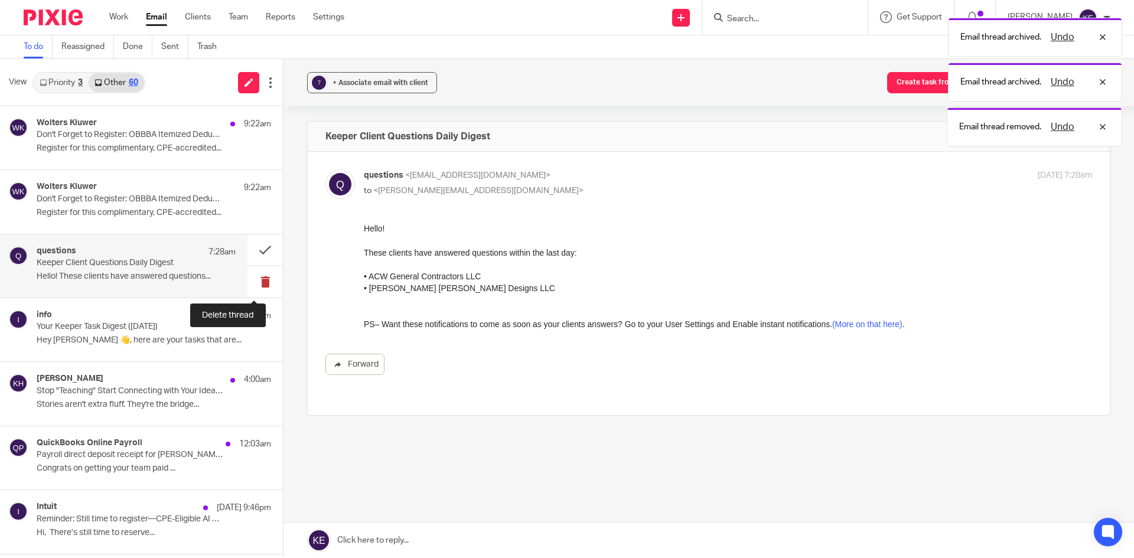
click at [251, 275] on button at bounding box center [264, 281] width 35 height 31
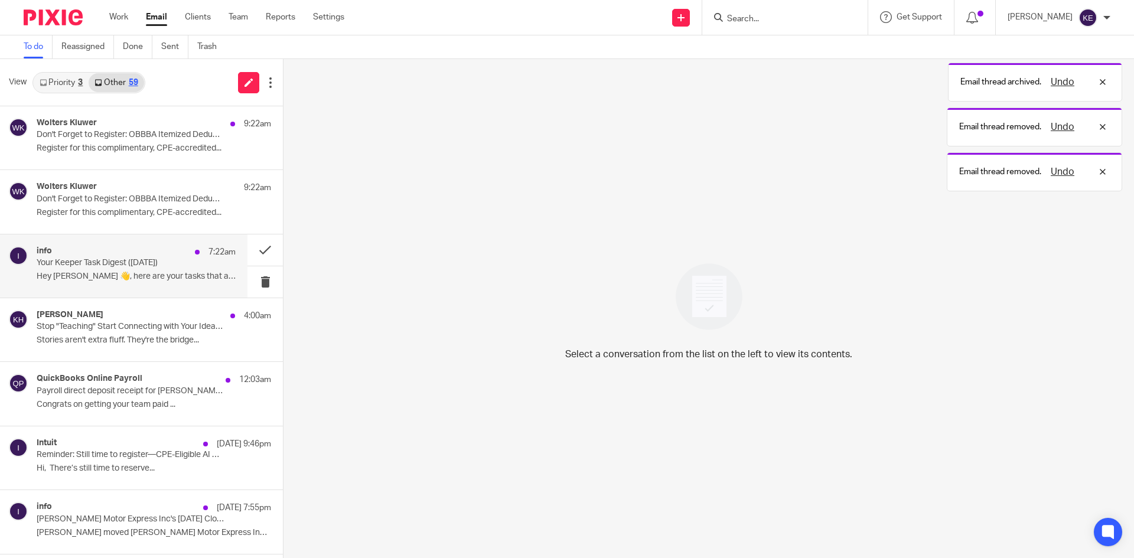
click at [198, 286] on div "info 7:22am Your Keeper Task Digest (Sep 23) Hey Kimberly 👋, here are your task…" at bounding box center [136, 266] width 199 height 40
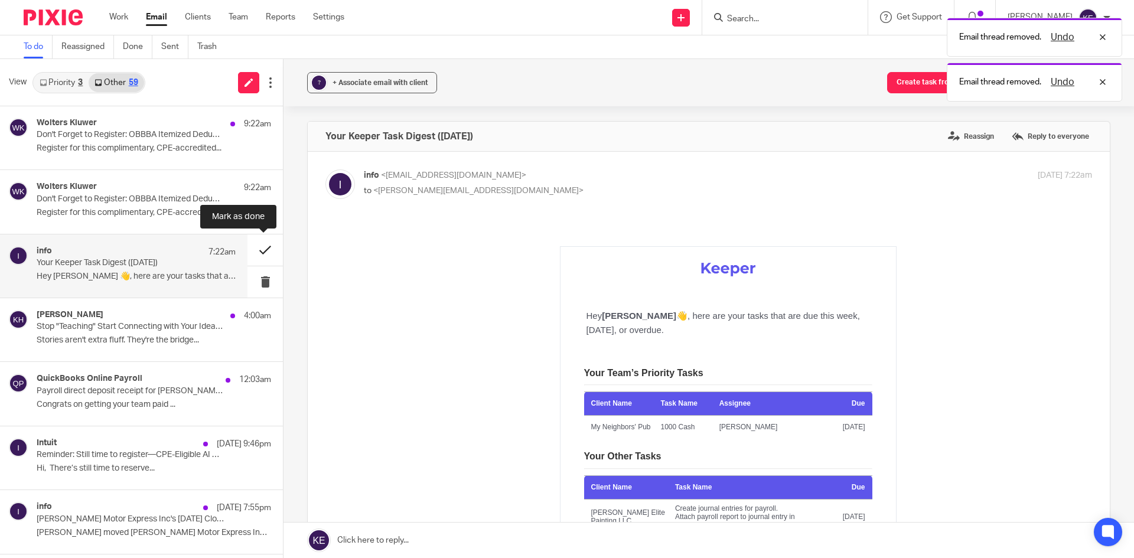
click at [266, 255] on button at bounding box center [264, 249] width 35 height 31
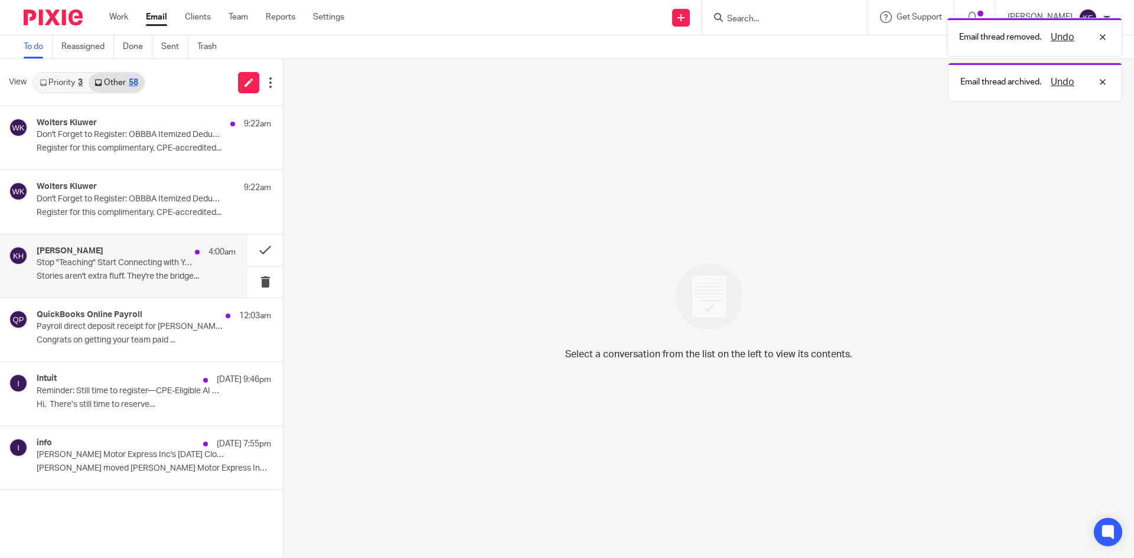
click at [214, 277] on p "Stories aren't extra fluff. They're the bridge..." at bounding box center [136, 277] width 199 height 10
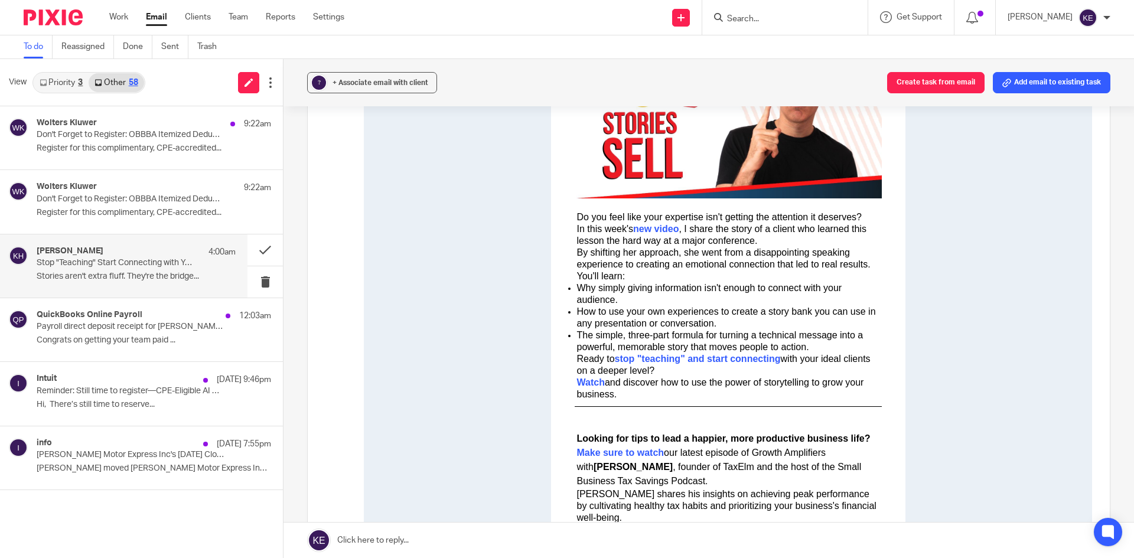
scroll to position [295, 0]
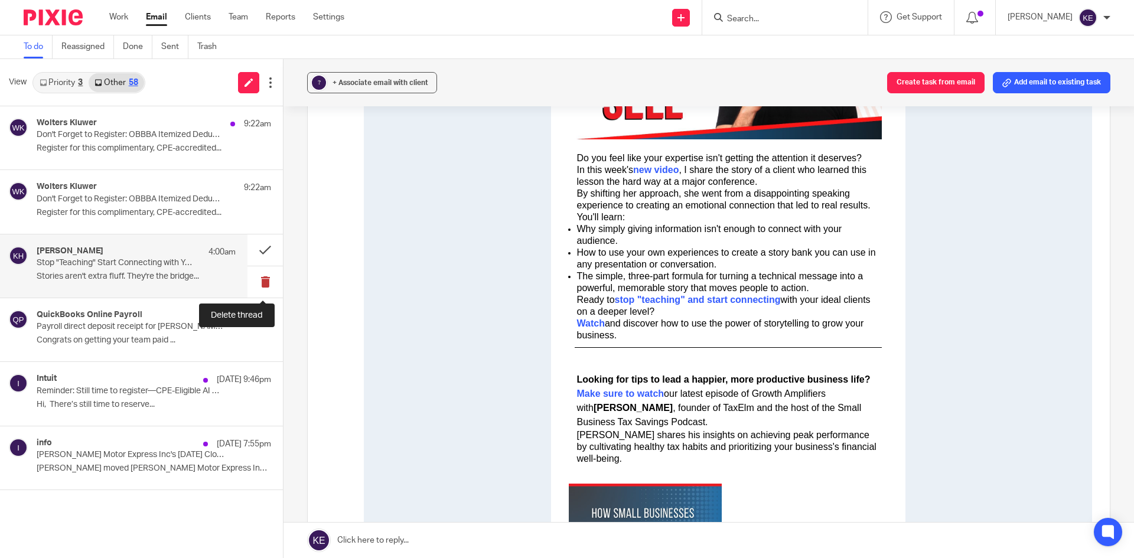
click at [265, 279] on button at bounding box center [264, 281] width 35 height 31
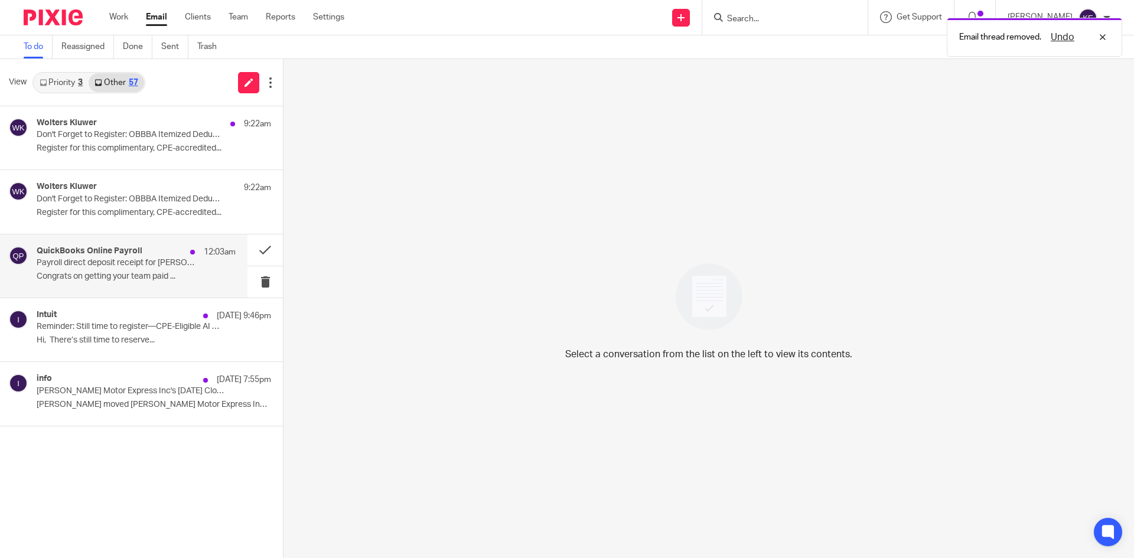
click at [189, 288] on div "QuickBooks Online Payroll 12:03am Payroll direct deposit receipt for Oscar's Ta…" at bounding box center [123, 265] width 247 height 63
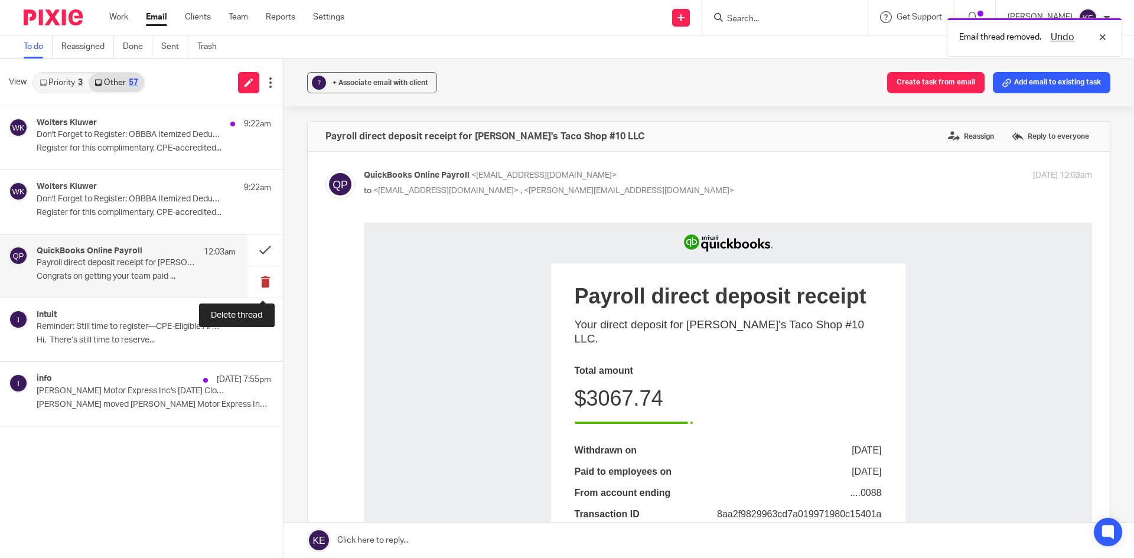
scroll to position [0, 0]
click at [266, 280] on button at bounding box center [264, 281] width 35 height 31
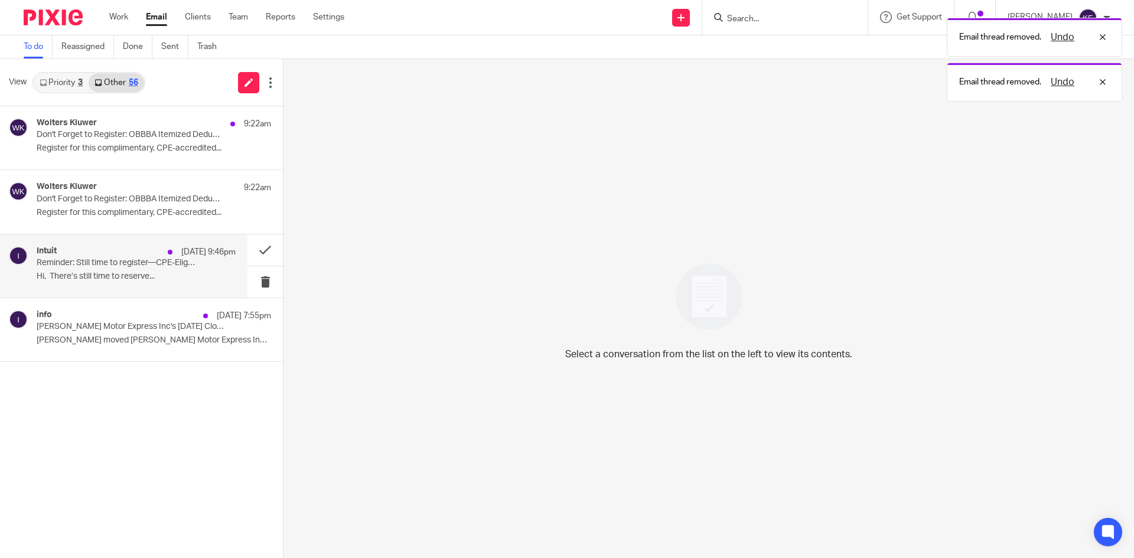
click at [202, 279] on p "Hi, There’s still time to reserve..." at bounding box center [136, 277] width 199 height 10
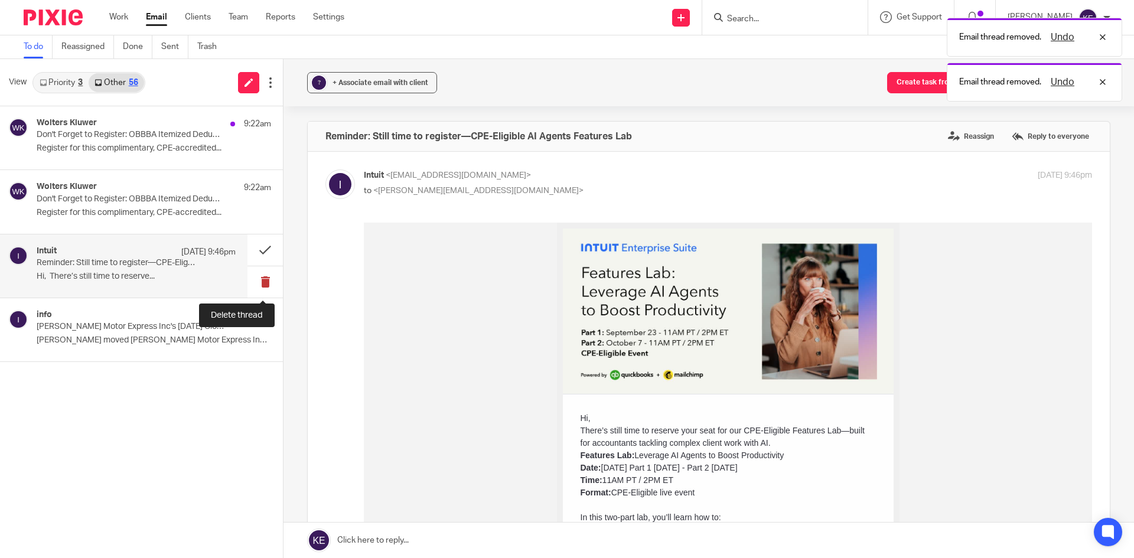
click at [265, 282] on button at bounding box center [264, 281] width 35 height 31
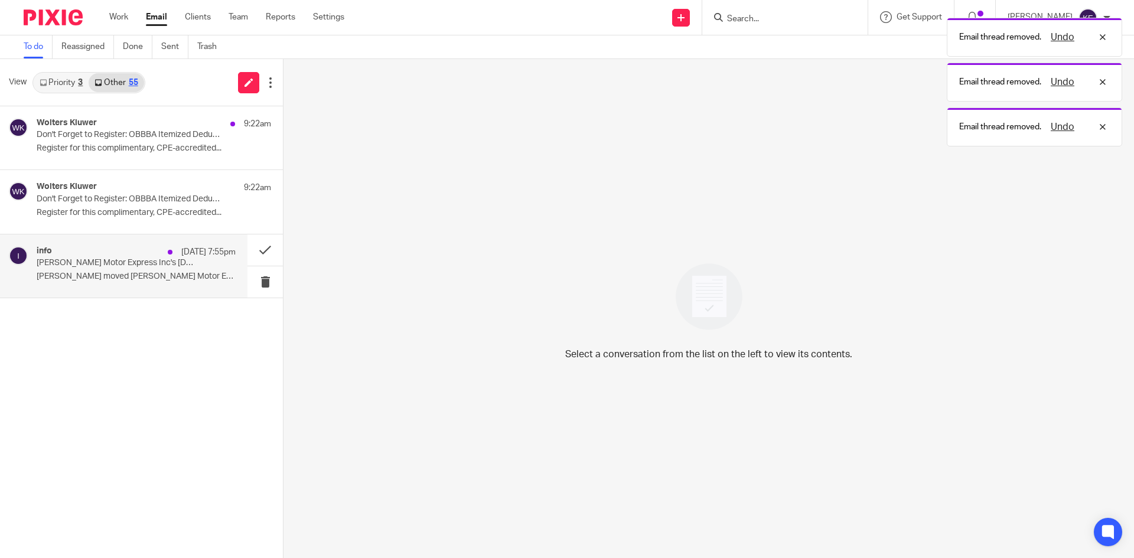
click at [202, 279] on p "Joy Chumley moved Ward Motor Express Inc to..." at bounding box center [136, 277] width 199 height 10
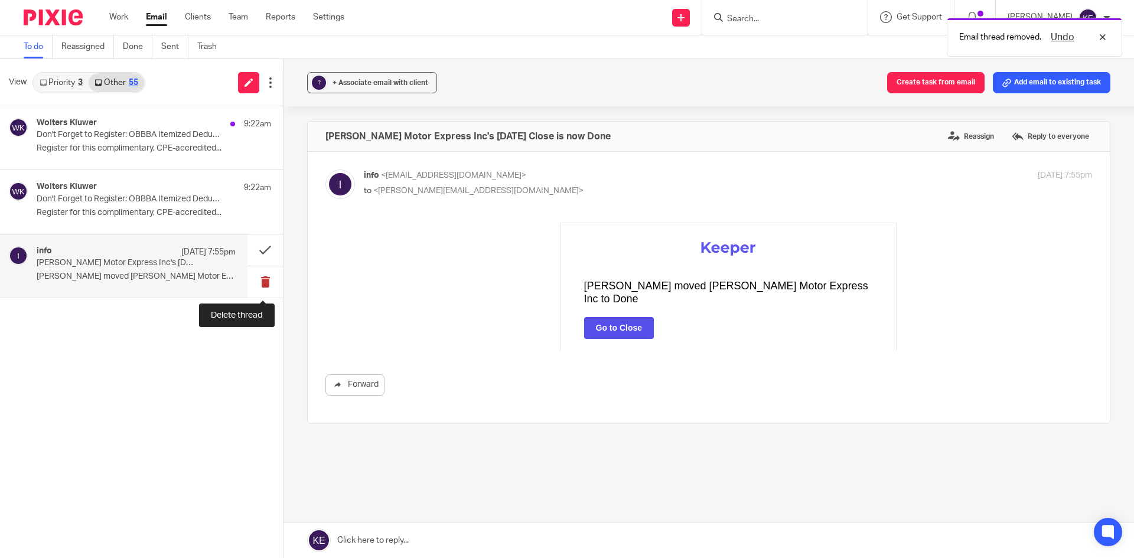
click at [260, 279] on button at bounding box center [264, 281] width 35 height 31
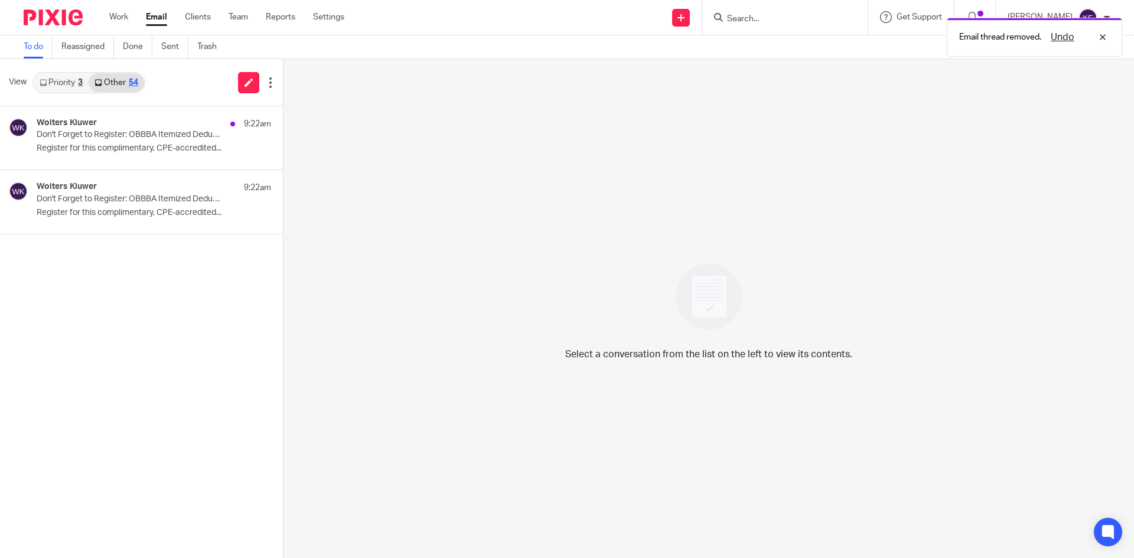
click at [156, 21] on link "Email" at bounding box center [156, 17] width 21 height 12
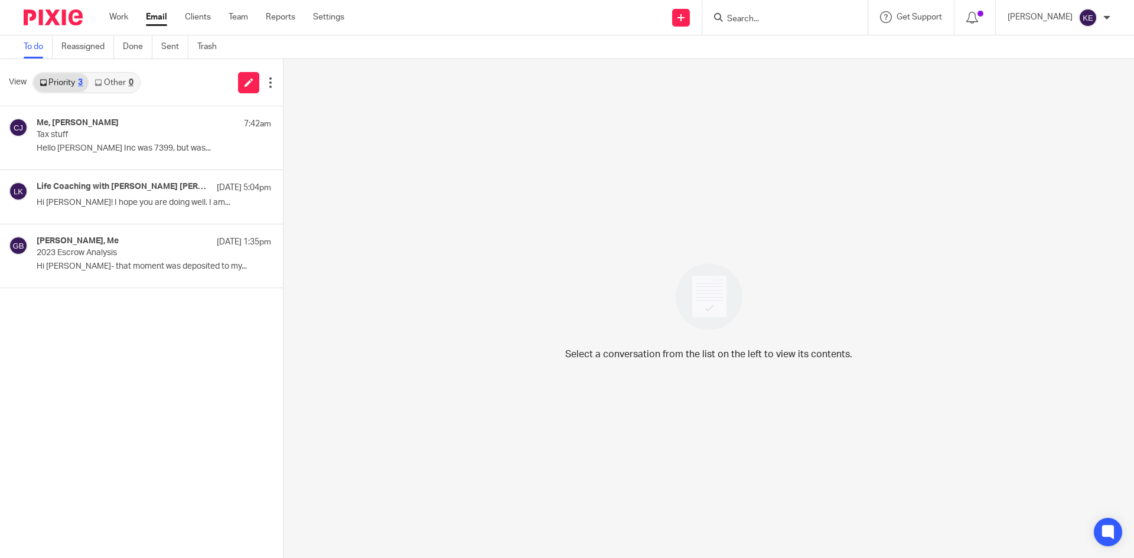
click at [134, 83] on link "Other 0" at bounding box center [114, 82] width 50 height 19
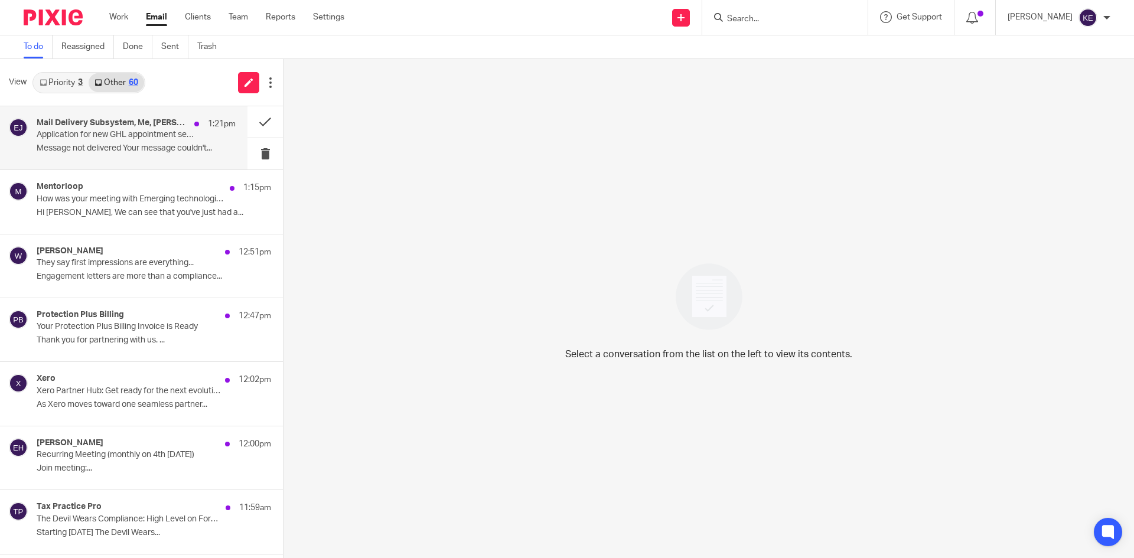
click at [138, 133] on p "Application for new GHL appointment setter" at bounding box center [116, 135] width 159 height 10
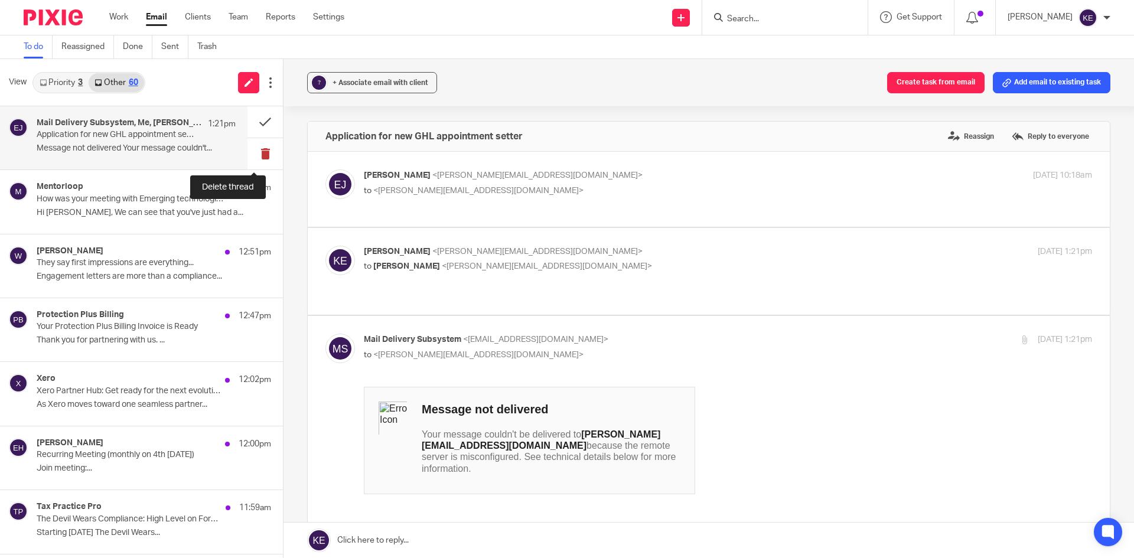
click at [256, 150] on button at bounding box center [264, 153] width 35 height 31
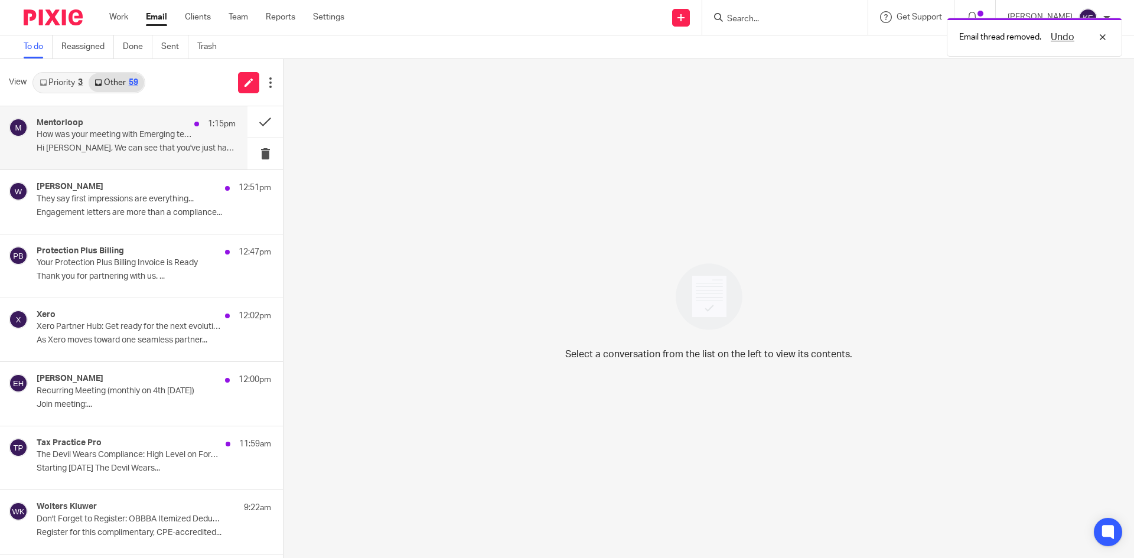
click at [214, 147] on p "Hi [PERSON_NAME], We can see that you've just had a..." at bounding box center [136, 149] width 199 height 10
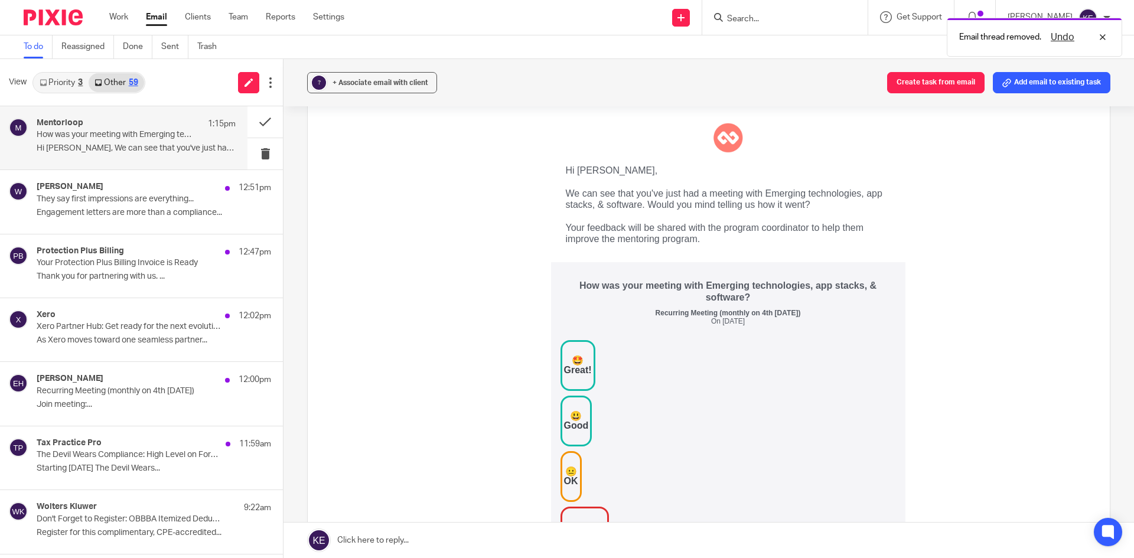
scroll to position [118, 0]
click at [566, 359] on div "🤩" at bounding box center [578, 360] width 28 height 9
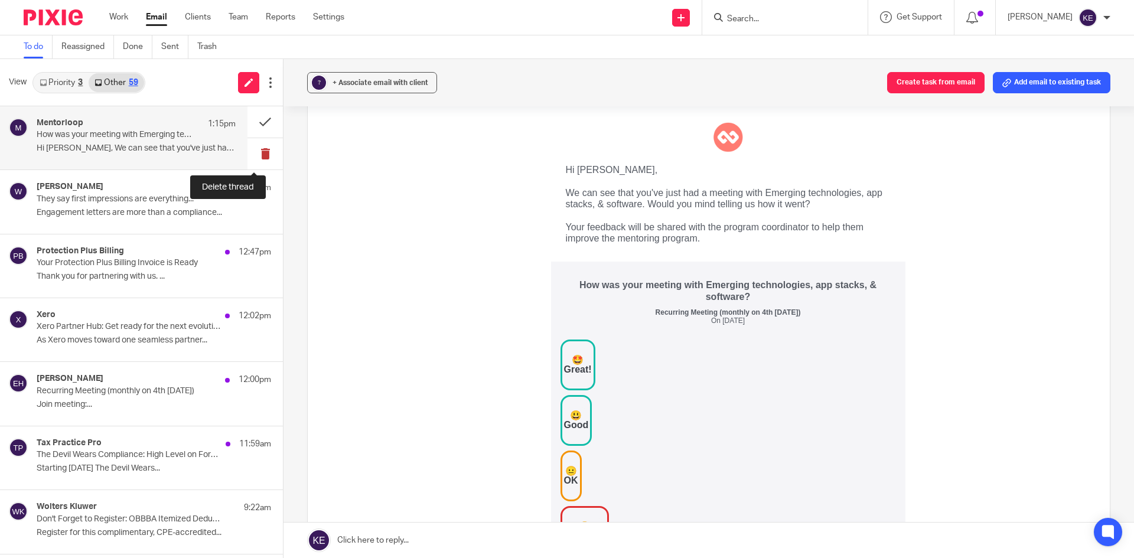
click at [260, 148] on button at bounding box center [264, 153] width 35 height 31
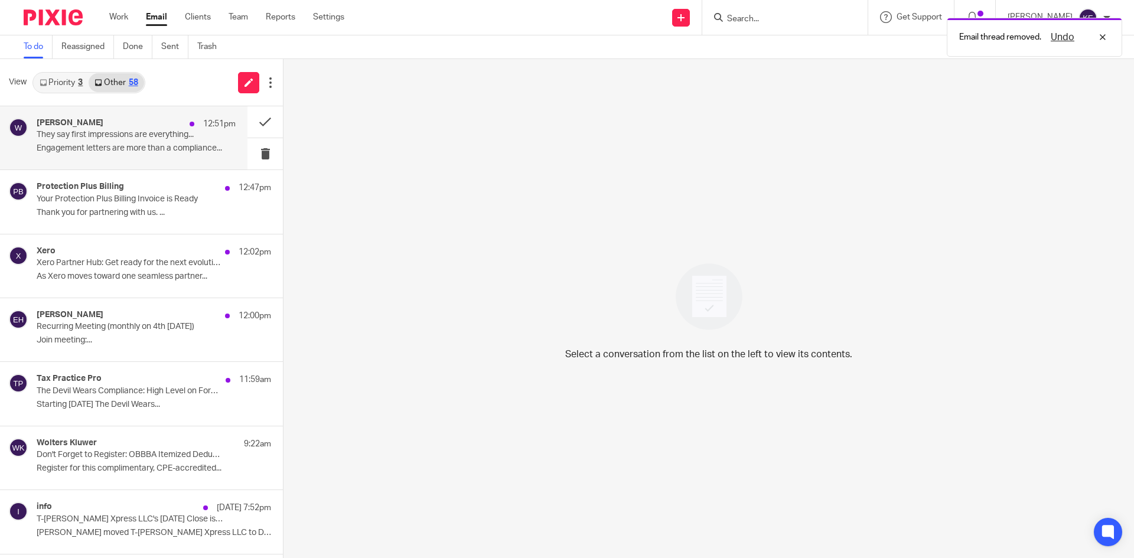
click at [151, 146] on p "Engagement letters are more than a compliance..." at bounding box center [136, 149] width 199 height 10
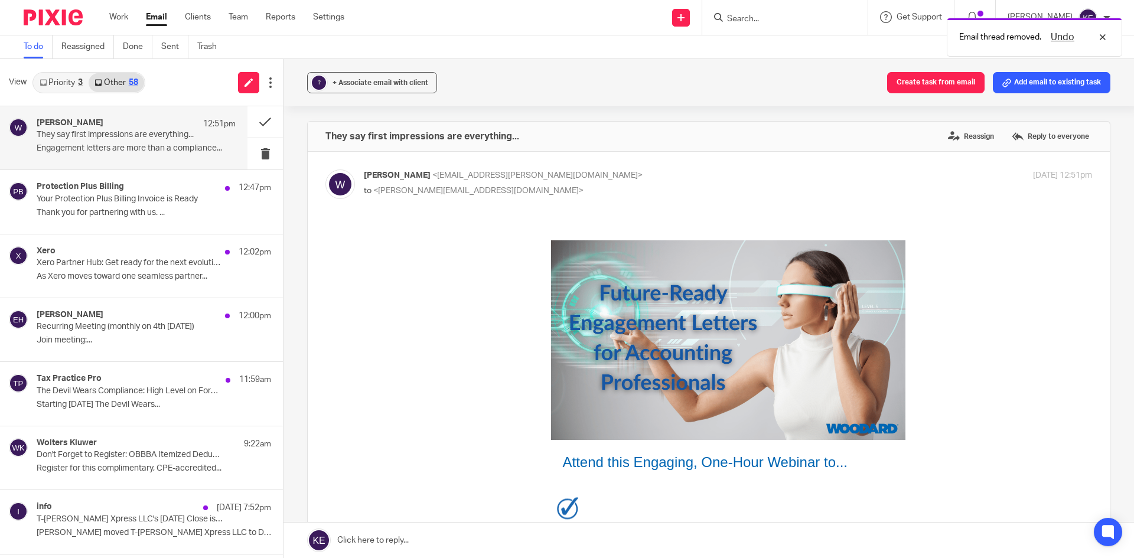
scroll to position [0, 0]
click at [254, 149] on button at bounding box center [264, 153] width 35 height 31
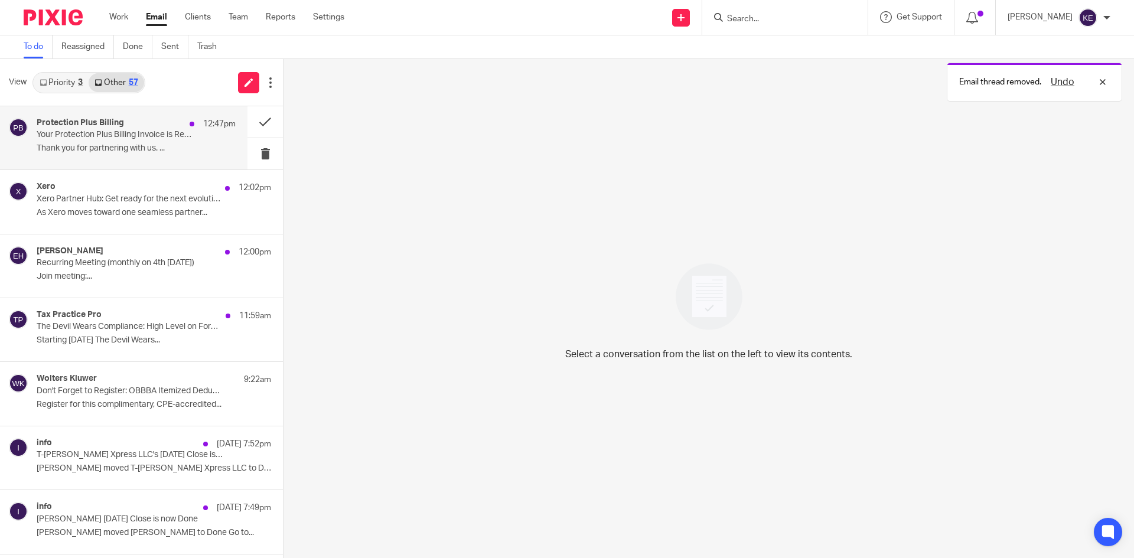
click at [197, 149] on p "Thank you for partnering with us. ..." at bounding box center [136, 149] width 199 height 10
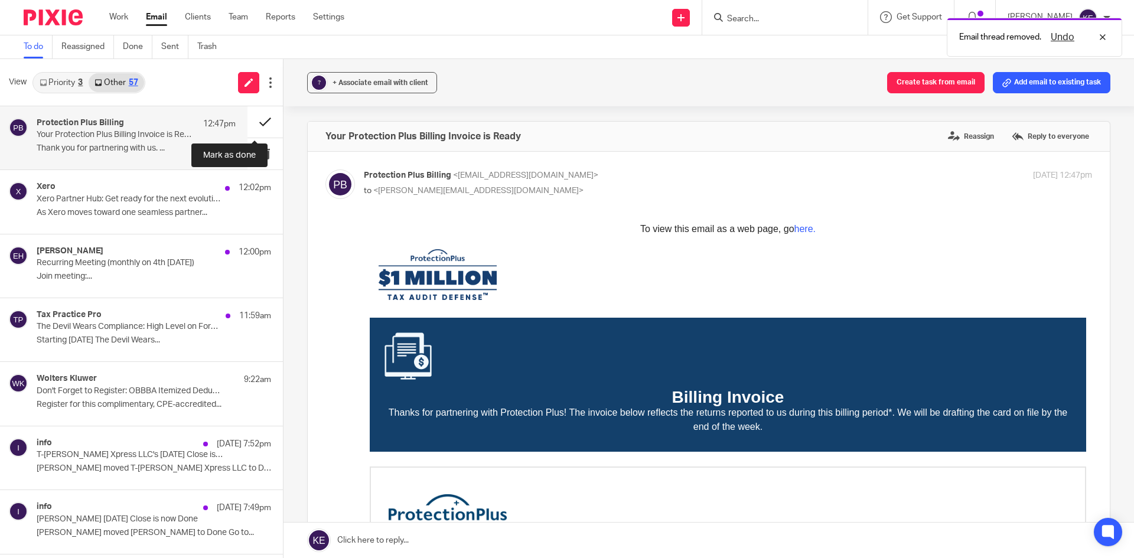
click at [258, 120] on button at bounding box center [264, 121] width 35 height 31
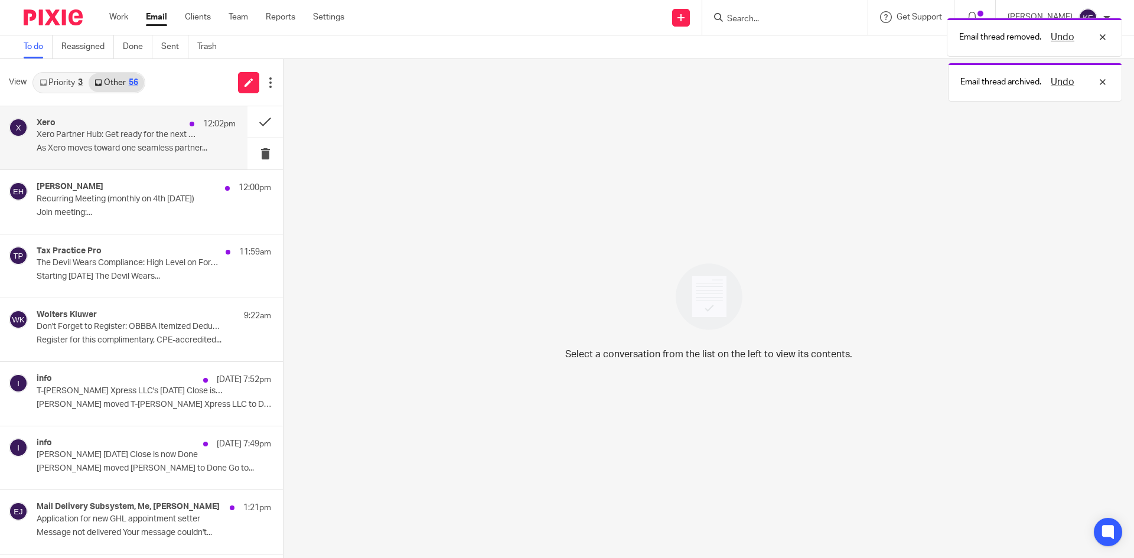
click at [177, 144] on p "As Xero moves toward one seamless partner..." at bounding box center [136, 149] width 199 height 10
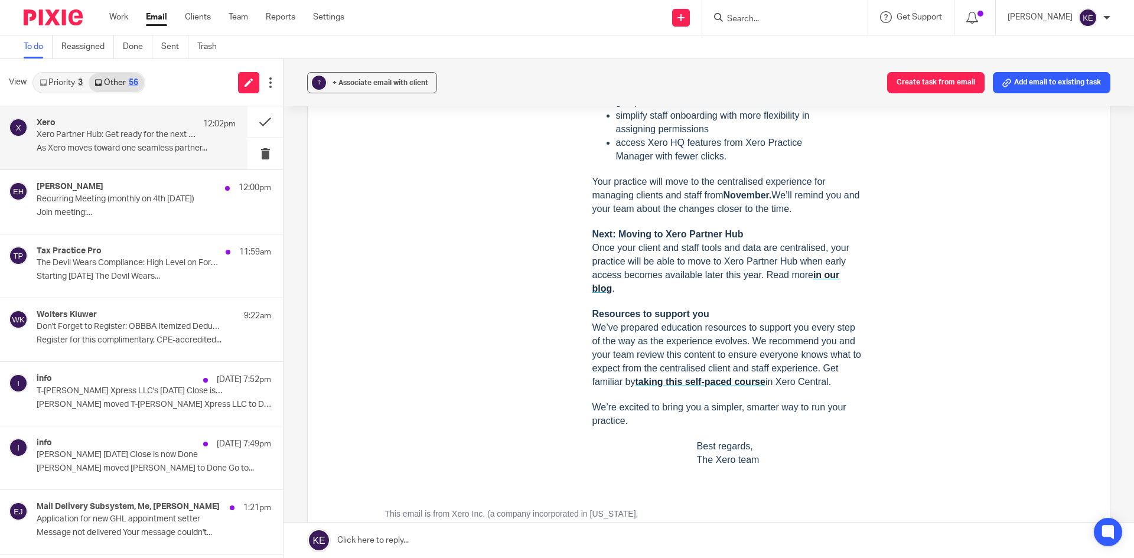
scroll to position [886, 0]
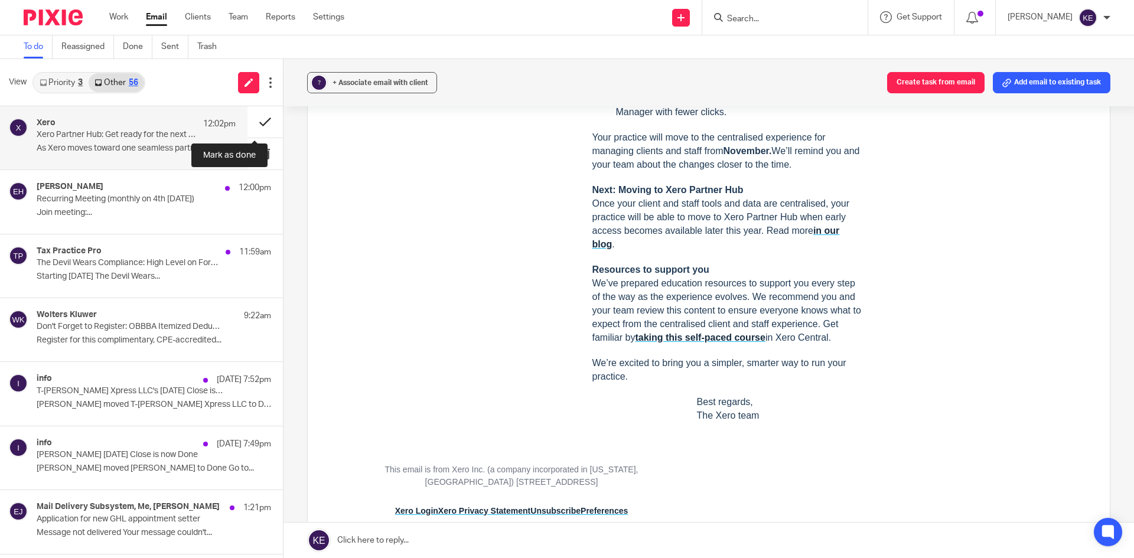
click at [252, 121] on button at bounding box center [264, 121] width 35 height 31
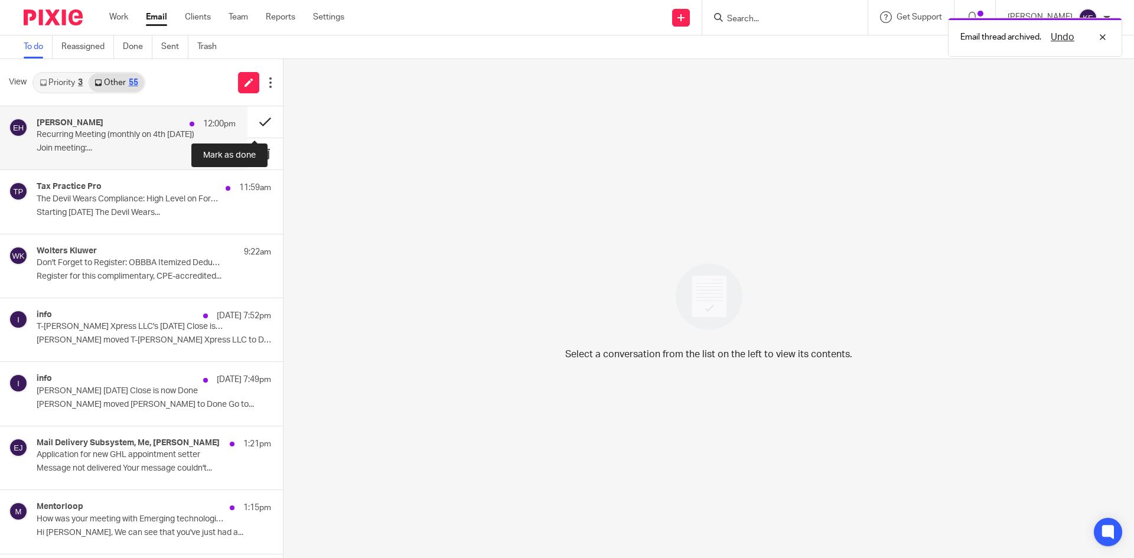
click at [249, 123] on button at bounding box center [264, 121] width 35 height 31
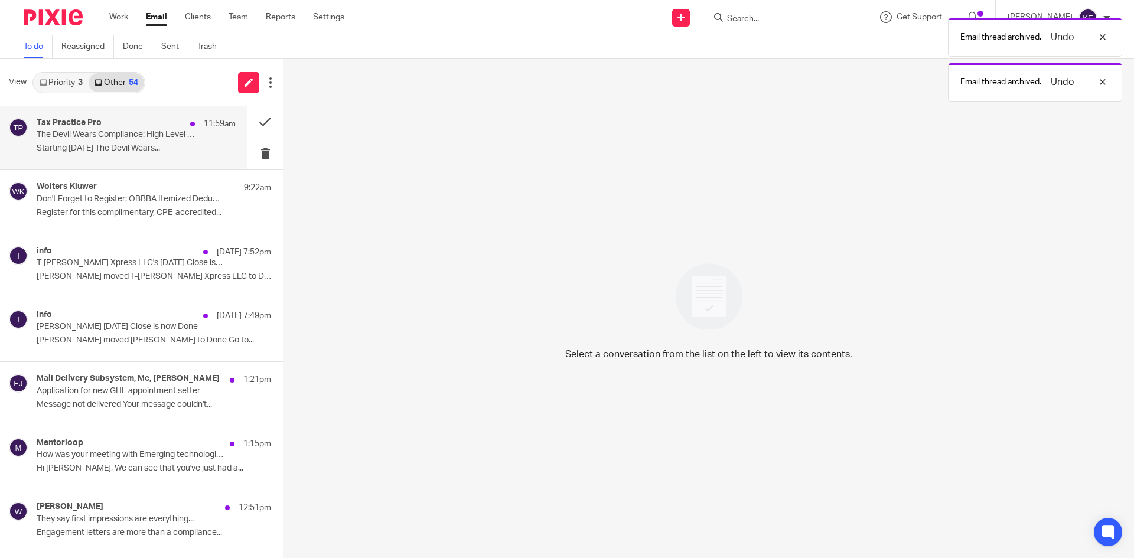
click at [180, 141] on div "Tax Practice Pro 11:59am The Devil Wears Compliance: High Level on Form 5471 St…" at bounding box center [136, 138] width 199 height 40
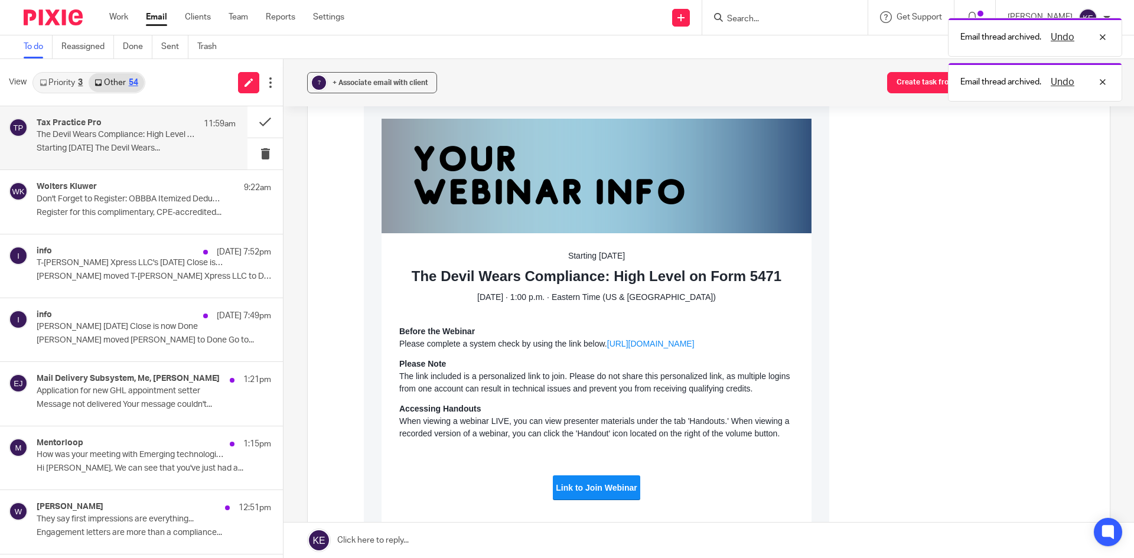
scroll to position [177, 0]
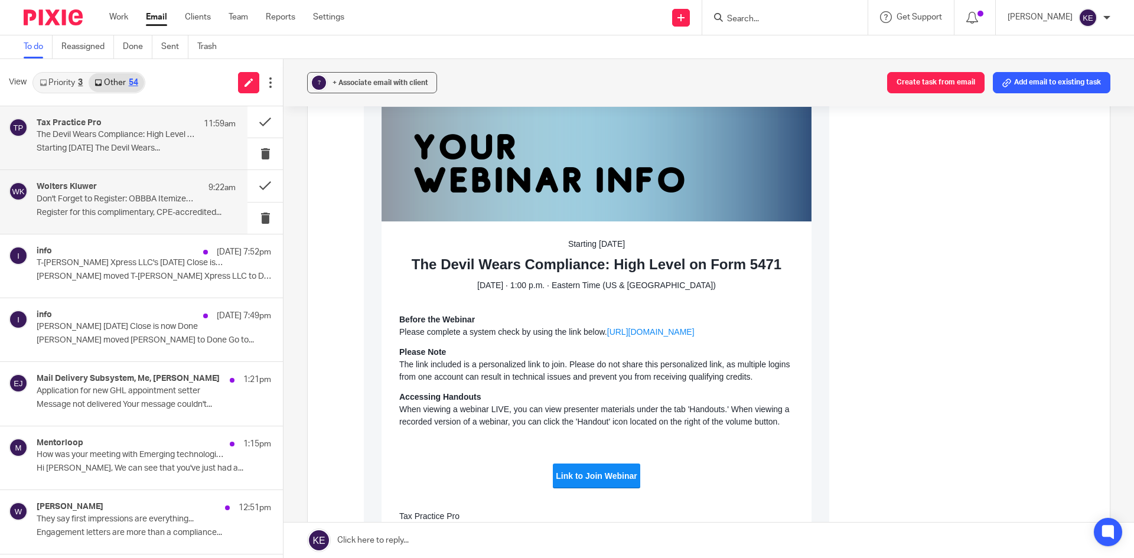
click at [163, 208] on p "Register for this complimentary, CPE-accredited..." at bounding box center [136, 213] width 199 height 10
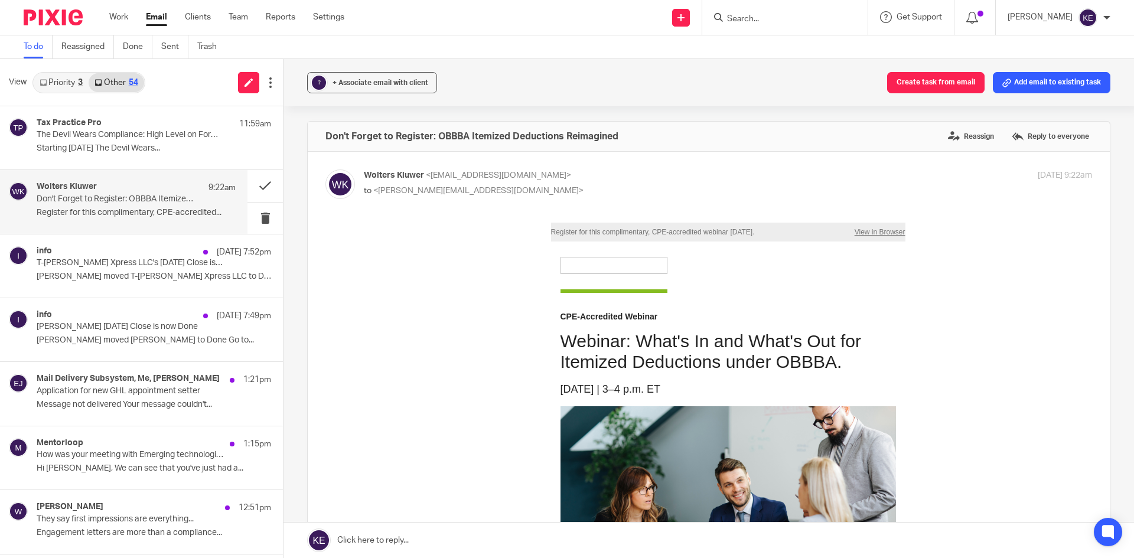
scroll to position [0, 0]
click at [250, 208] on button at bounding box center [264, 218] width 35 height 31
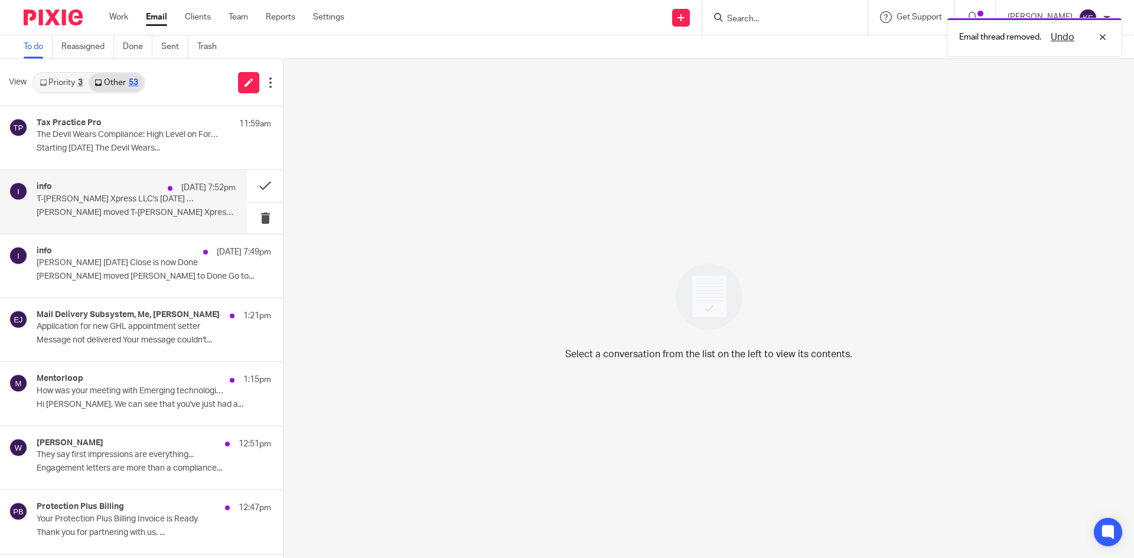
click at [178, 203] on p "T-Rex Xpress LLC's August 2025 Close is now Done" at bounding box center [116, 199] width 159 height 10
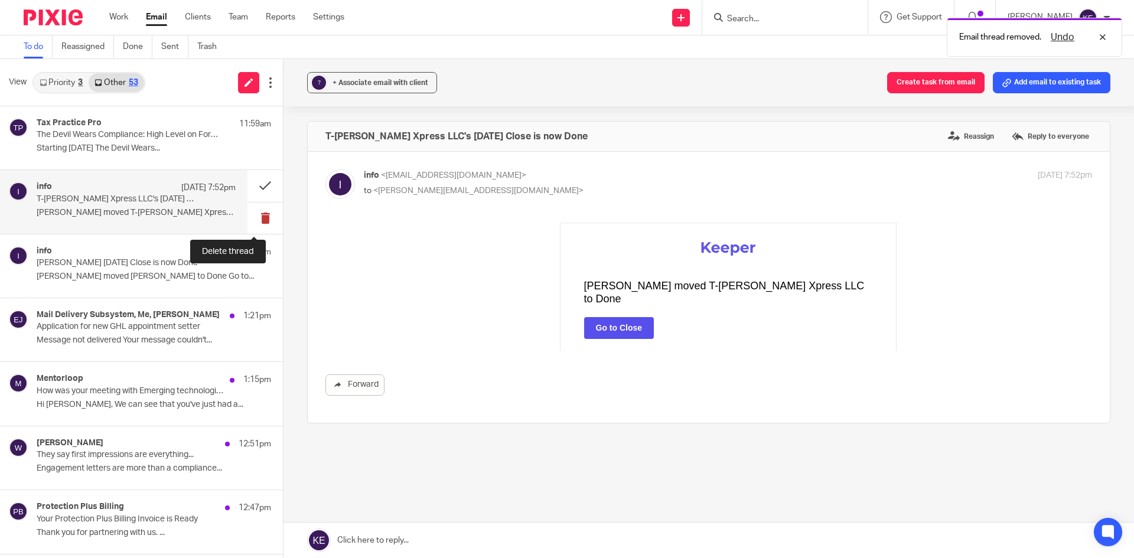
click at [260, 213] on button at bounding box center [264, 218] width 35 height 31
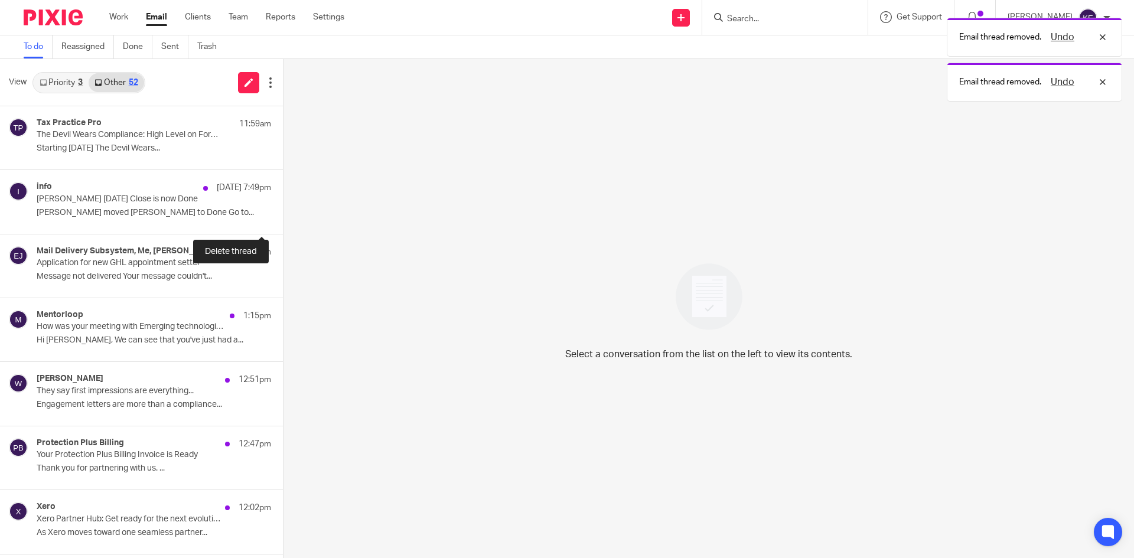
click at [283, 213] on button at bounding box center [287, 218] width 9 height 31
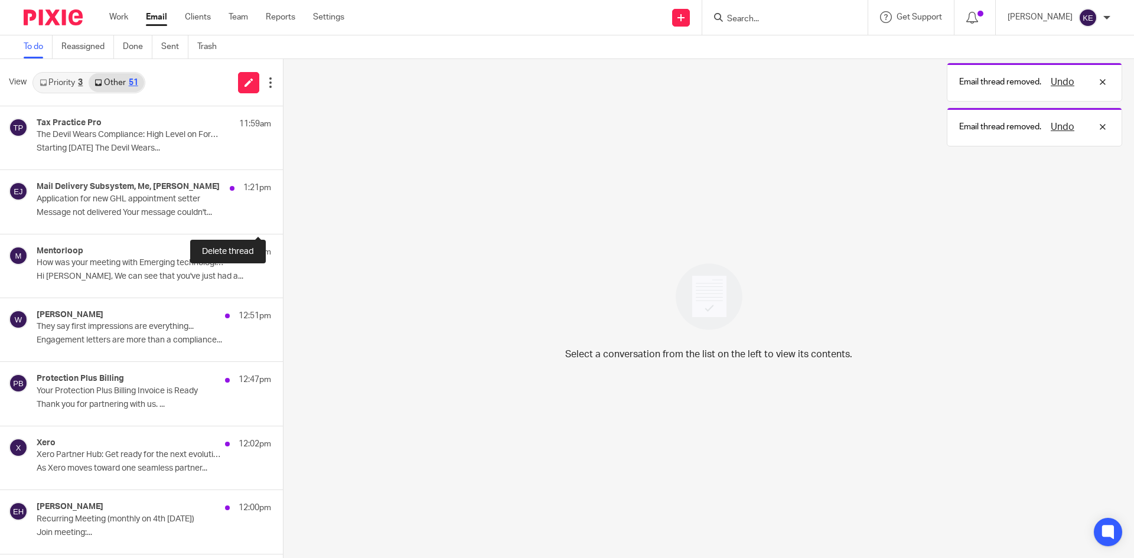
click at [283, 213] on button at bounding box center [287, 218] width 9 height 31
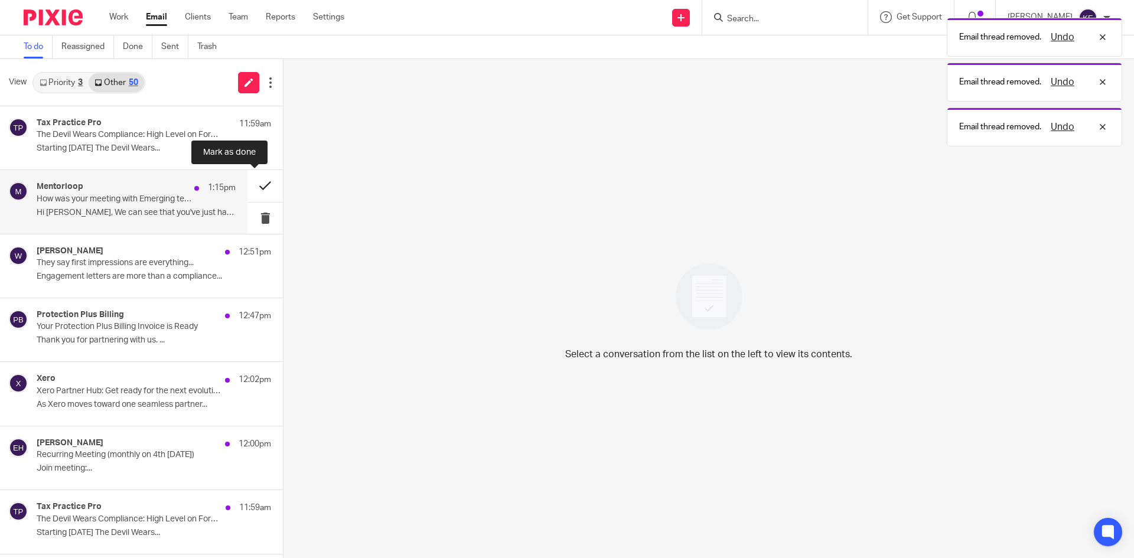
click at [258, 184] on button at bounding box center [264, 185] width 35 height 31
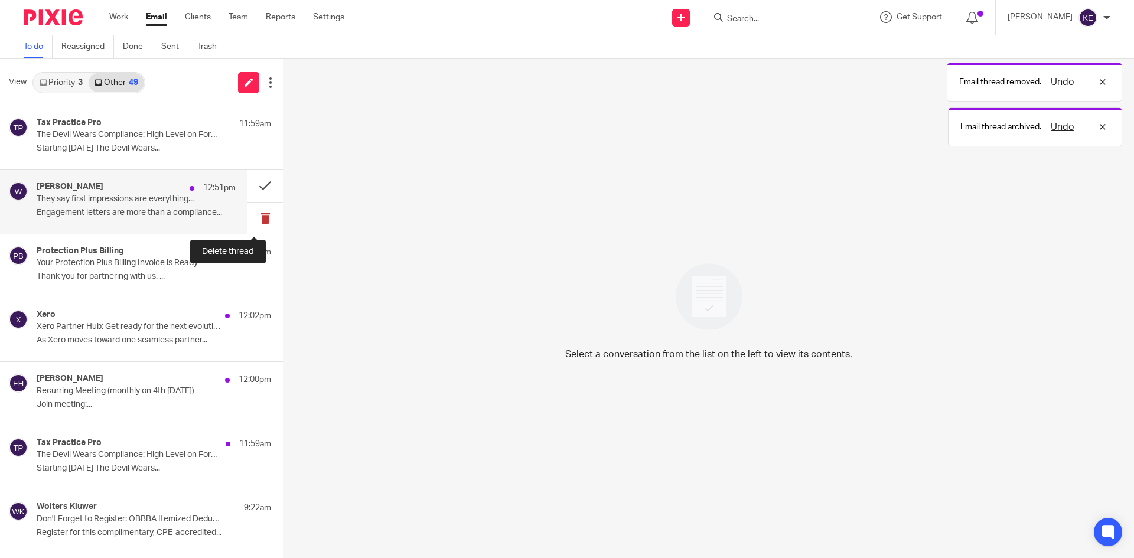
click at [253, 219] on button at bounding box center [264, 218] width 35 height 31
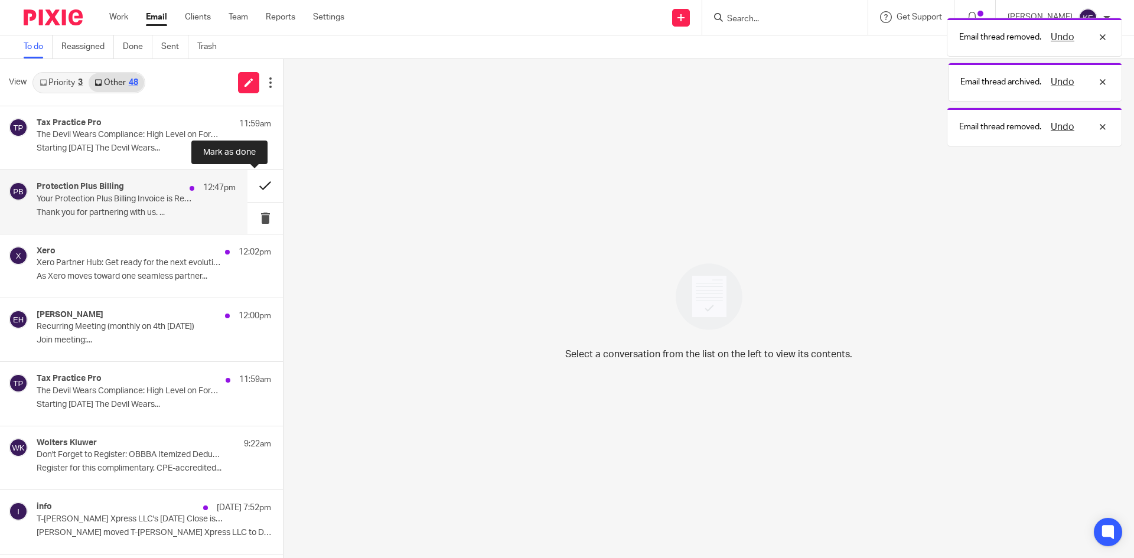
click at [256, 187] on button at bounding box center [264, 185] width 35 height 31
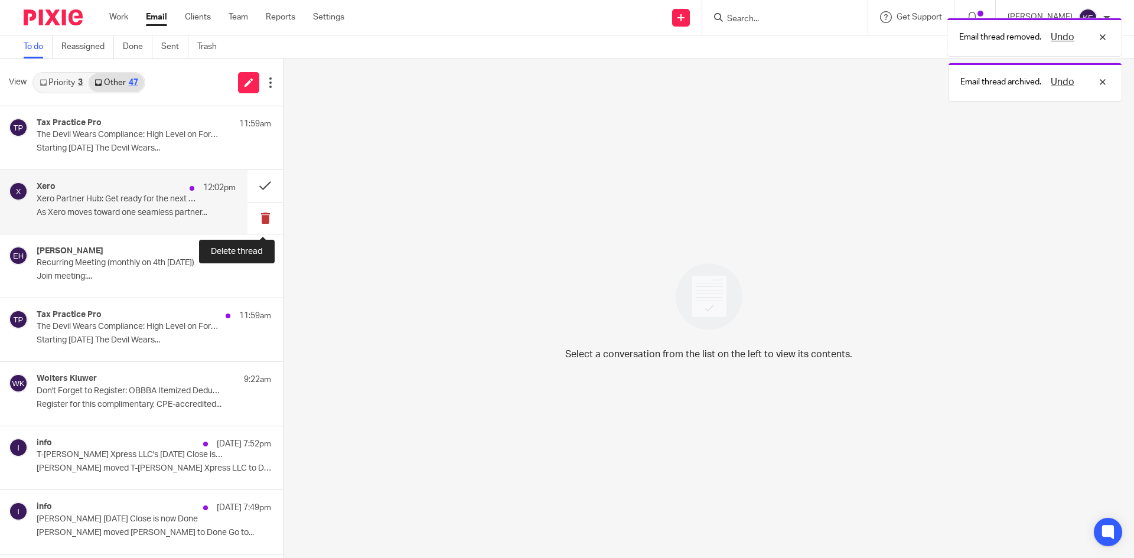
click at [262, 213] on button at bounding box center [264, 218] width 35 height 31
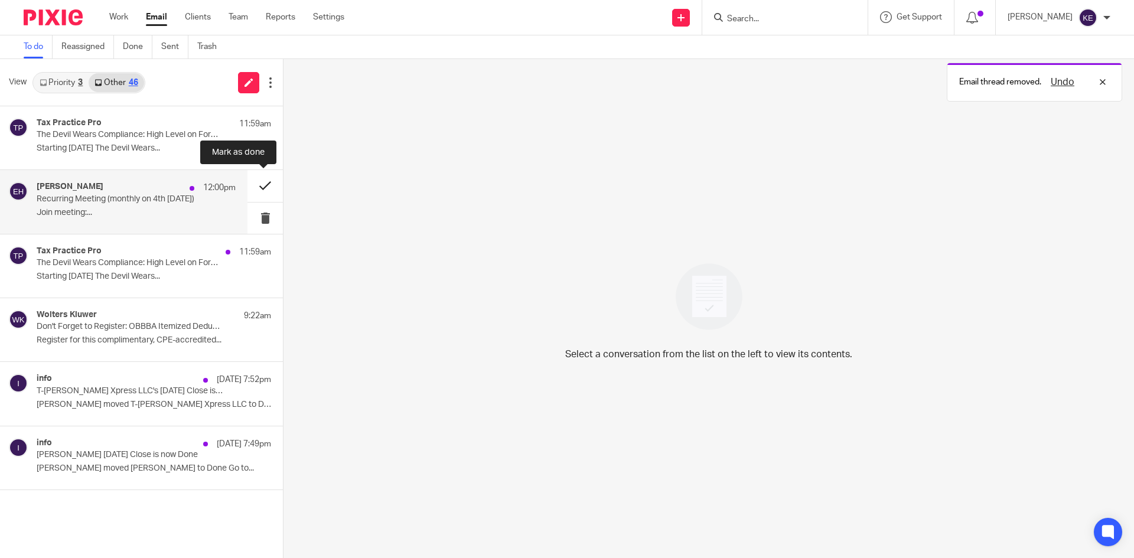
click at [263, 185] on button at bounding box center [264, 185] width 35 height 31
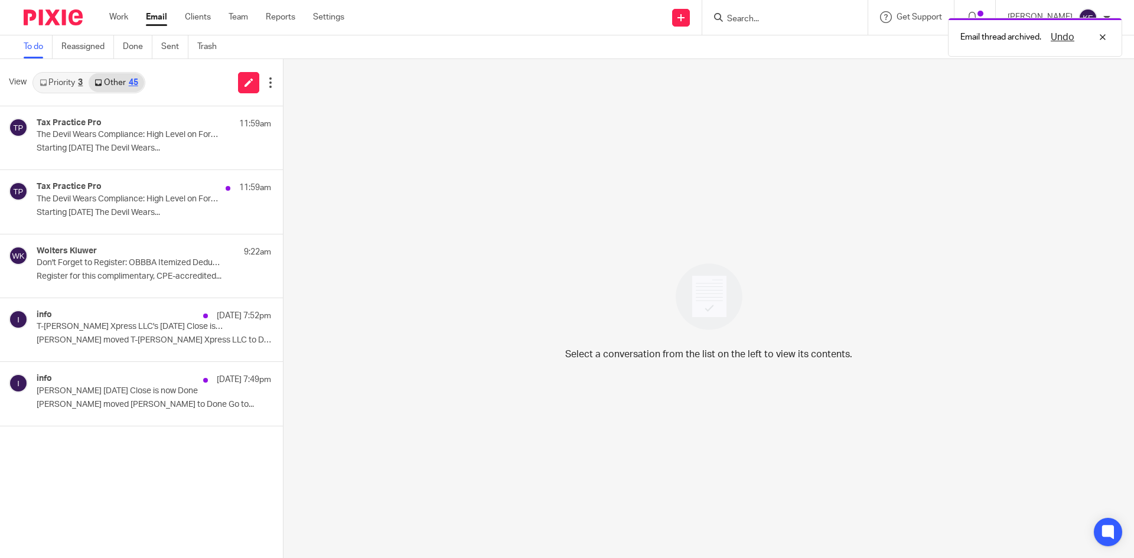
click at [159, 12] on link "Email" at bounding box center [156, 17] width 21 height 12
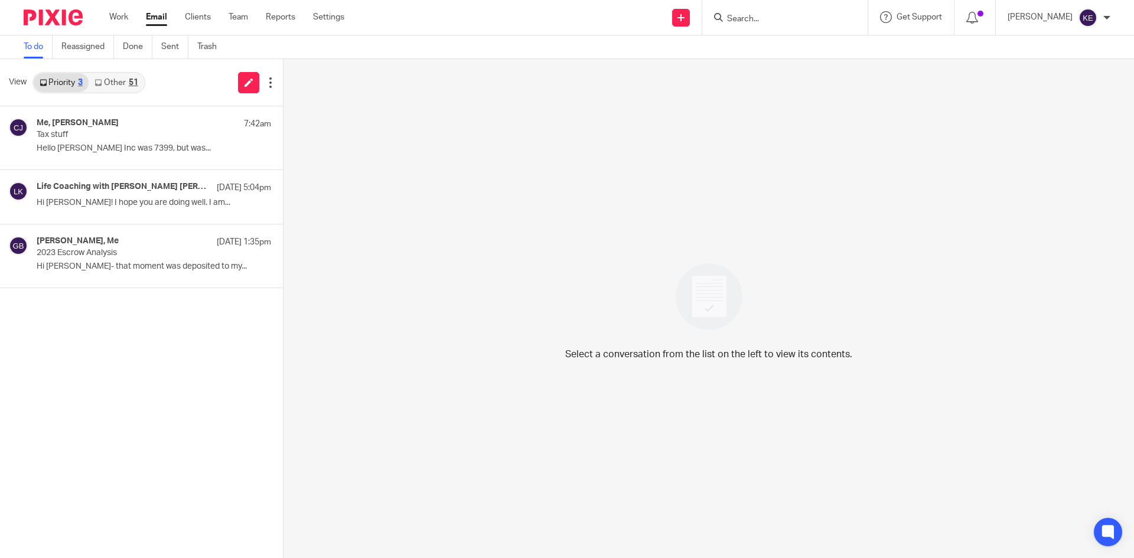
click at [136, 81] on div "51" at bounding box center [133, 83] width 9 height 8
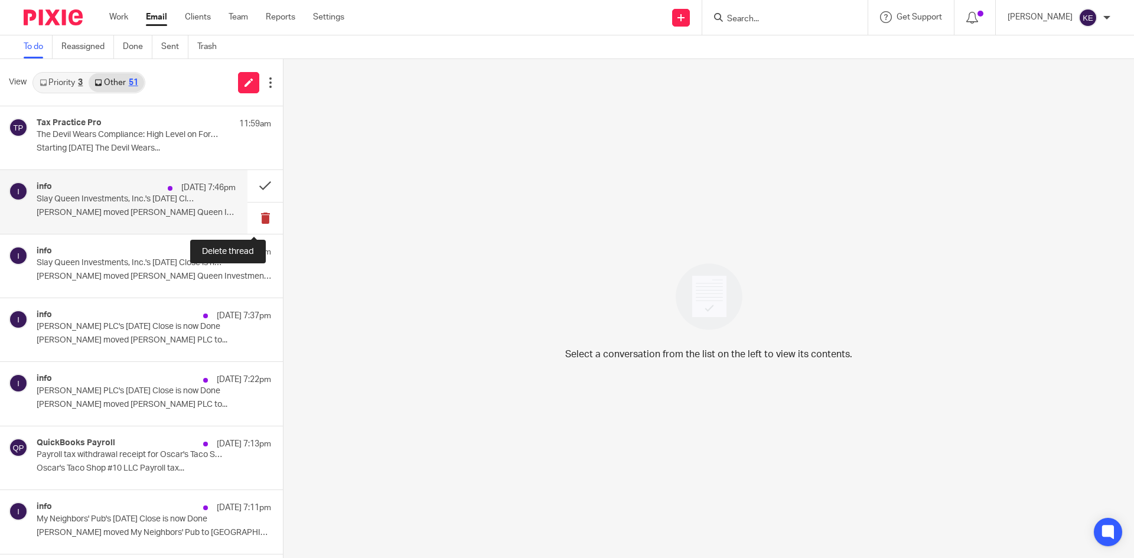
click at [251, 217] on button at bounding box center [264, 218] width 35 height 31
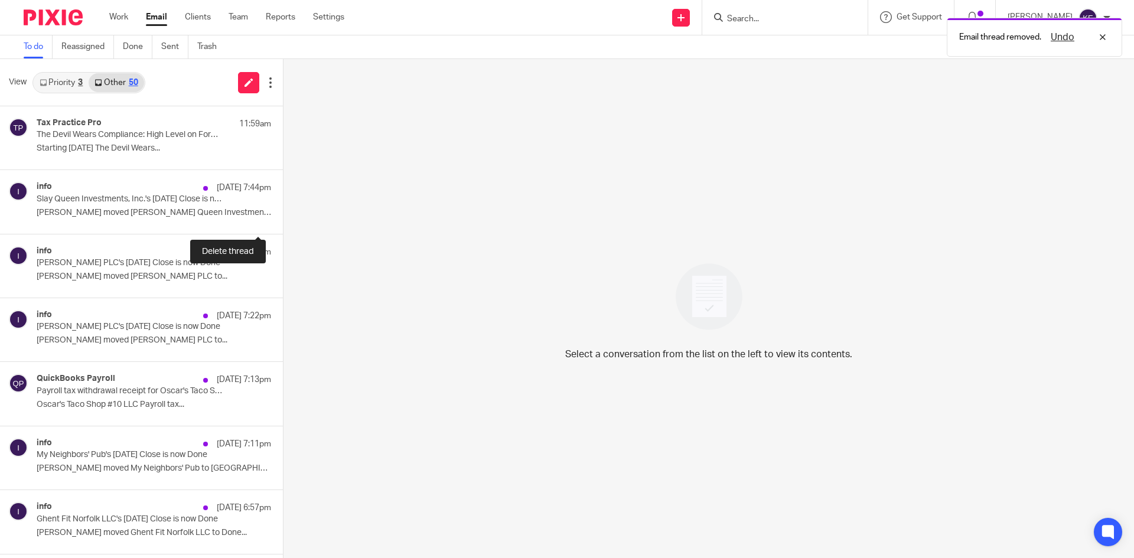
click at [283, 217] on button at bounding box center [287, 218] width 9 height 31
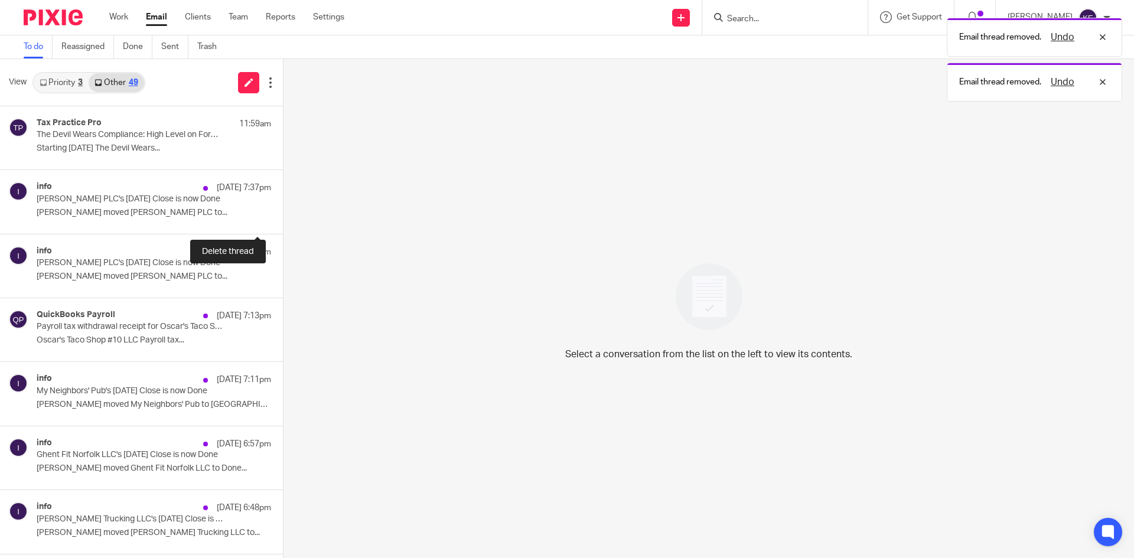
click at [283, 217] on button at bounding box center [287, 218] width 9 height 31
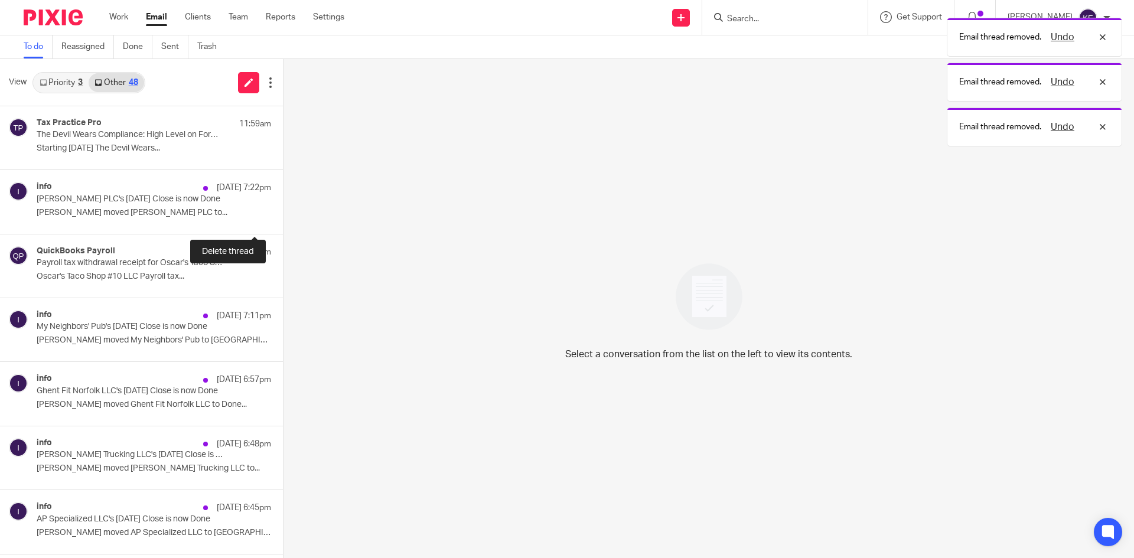
click at [283, 217] on button at bounding box center [287, 218] width 9 height 31
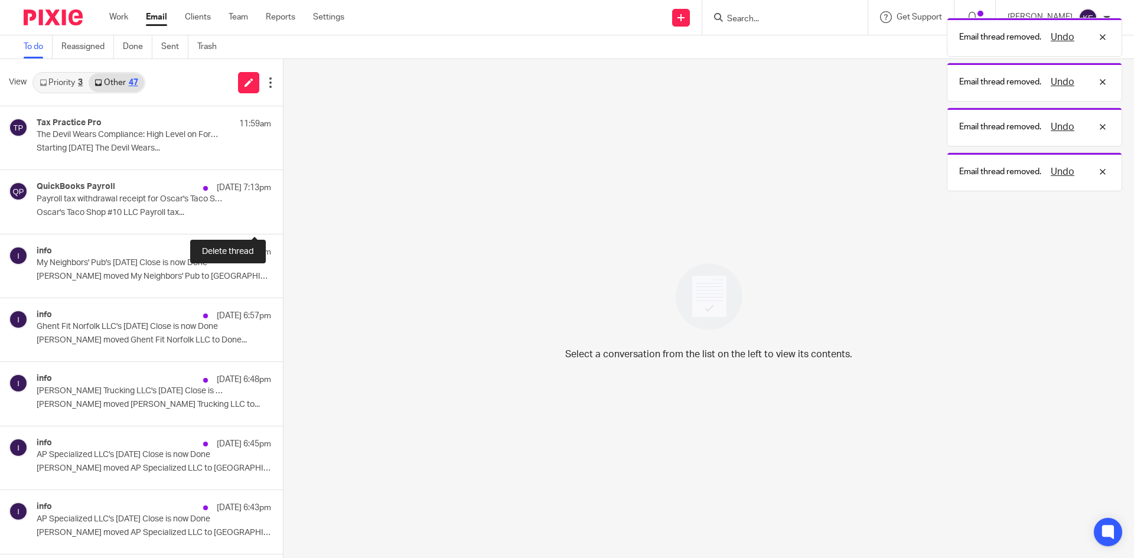
click at [283, 217] on button at bounding box center [287, 218] width 9 height 31
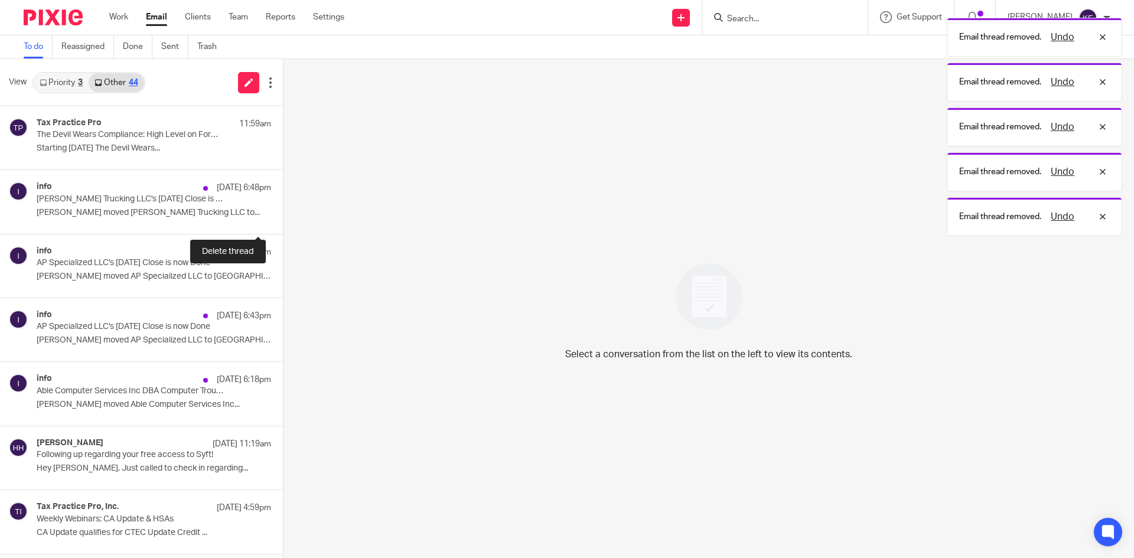
click at [283, 217] on button at bounding box center [287, 218] width 9 height 31
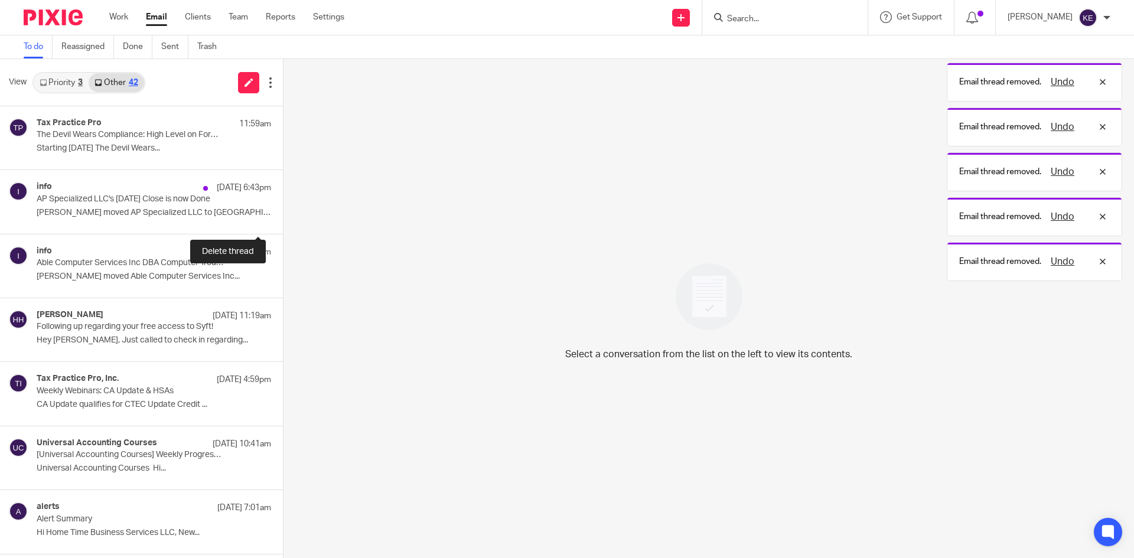
click at [283, 217] on button at bounding box center [287, 218] width 9 height 31
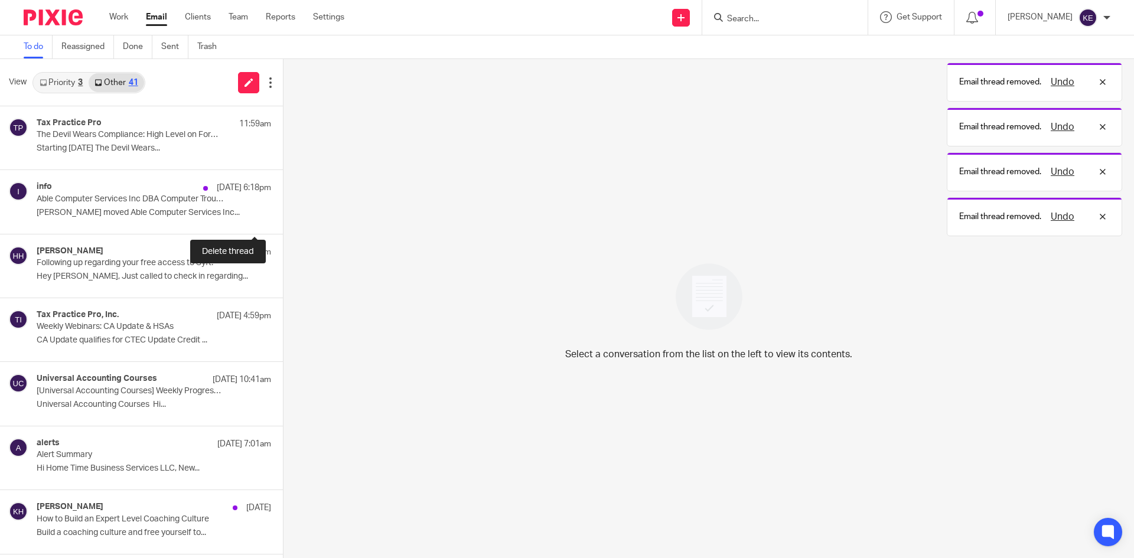
click at [283, 217] on button at bounding box center [287, 218] width 9 height 31
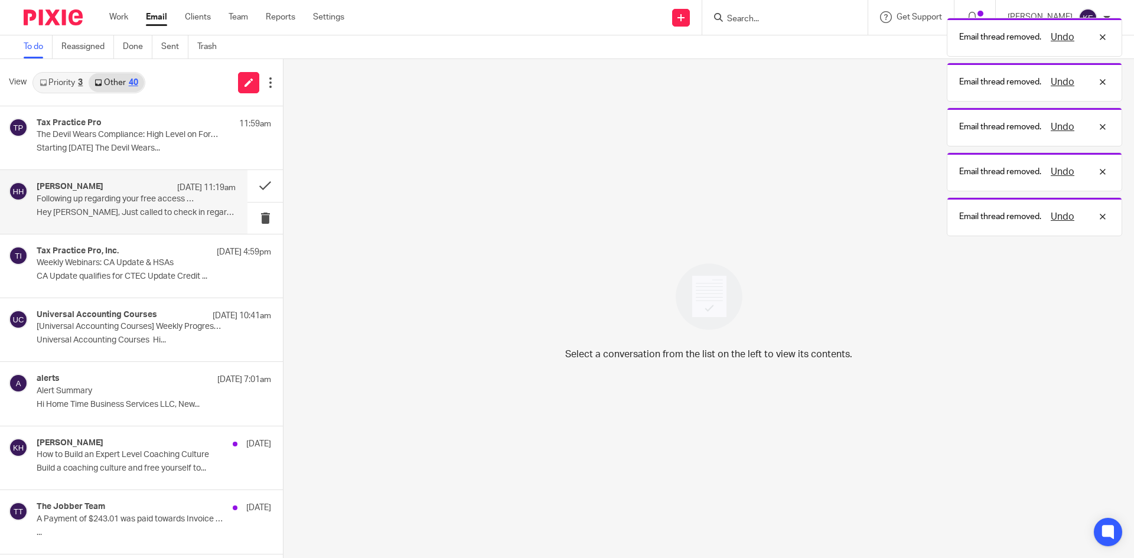
click at [165, 211] on p "Hey Kim, Just called to check in regarding..." at bounding box center [136, 213] width 199 height 10
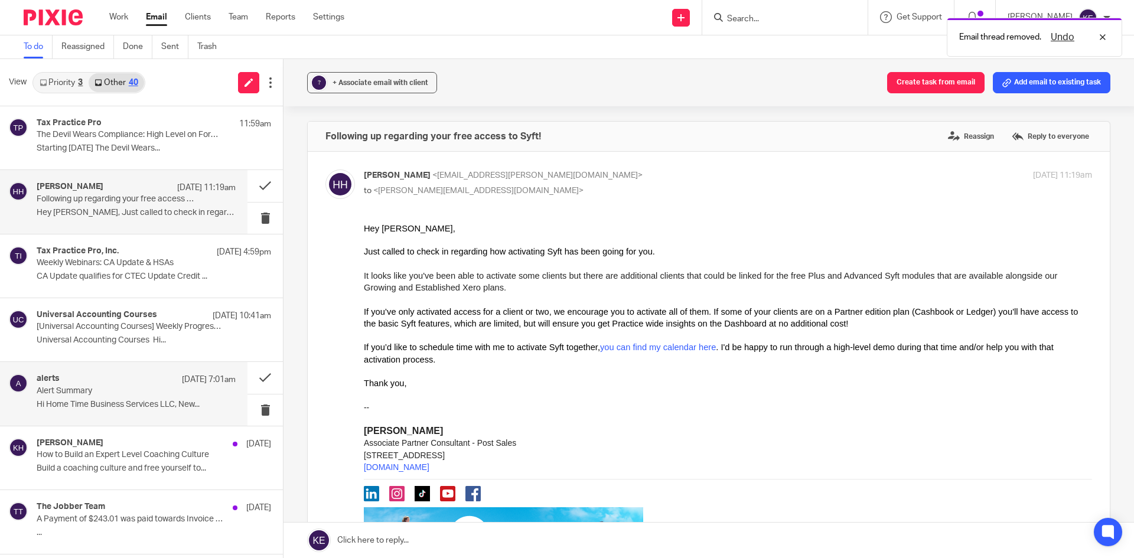
click at [88, 390] on p "Alert Summary" at bounding box center [116, 391] width 159 height 10
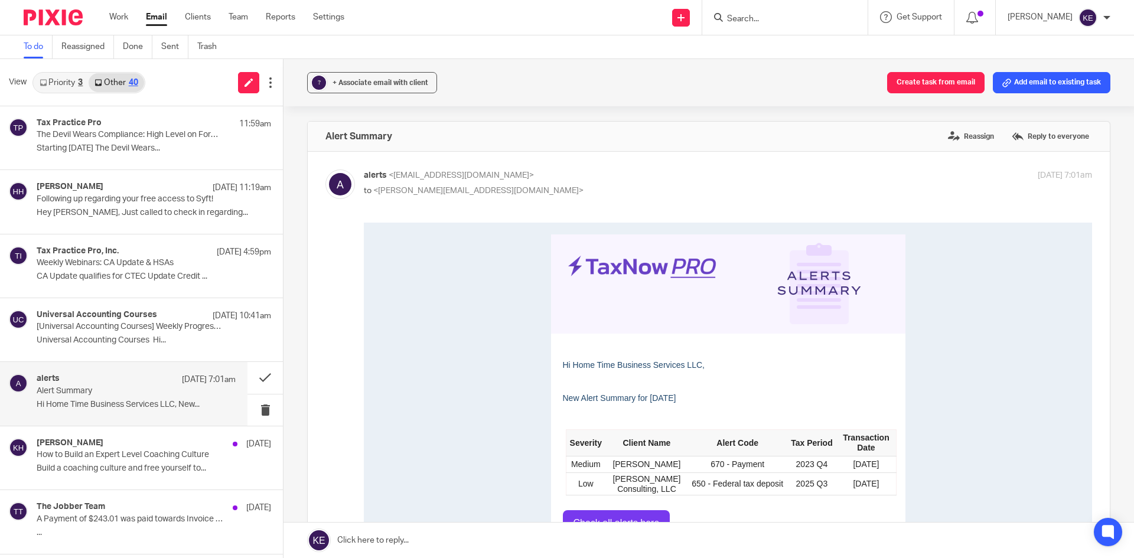
click at [52, 82] on link "Priority 3" at bounding box center [61, 82] width 55 height 19
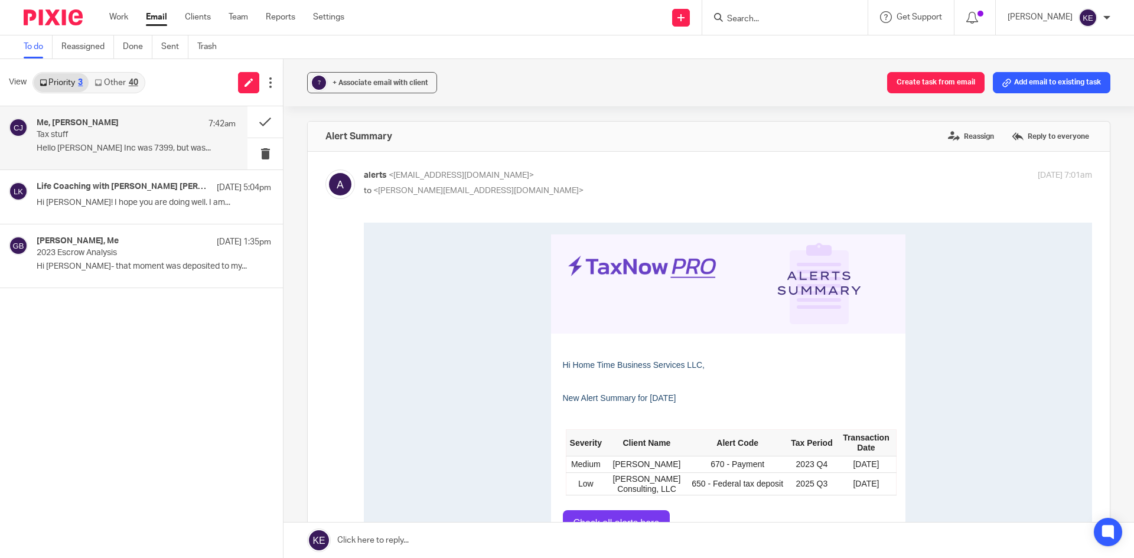
click at [106, 139] on p "Tax stuff" at bounding box center [116, 135] width 159 height 10
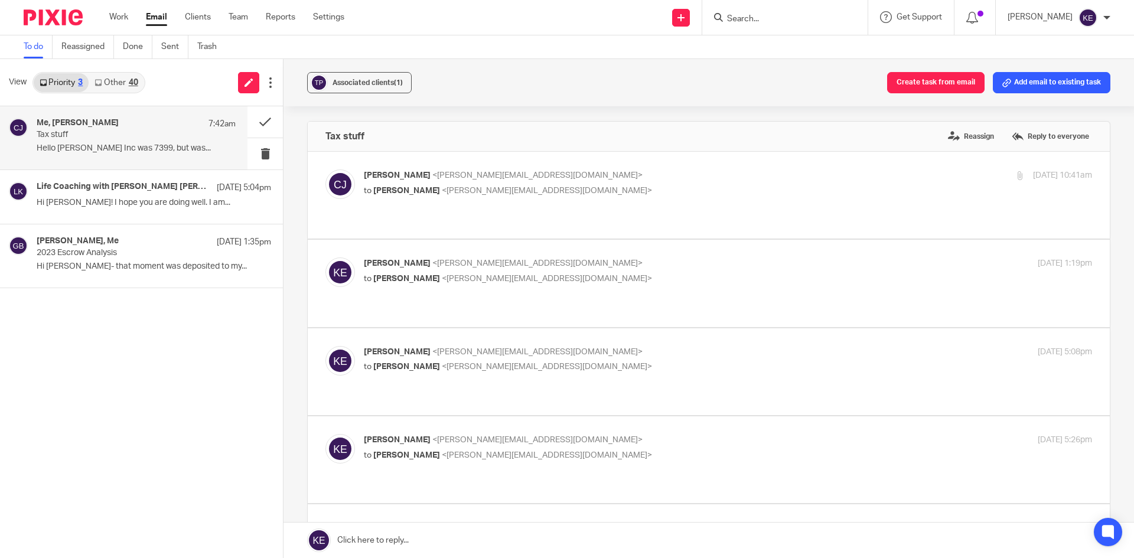
scroll to position [359, 0]
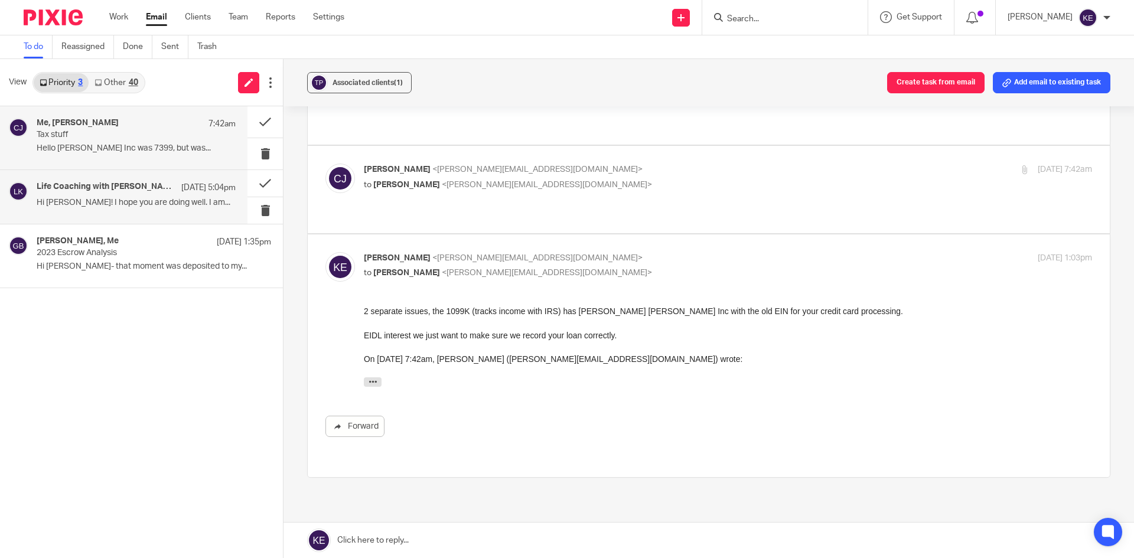
click at [112, 193] on div "Life Coaching with Krista Kathleen Sep 22 5:04pm" at bounding box center [136, 188] width 199 height 12
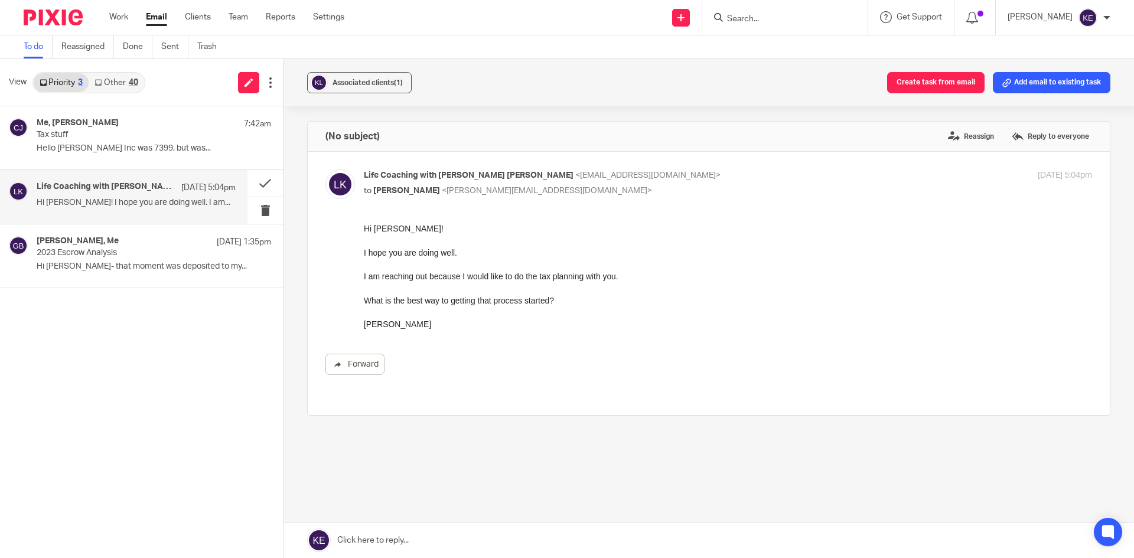
scroll to position [0, 0]
click at [431, 529] on link at bounding box center [708, 540] width 850 height 35
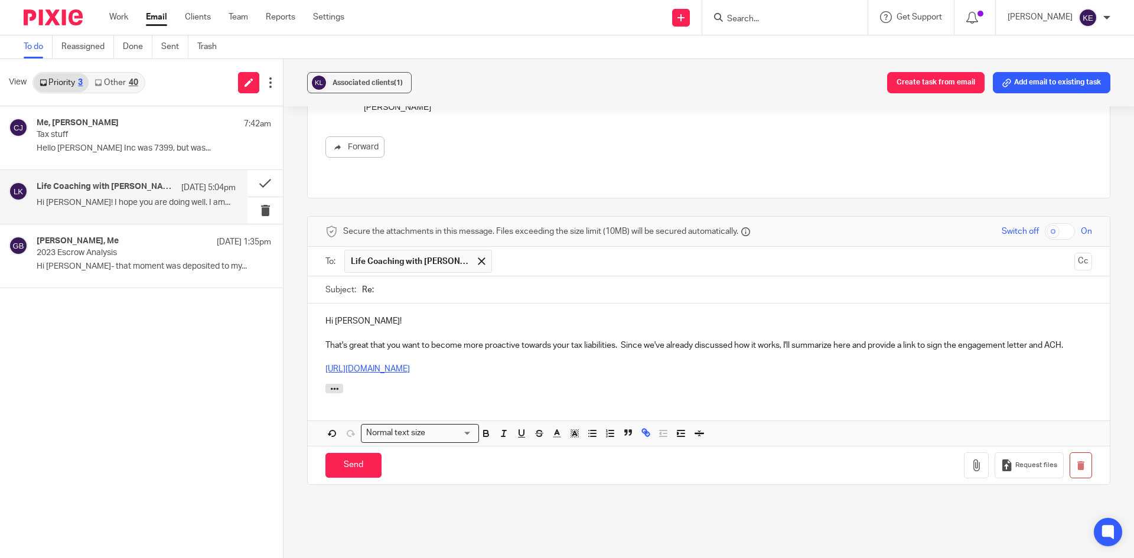
click at [389, 370] on link "https://breezedoc.com/r/3zr98pw" at bounding box center [367, 369] width 84 height 8
click at [643, 431] on icon "button" at bounding box center [645, 432] width 11 height 11
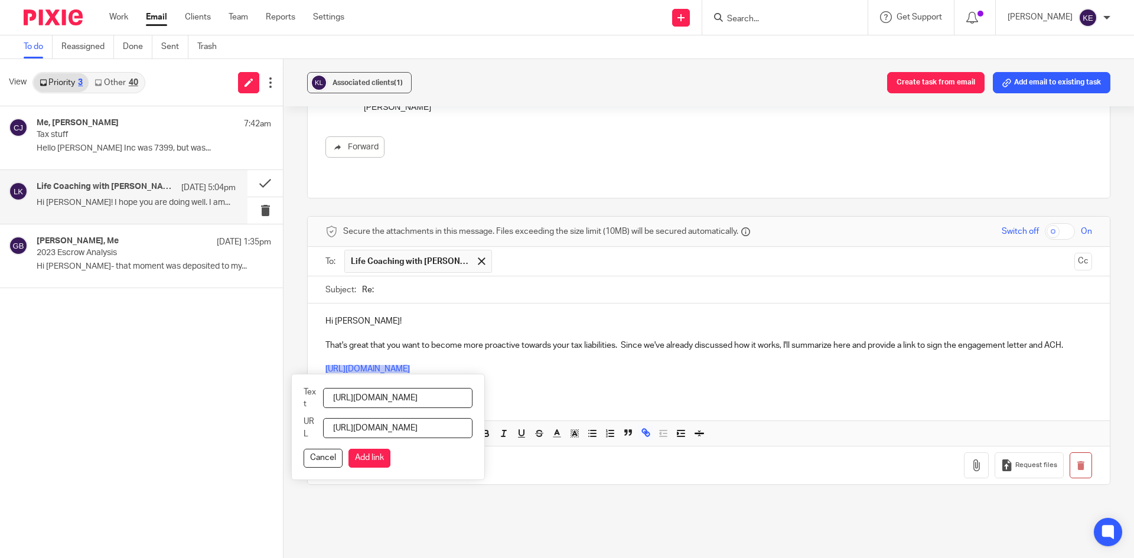
scroll to position [0, 21]
drag, startPoint x: 343, startPoint y: 399, endPoint x: 563, endPoint y: 389, distance: 220.5
click at [563, 389] on div "Hi Krista! That's great that you want to become more proactive towards your tax…" at bounding box center [709, 375] width 802 height 142
type input "Engagement Letter and ACH Form"
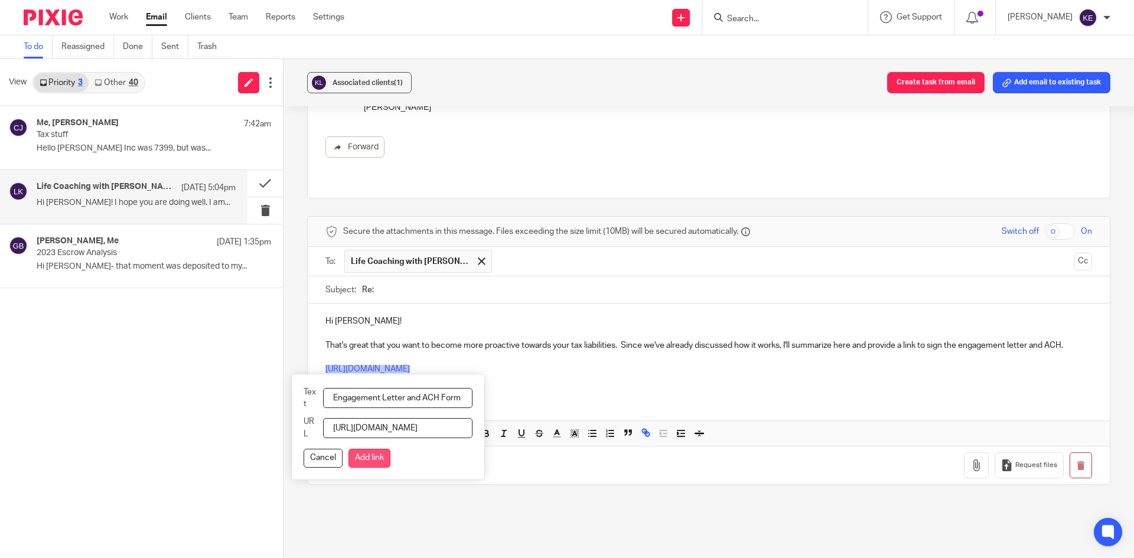
click at [388, 457] on button "Add link" at bounding box center [369, 458] width 42 height 19
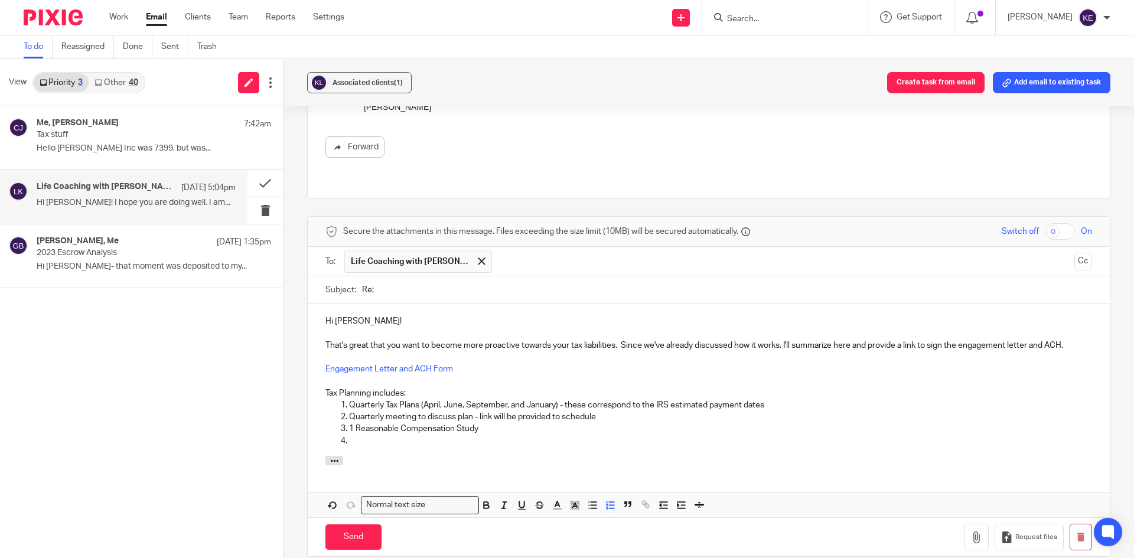
click at [377, 433] on p "1 Reasonable Compensation Study" at bounding box center [720, 429] width 743 height 12
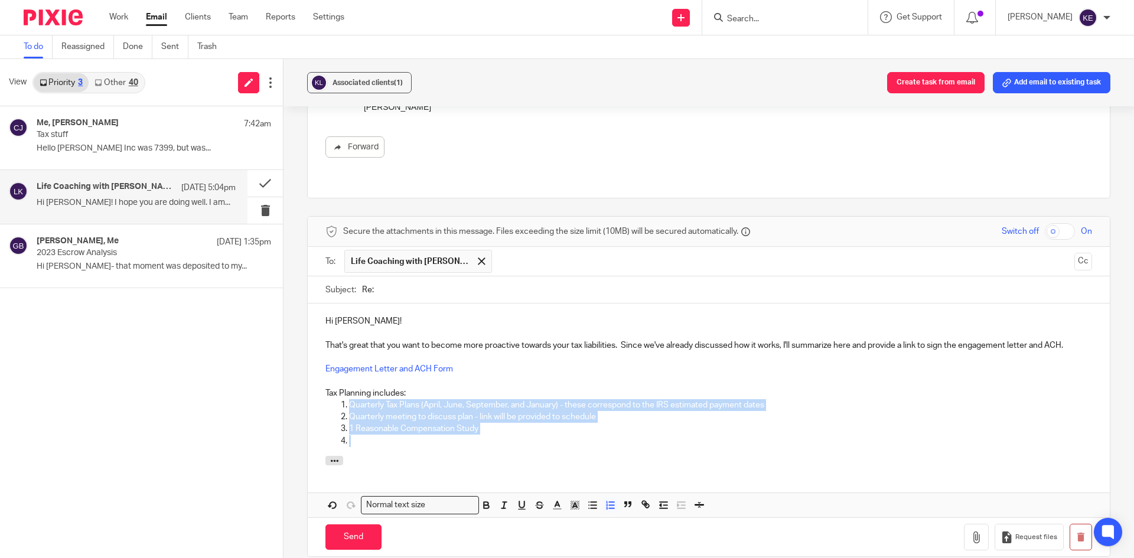
drag, startPoint x: 353, startPoint y: 451, endPoint x: 324, endPoint y: 408, distance: 51.1
click at [324, 408] on div "Hi Krista! That's great that you want to become more proactive towards your tax…" at bounding box center [709, 380] width 802 height 152
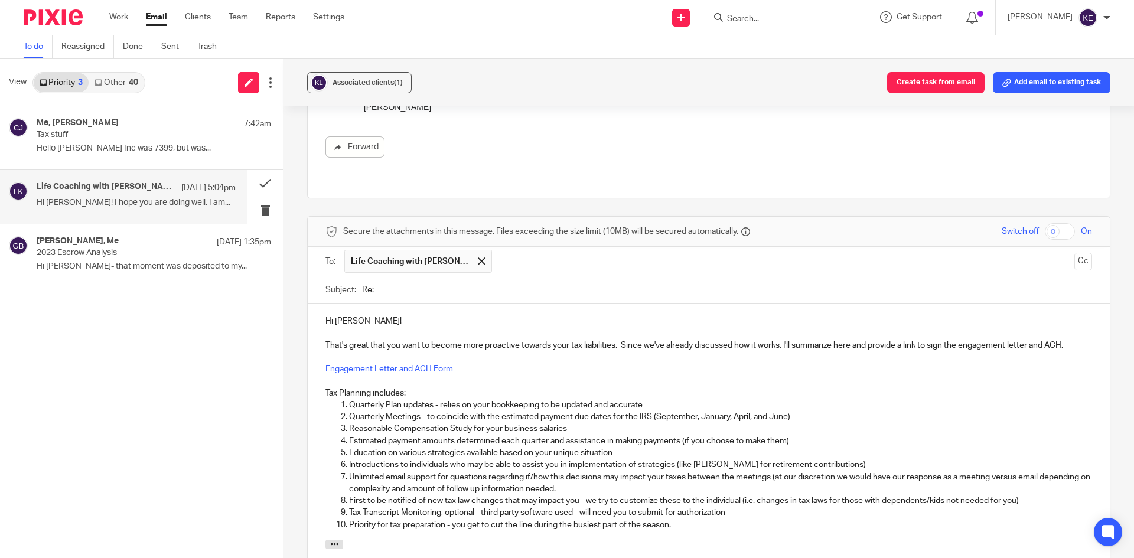
click at [451, 395] on p "Tax Planning includes:" at bounding box center [708, 393] width 767 height 12
click at [445, 386] on p at bounding box center [708, 381] width 767 height 12
click at [505, 397] on p "Tax Planning includes:" at bounding box center [708, 393] width 767 height 12
drag, startPoint x: 439, startPoint y: 396, endPoint x: 311, endPoint y: 393, distance: 128.8
click at [311, 393] on div "Hi Krista! That's great that you want to become more proactive towards your tax…" at bounding box center [709, 422] width 802 height 236
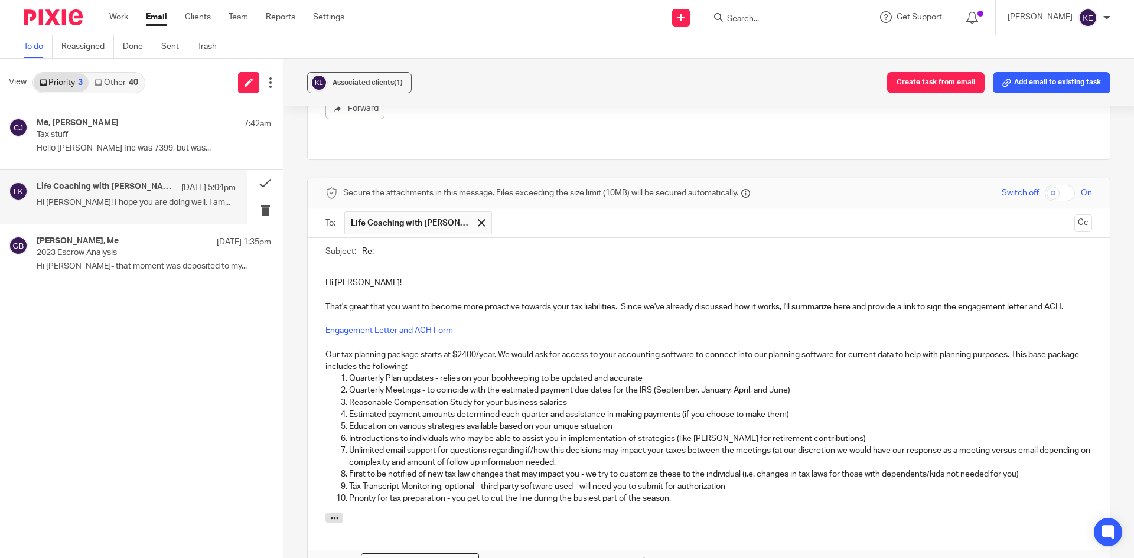
scroll to position [335, 0]
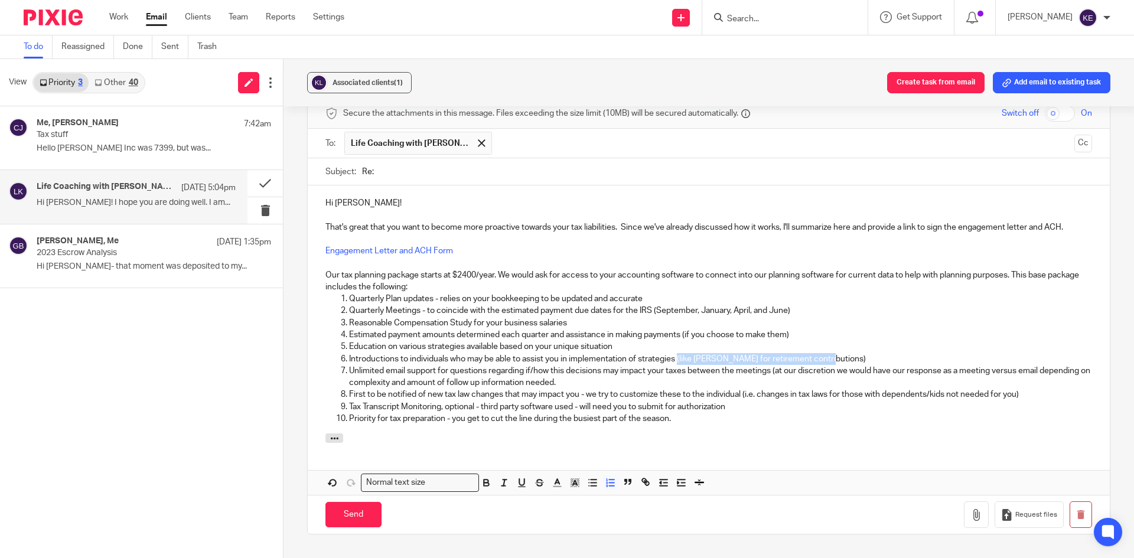
drag, startPoint x: 827, startPoint y: 359, endPoint x: 678, endPoint y: 362, distance: 148.9
click at [678, 362] on p "Introductions to individuals who may be able to assist you in implementation of…" at bounding box center [720, 359] width 743 height 12
click at [686, 418] on p "Priority for tax preparation - you get to cut the line during the busiest part …" at bounding box center [720, 419] width 743 height 12
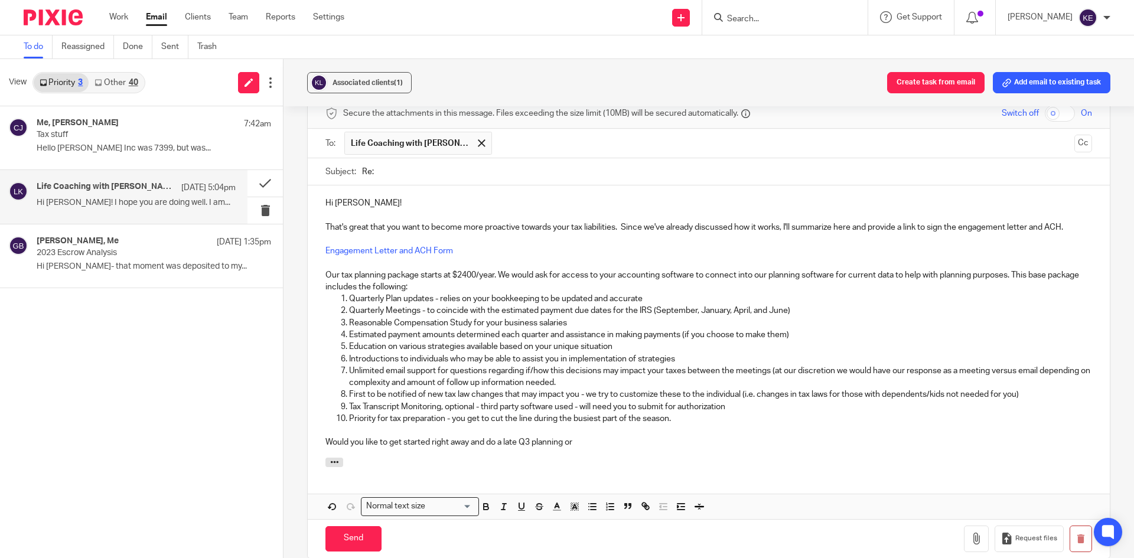
drag, startPoint x: 581, startPoint y: 442, endPoint x: 290, endPoint y: 451, distance: 291.3
click at [290, 451] on div "Associated clients (1) Create task from email Add email to existing task (No su…" at bounding box center [708, 308] width 850 height 499
click at [1070, 226] on p "That's great that you want to become more proactive towards your tax liabilitie…" at bounding box center [708, 227] width 767 height 12
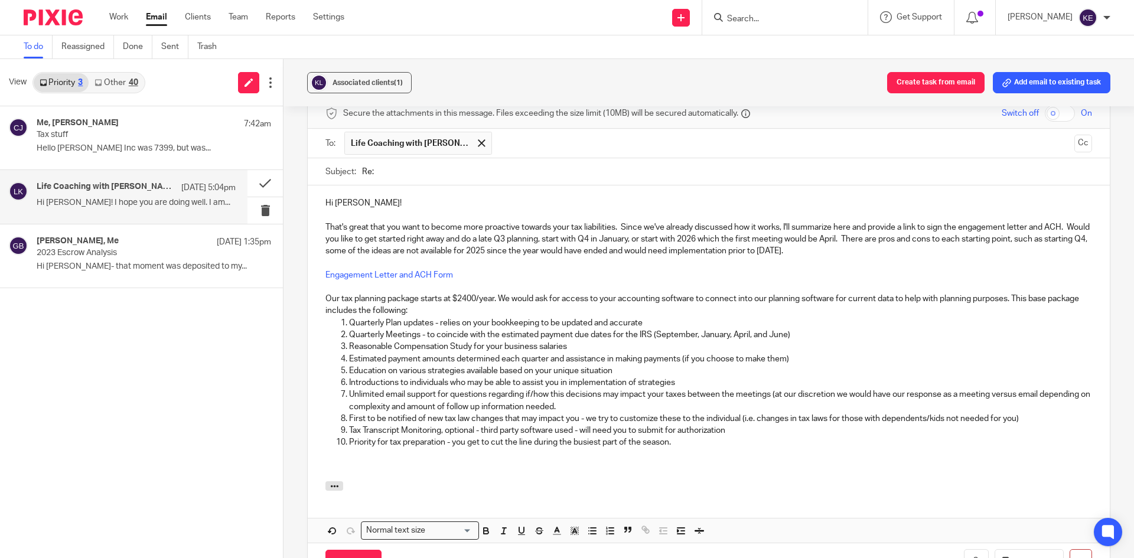
click at [338, 465] on p at bounding box center [708, 467] width 767 height 12
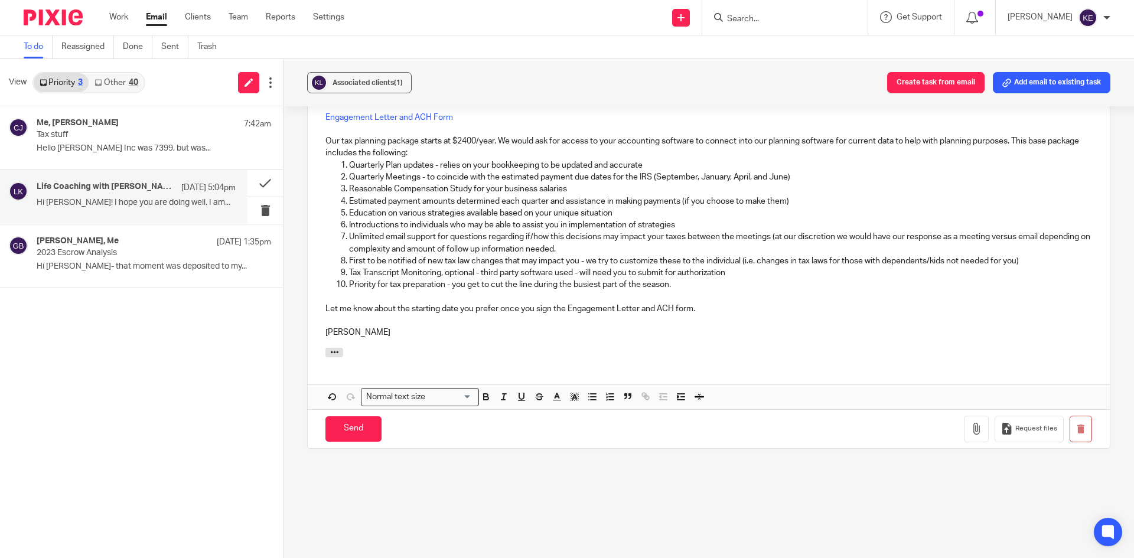
scroll to position [513, 0]
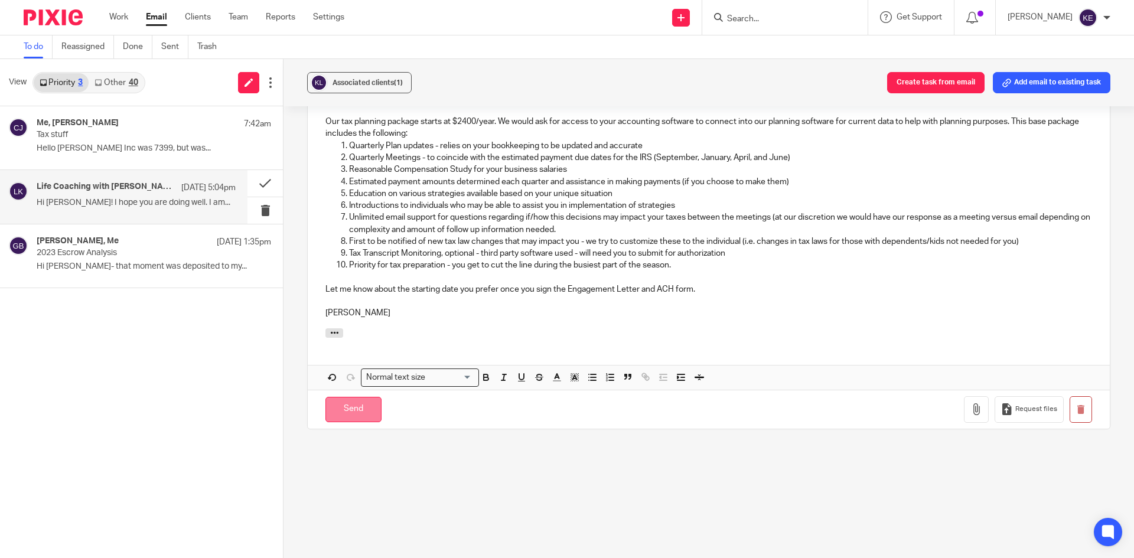
click at [359, 407] on input "Send" at bounding box center [353, 409] width 56 height 25
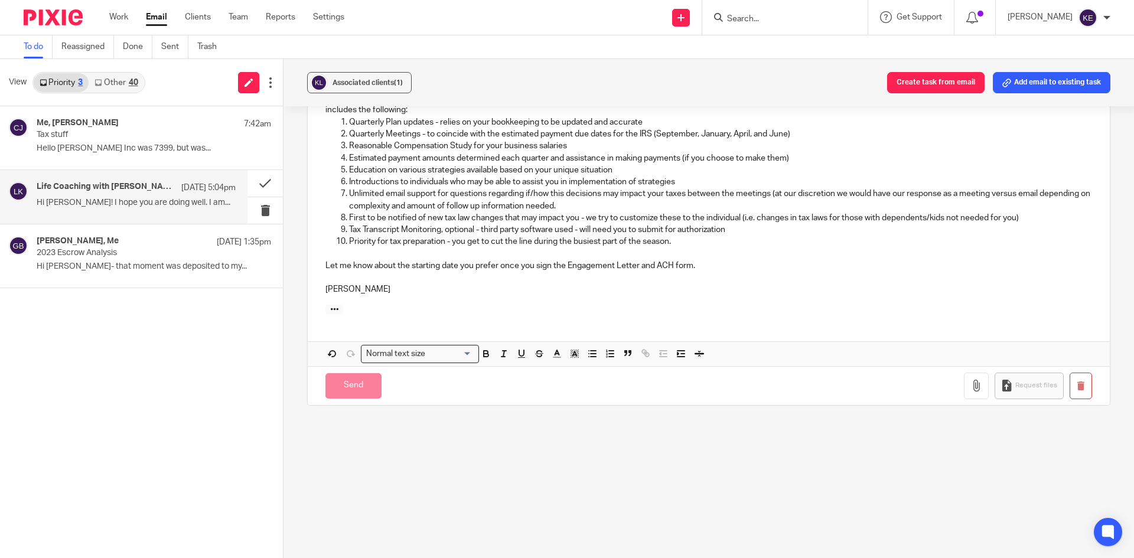
scroll to position [11, 0]
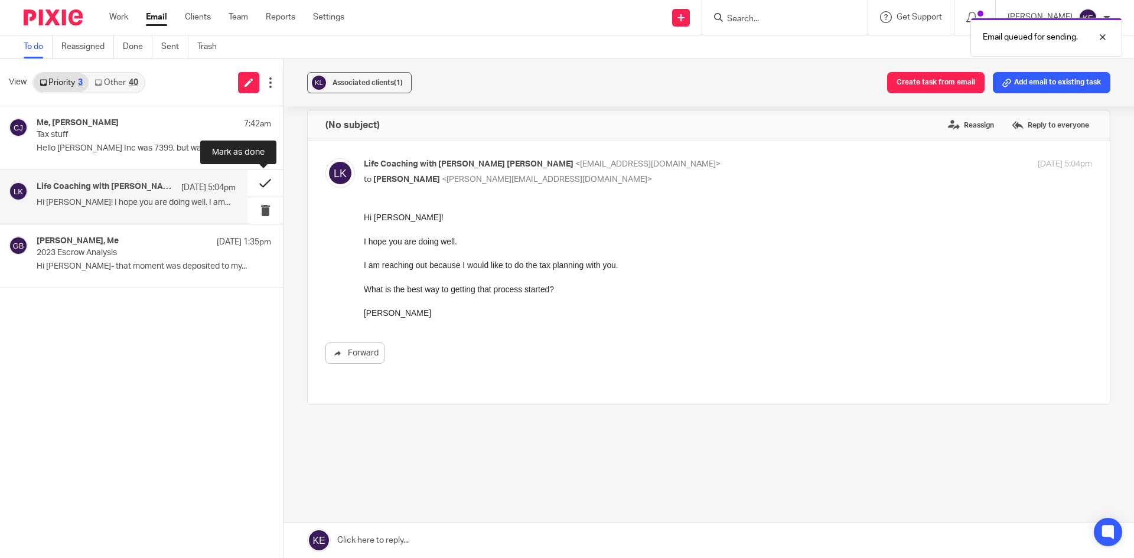
click at [265, 180] on button at bounding box center [264, 183] width 35 height 27
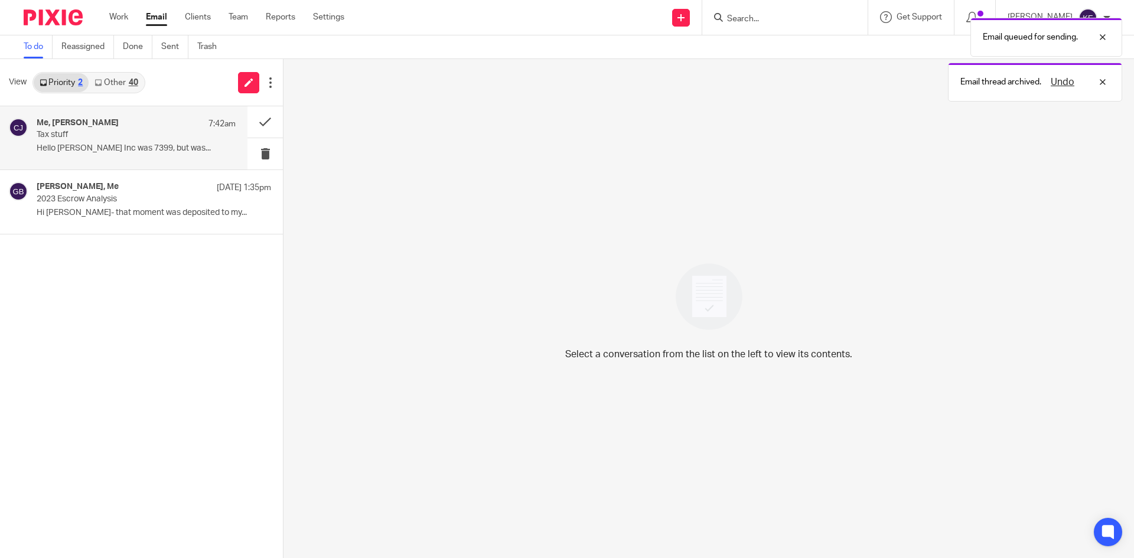
click at [129, 142] on div "Me, claire jaramillo 7:42am Tax stuff Hello Kim, Tony Claire Inc was 7399, but …" at bounding box center [136, 138] width 199 height 40
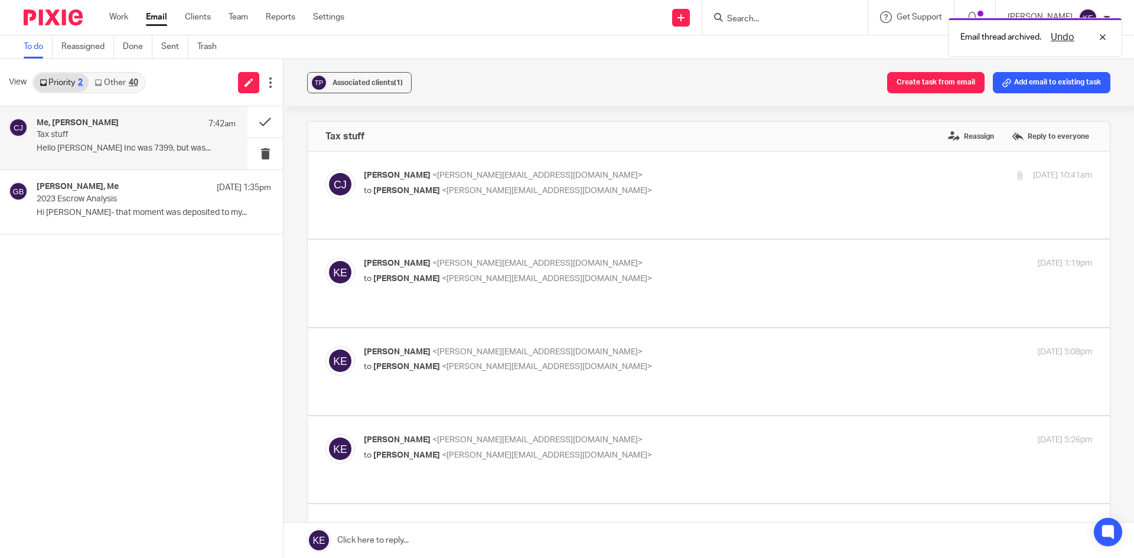
scroll to position [354, 0]
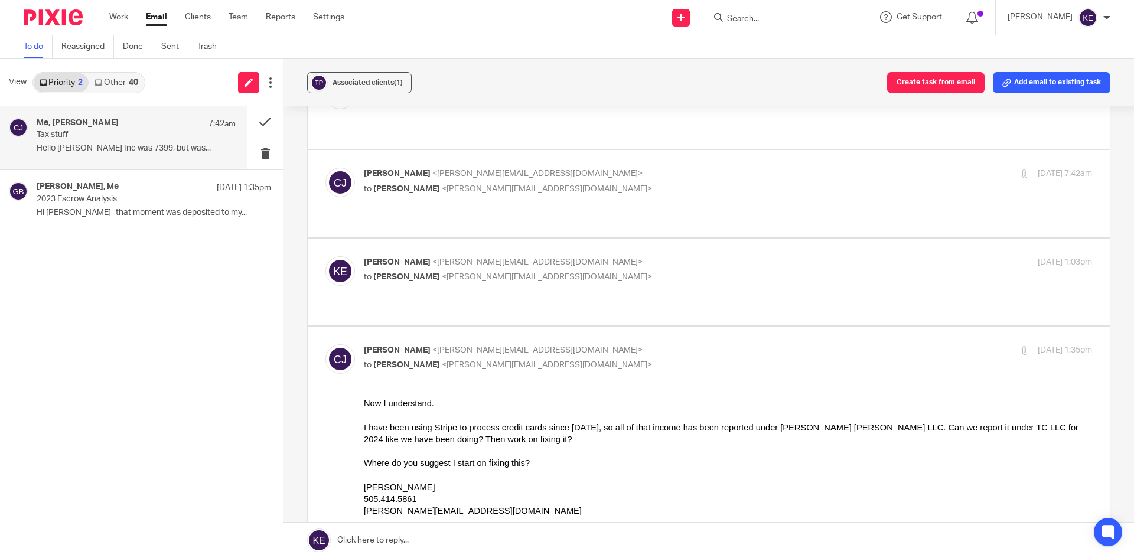
click at [367, 537] on link at bounding box center [708, 540] width 850 height 35
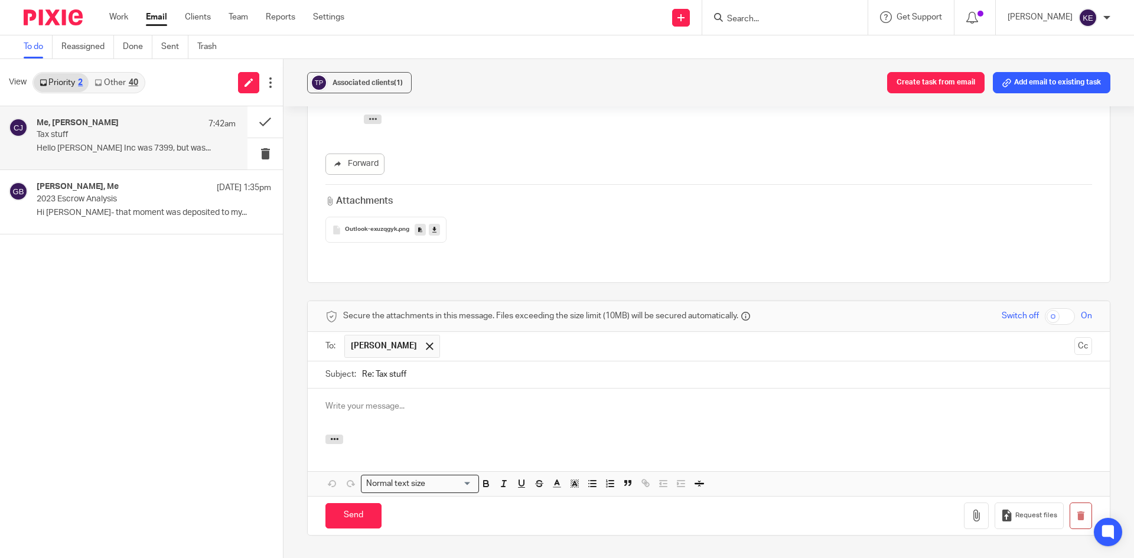
scroll to position [0, 0]
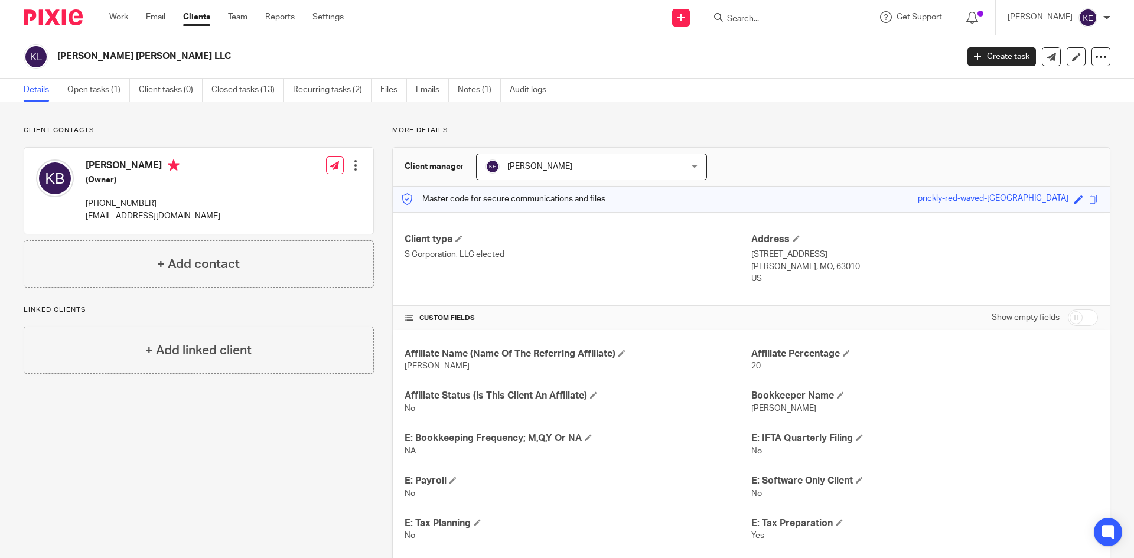
drag, startPoint x: 812, startPoint y: 251, endPoint x: 746, endPoint y: 253, distance: 65.6
click at [751, 253] on p "[STREET_ADDRESS]" at bounding box center [924, 255] width 347 height 12
copy p "[STREET_ADDRESS]"
click at [775, 273] on p "[PERSON_NAME], MO, 63010" at bounding box center [924, 267] width 347 height 12
drag, startPoint x: 814, startPoint y: 265, endPoint x: 747, endPoint y: 257, distance: 68.4
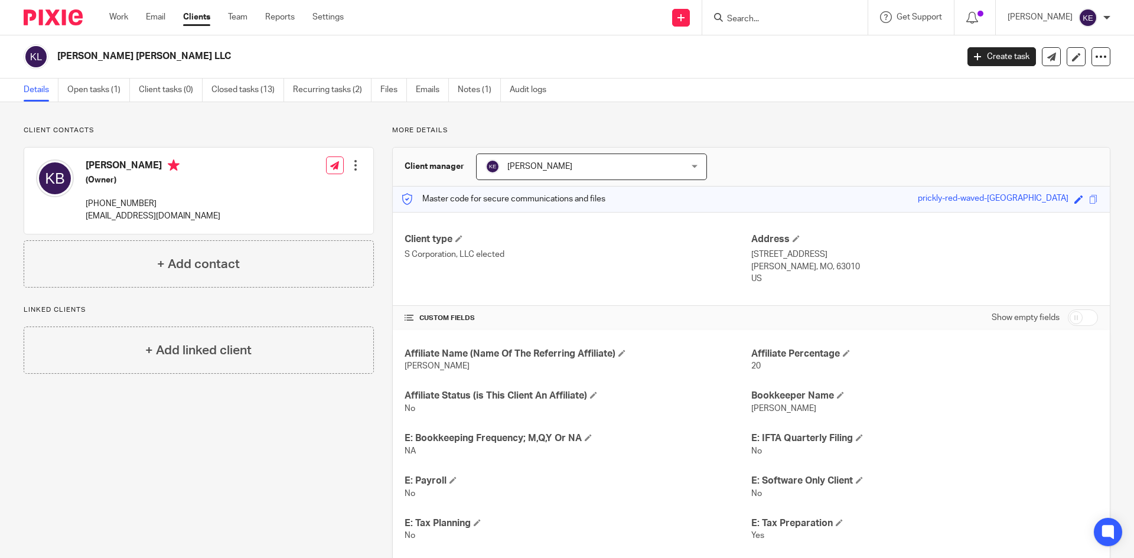
click at [751, 257] on div "Address [STREET_ADDRESS] [PERSON_NAME], 63010 [GEOGRAPHIC_DATA]" at bounding box center [924, 259] width 347 height 52
copy div "[STREET_ADDRESS][PERSON_NAME]"
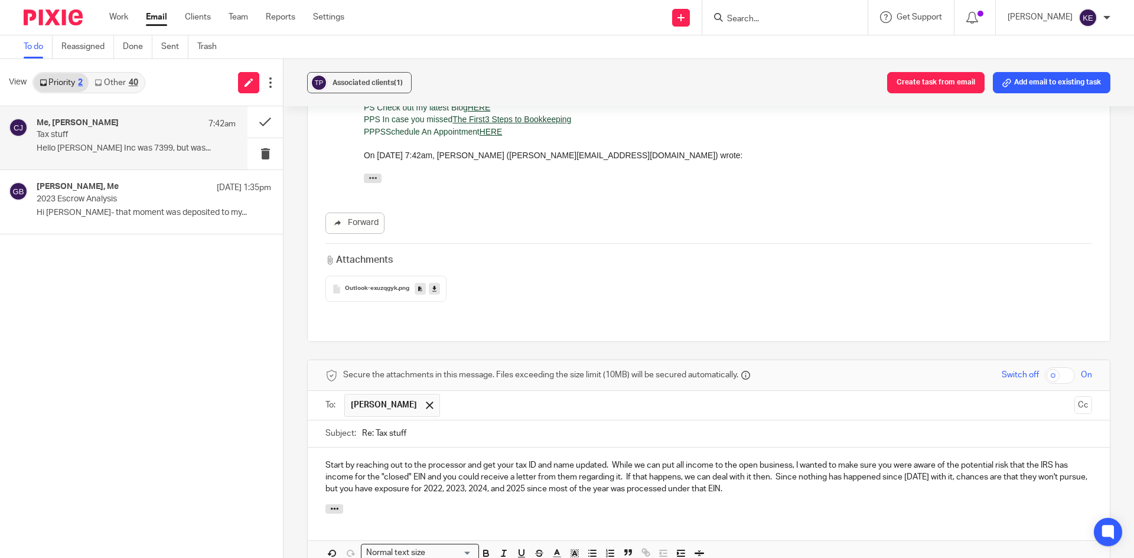
scroll to position [1180, 0]
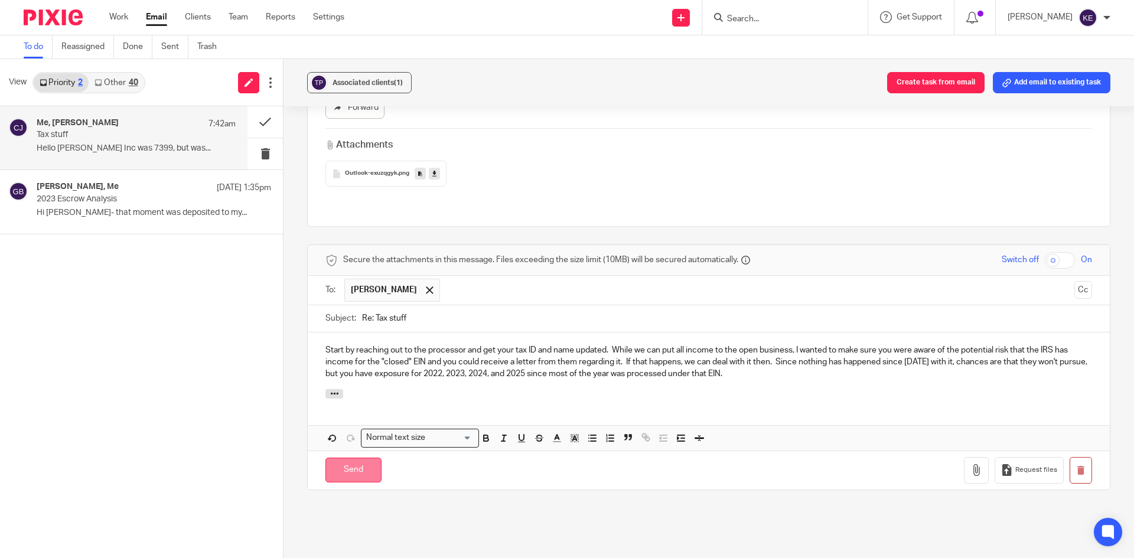
click at [349, 458] on input "Send" at bounding box center [353, 470] width 56 height 25
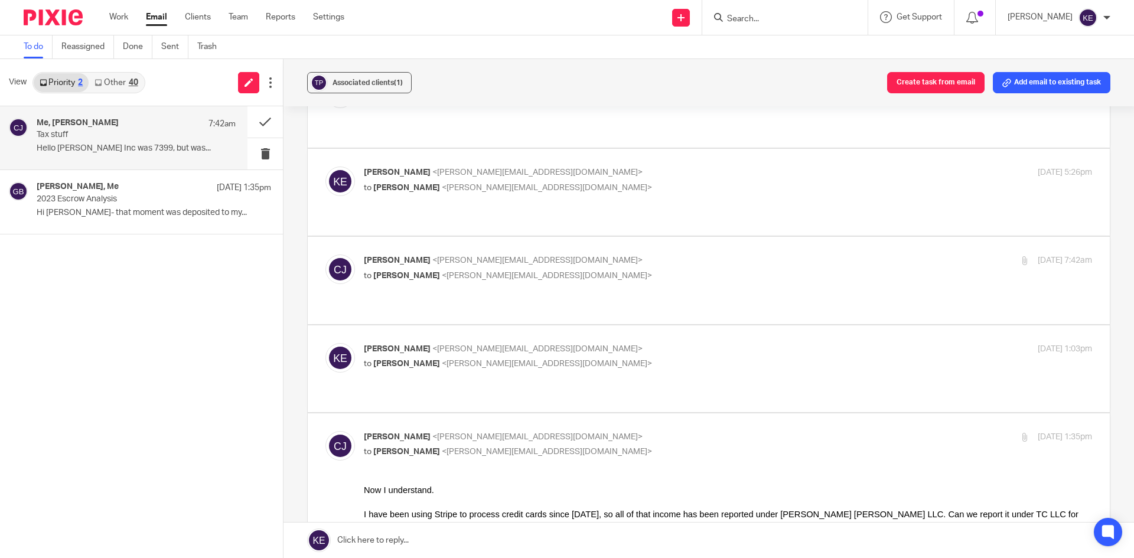
scroll to position [208, 0]
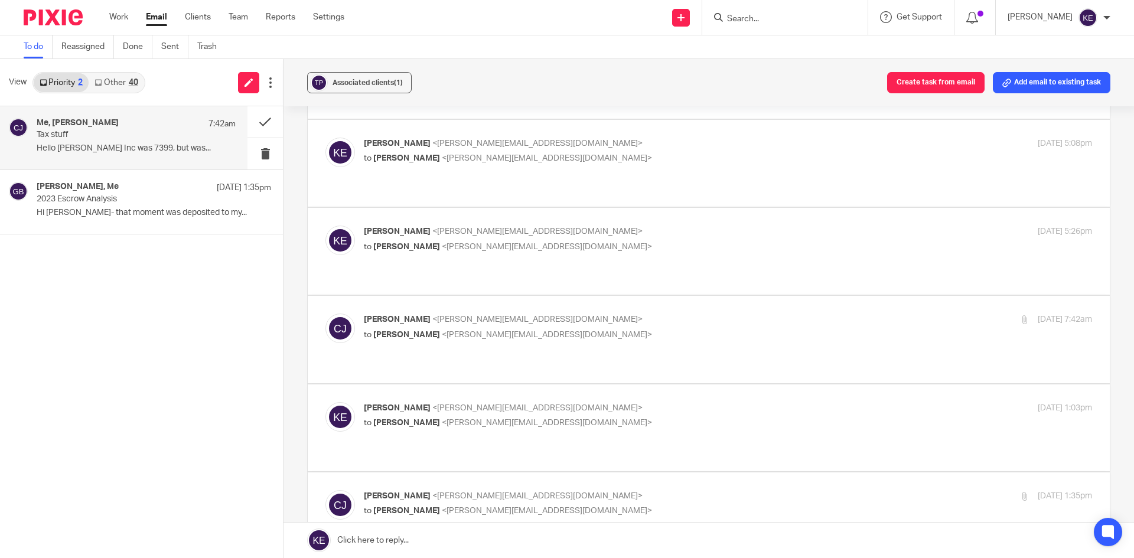
click at [593, 329] on p "to [PERSON_NAME] <[PERSON_NAME][EMAIL_ADDRESS][DOMAIN_NAME]>" at bounding box center [606, 335] width 485 height 12
checkbox input "true"
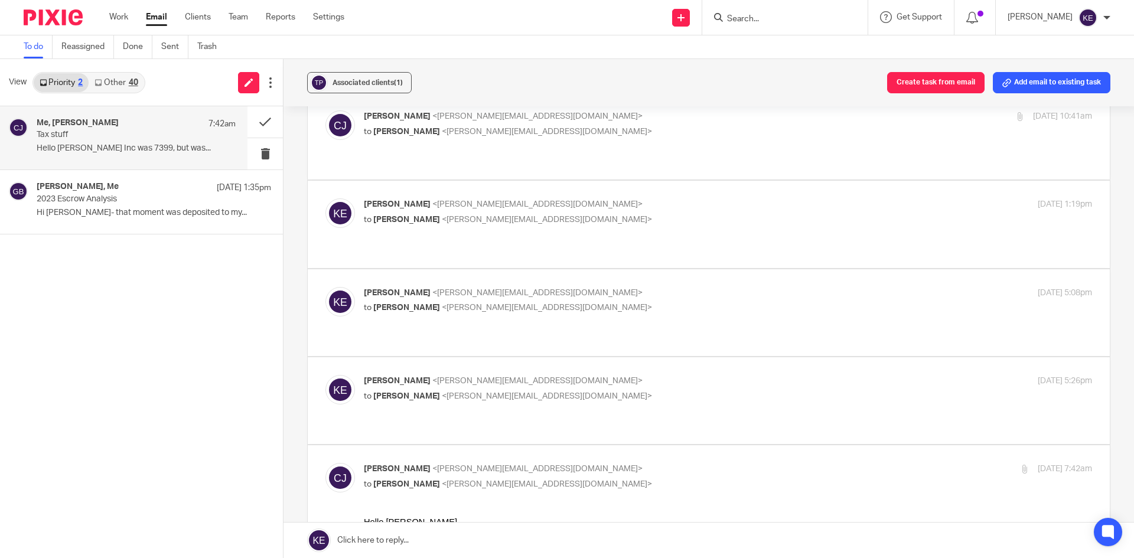
scroll to position [0, 0]
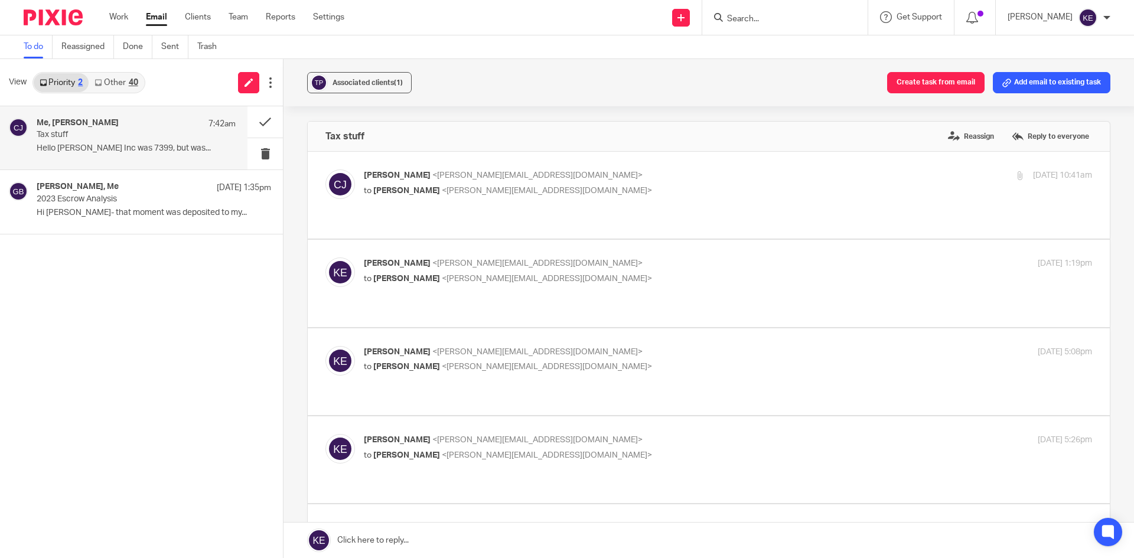
click at [651, 195] on p "to [PERSON_NAME] <[PERSON_NAME][EMAIL_ADDRESS][DOMAIN_NAME]>" at bounding box center [606, 191] width 485 height 12
checkbox input "true"
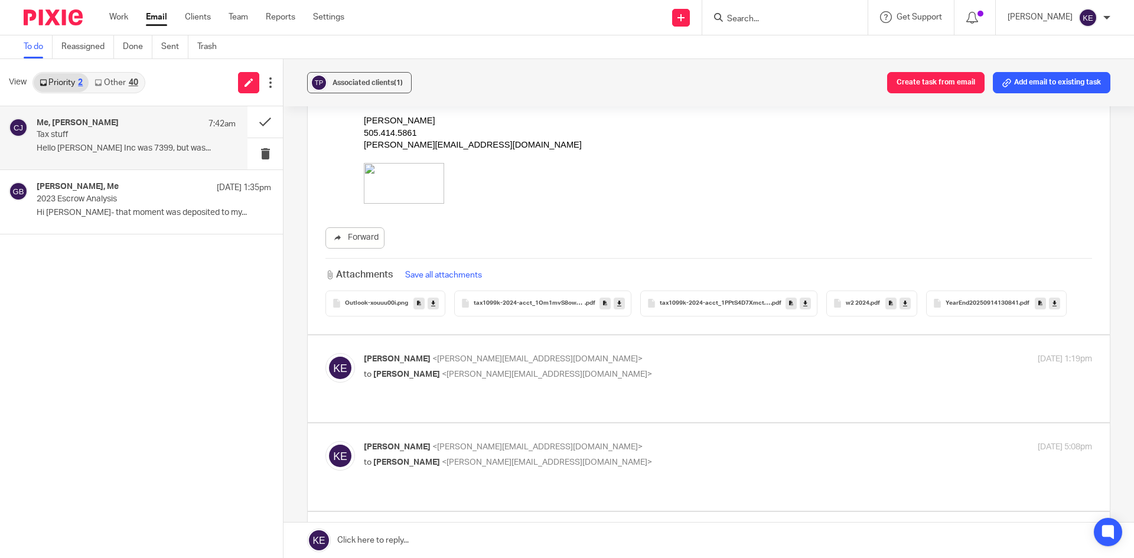
scroll to position [295, 0]
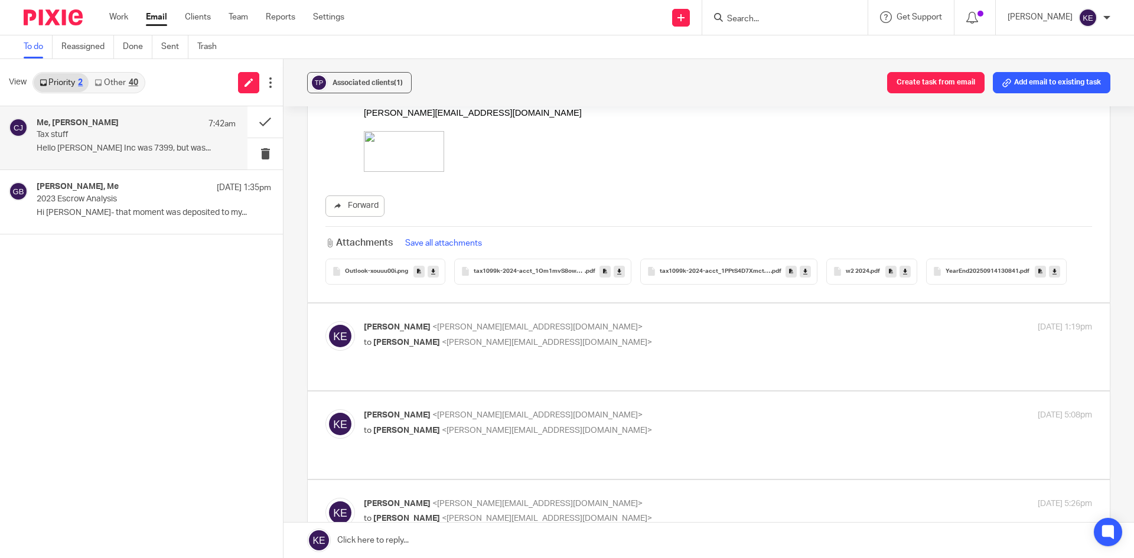
click at [993, 267] on div "YearEnd20250914130841 .pdf" at bounding box center [996, 272] width 141 height 26
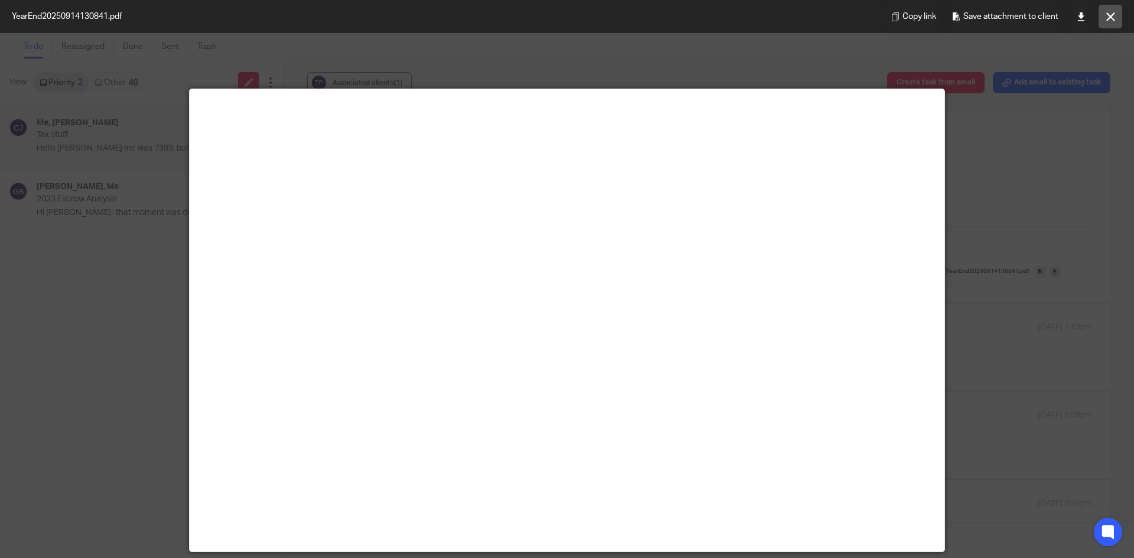
click at [1115, 12] on icon at bounding box center [1110, 16] width 9 height 9
